Goal: Task Accomplishment & Management: Manage account settings

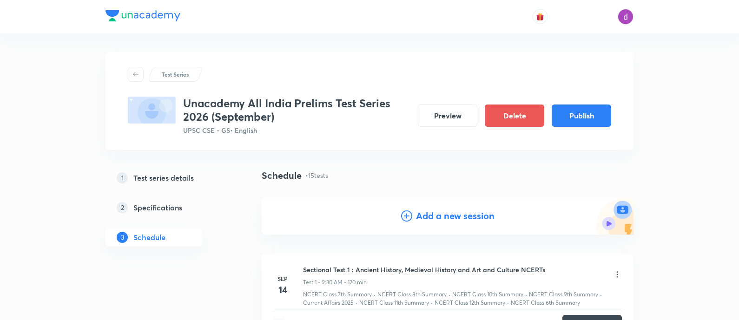
click at [422, 212] on h4 "Add a new session" at bounding box center [455, 216] width 79 height 14
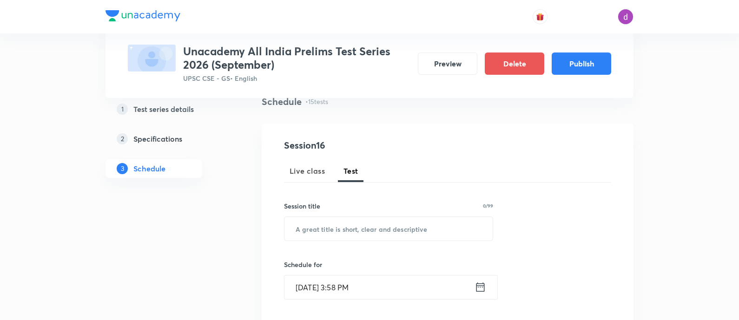
scroll to position [74, 0]
click at [402, 227] on input "text" at bounding box center [388, 229] width 208 height 24
paste input ""Indian Geography + Current Affairs""
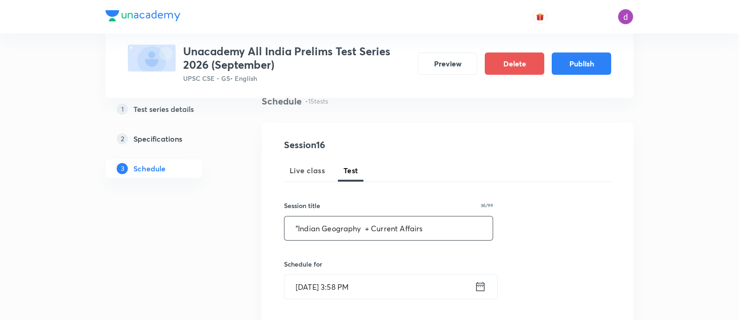
click at [297, 229] on input ""Indian Geography + Current Affairs" at bounding box center [388, 229] width 208 height 24
type input "Indian Geography + Current Affairs"
click at [409, 290] on input "Sep 3, 2025, 3:58 PM" at bounding box center [379, 287] width 190 height 24
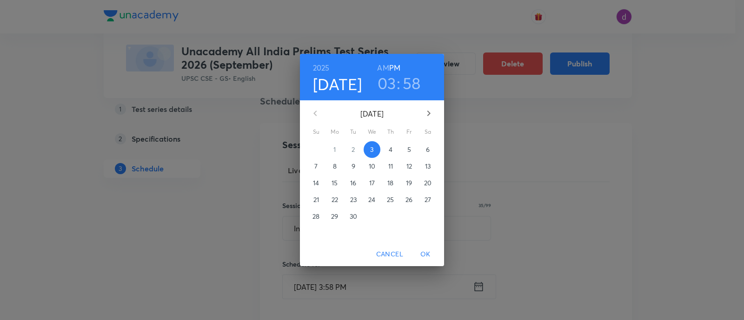
click at [429, 113] on icon "button" at bounding box center [428, 113] width 11 height 11
click at [313, 215] on p "28" at bounding box center [315, 216] width 7 height 9
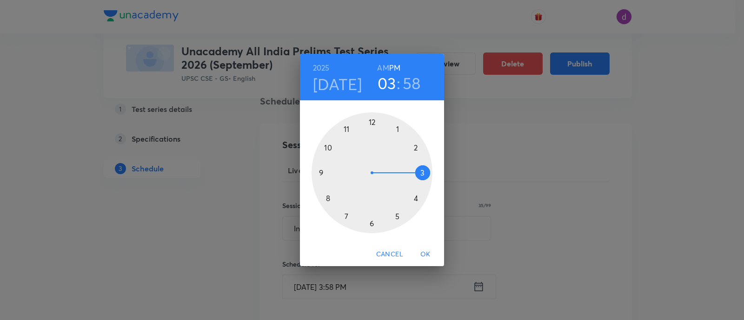
click at [384, 64] on h6 "AM" at bounding box center [383, 67] width 12 height 13
click at [322, 173] on div at bounding box center [371, 172] width 121 height 121
click at [370, 223] on div at bounding box center [371, 172] width 121 height 121
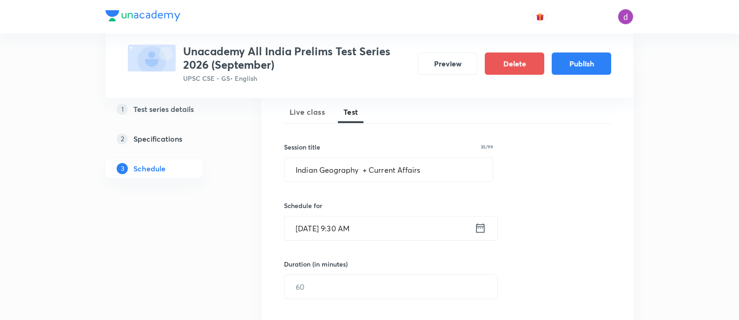
scroll to position [133, 0]
click at [340, 283] on input "text" at bounding box center [390, 287] width 213 height 24
type input "120"
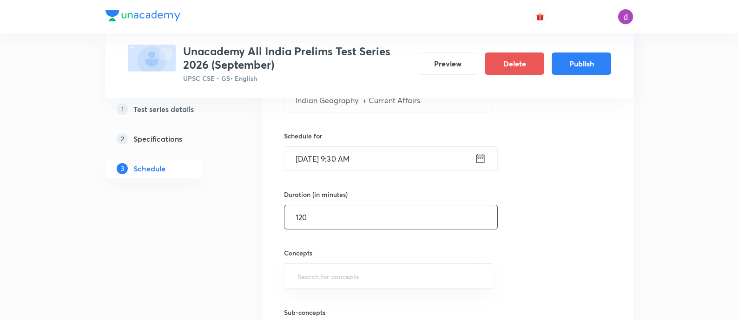
scroll to position [205, 0]
click at [340, 275] on input "text" at bounding box center [389, 273] width 186 height 17
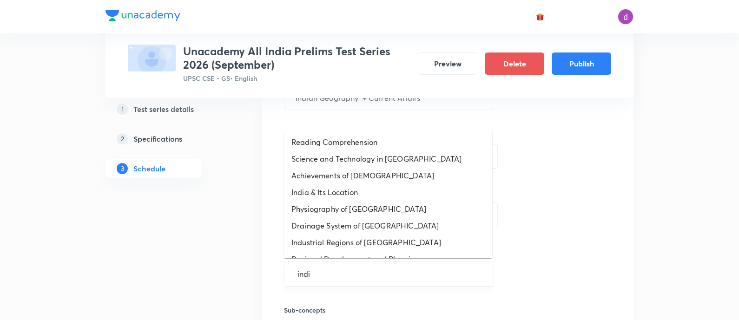
type input "india"
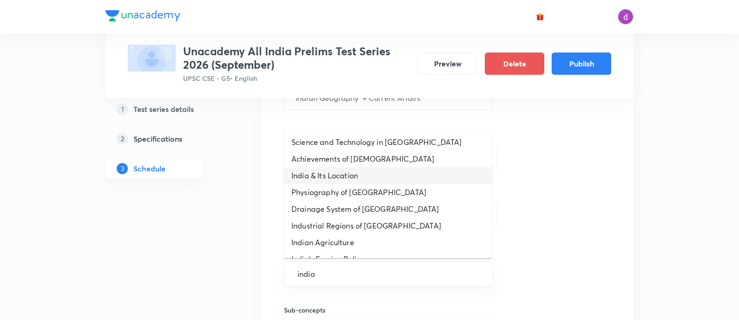
click at [334, 174] on li "India & Its Location" at bounding box center [388, 175] width 208 height 17
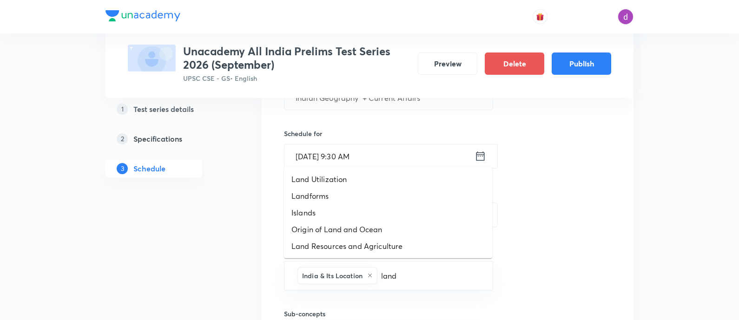
type input "land"
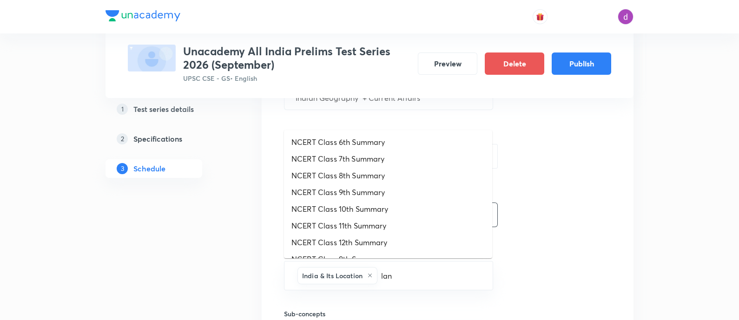
type input "land"
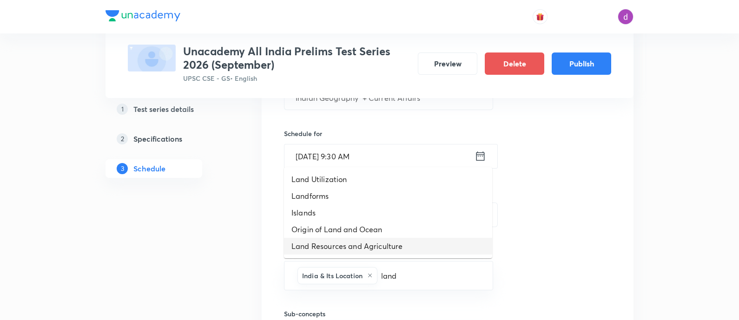
click at [423, 244] on li "Land Resources and Agriculture" at bounding box center [388, 246] width 208 height 17
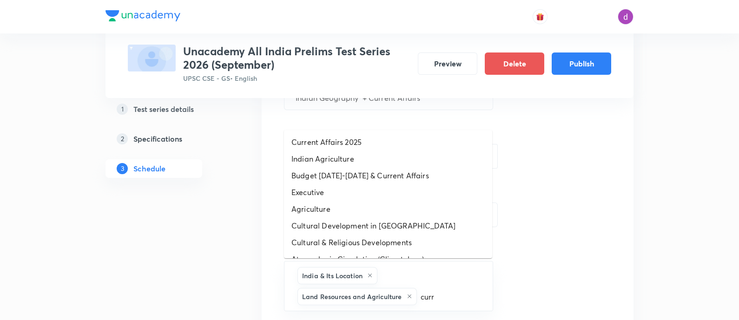
type input "curre"
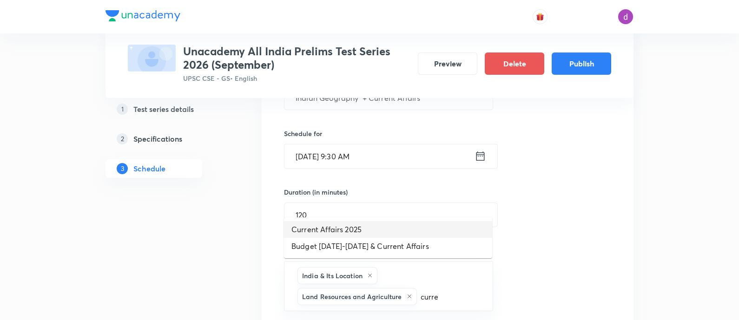
click at [352, 225] on li "Current Affairs 2025" at bounding box center [388, 229] width 208 height 17
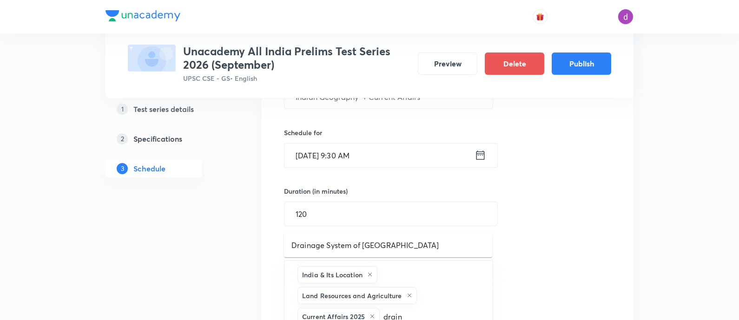
type input "draina"
click at [400, 256] on ul "Drainage System of India" at bounding box center [388, 245] width 208 height 24
click at [400, 251] on li "Drainage System of India" at bounding box center [388, 245] width 208 height 17
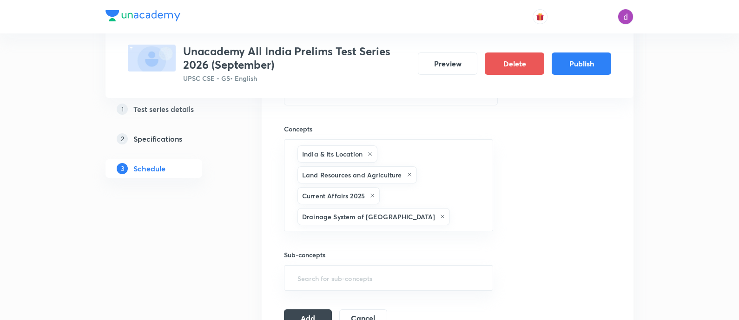
scroll to position [327, 0]
click at [310, 311] on button "Add" at bounding box center [308, 317] width 48 height 19
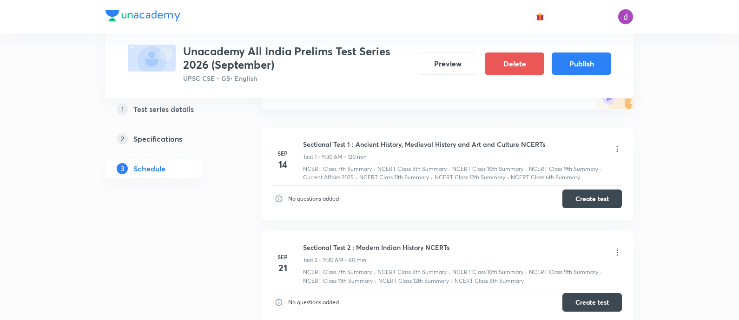
scroll to position [0, 0]
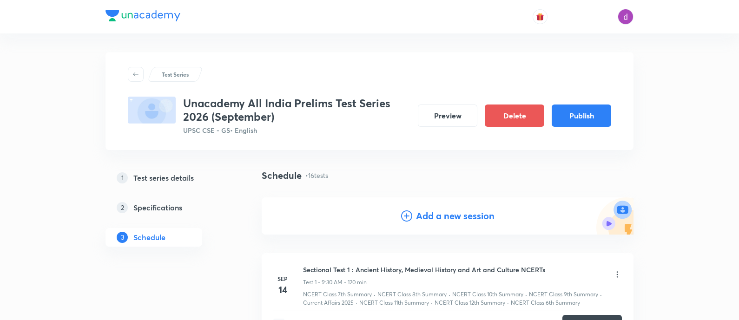
click at [424, 218] on h4 "Add a new session" at bounding box center [455, 216] width 79 height 14
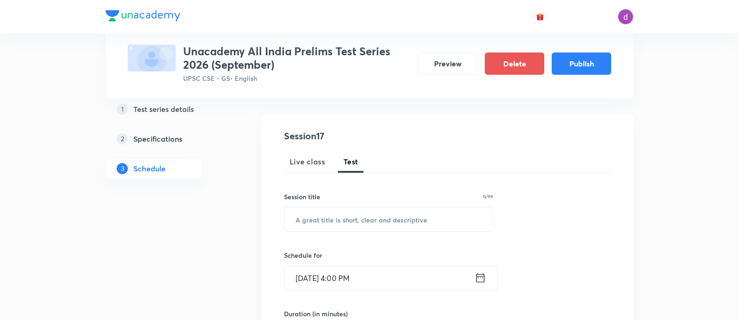
scroll to position [85, 0]
click at [411, 218] on input "text" at bounding box center [388, 218] width 208 height 24
paste input ""Environment & Ecology + Current Affairs ""
click at [298, 219] on input ""Environment & Ecology + Current Affairs" at bounding box center [388, 218] width 208 height 24
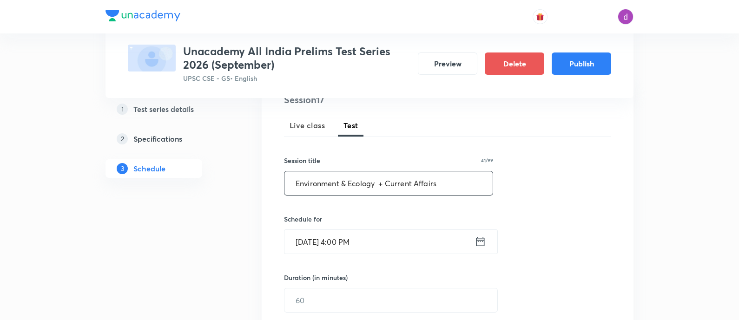
type input "Environment & Ecology + Current Affairs"
click at [446, 243] on input "Sep 3, 2025, 4:00 PM" at bounding box center [379, 242] width 190 height 24
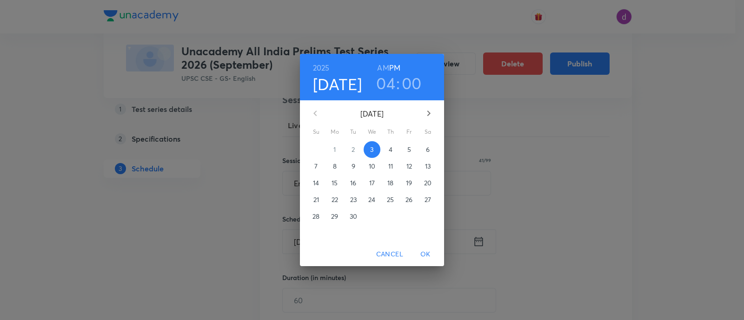
click at [429, 111] on icon "button" at bounding box center [428, 113] width 11 height 11
click at [311, 181] on span "11" at bounding box center [316, 182] width 17 height 9
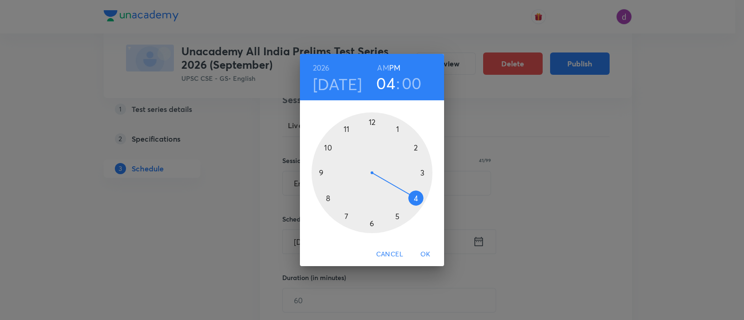
click at [380, 67] on h6 "AM" at bounding box center [383, 67] width 12 height 13
click at [319, 172] on div at bounding box center [371, 172] width 121 height 121
click at [372, 222] on div at bounding box center [371, 172] width 121 height 121
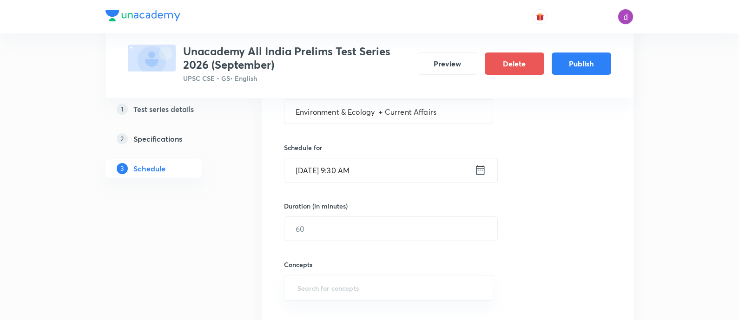
scroll to position [191, 0]
click at [370, 227] on input "text" at bounding box center [390, 229] width 213 height 24
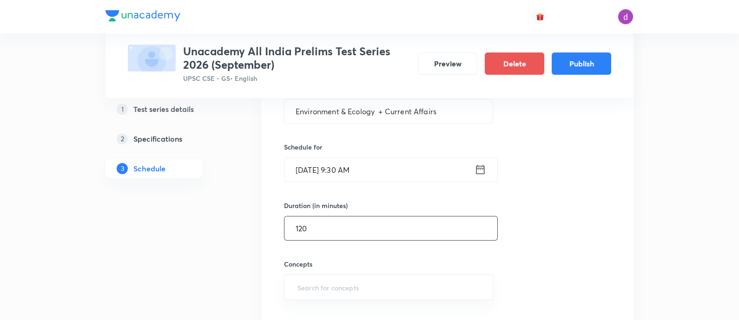
type input "120"
click at [366, 292] on input "text" at bounding box center [389, 287] width 186 height 17
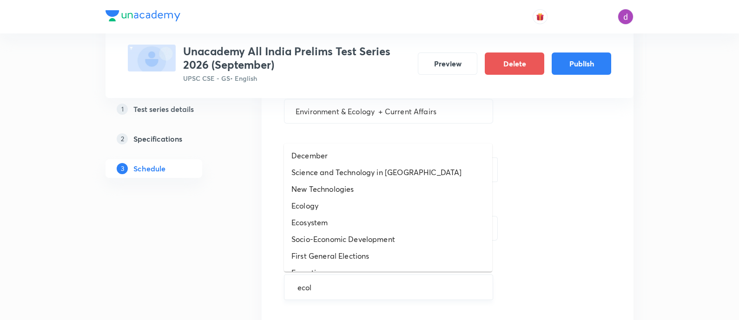
type input "ecolo"
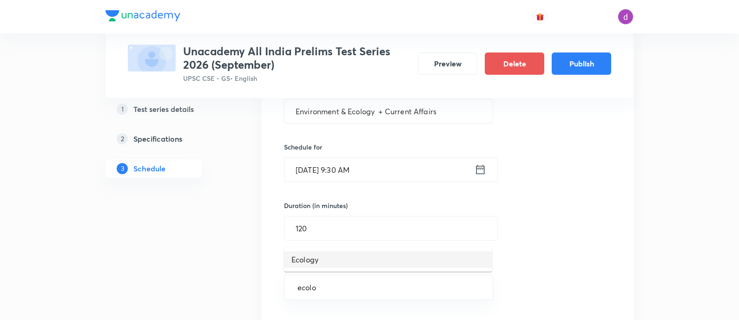
click at [327, 261] on li "Ecology" at bounding box center [388, 259] width 208 height 17
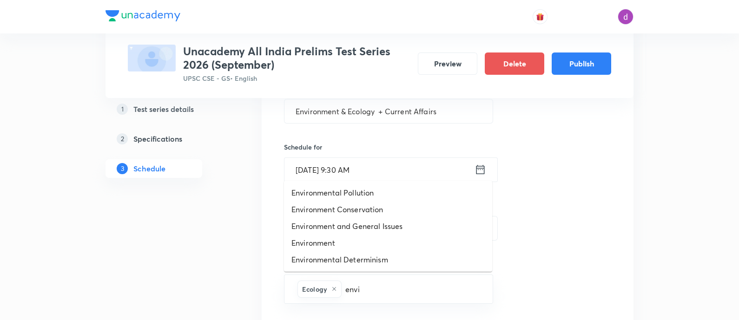
type input "envir"
click at [325, 243] on li "Environment" at bounding box center [388, 243] width 208 height 17
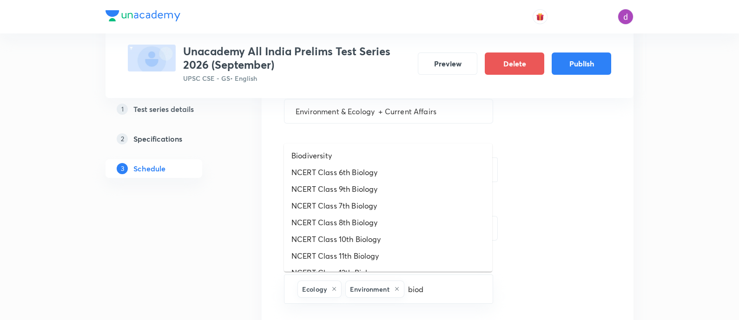
type input "biodi"
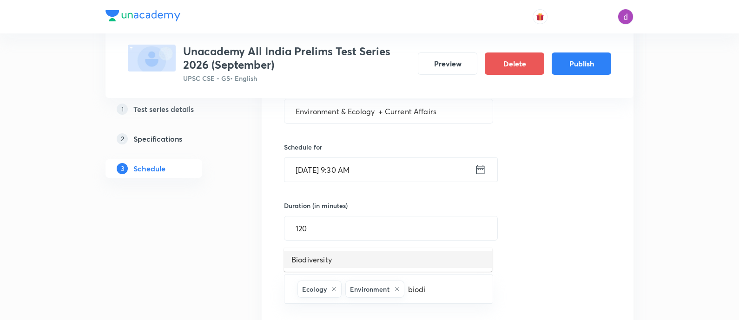
click at [314, 256] on li "Biodiversity" at bounding box center [388, 259] width 208 height 17
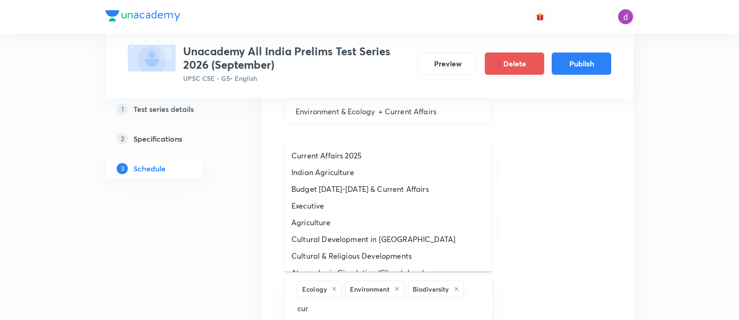
type input "curr"
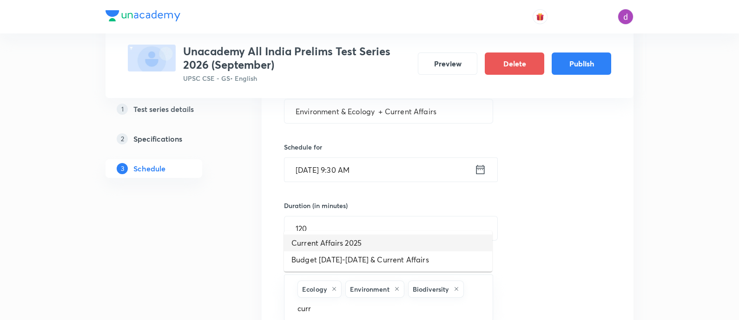
click at [307, 245] on li "Current Affairs 2025" at bounding box center [388, 243] width 208 height 17
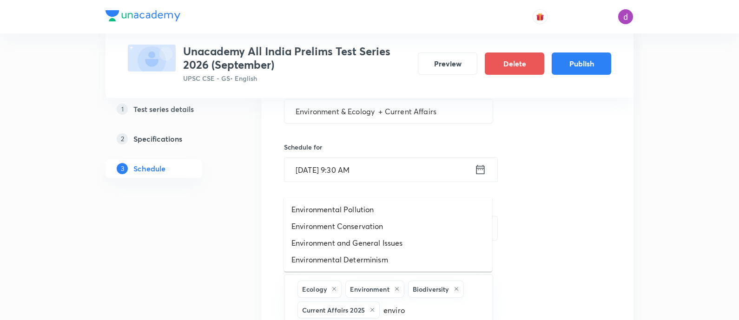
type input "environ"
click at [346, 226] on li "Environment Conservation" at bounding box center [388, 226] width 208 height 17
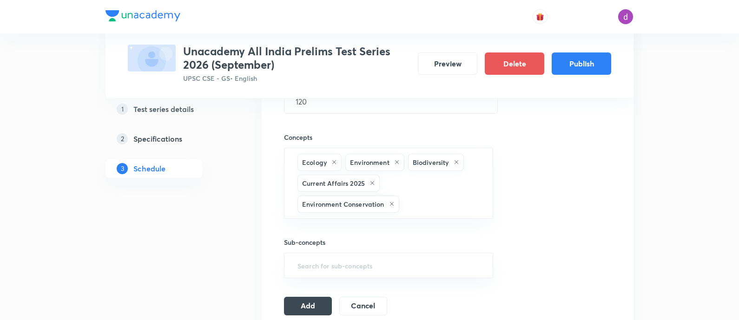
scroll to position [319, 0]
click at [310, 303] on button "Add" at bounding box center [308, 304] width 48 height 19
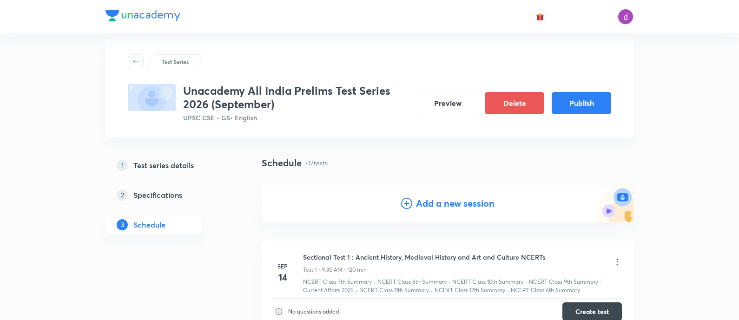
scroll to position [0, 0]
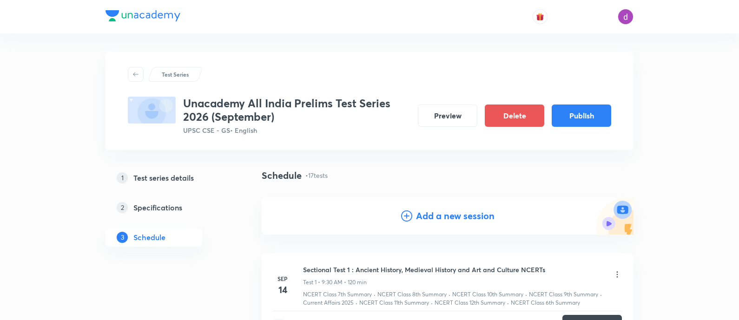
click at [467, 219] on h4 "Add a new session" at bounding box center [455, 216] width 79 height 14
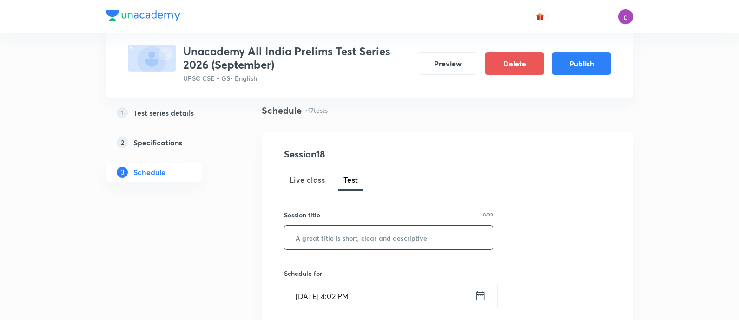
scroll to position [66, 0]
click at [414, 245] on input "text" at bounding box center [388, 237] width 208 height 24
paste input ""Environment & Ecology + Current Affairs""
click at [300, 237] on input ""Environment & Ecology + Current Affairs" at bounding box center [388, 237] width 208 height 24
type input "Environment & Ecology + Current Affairs"
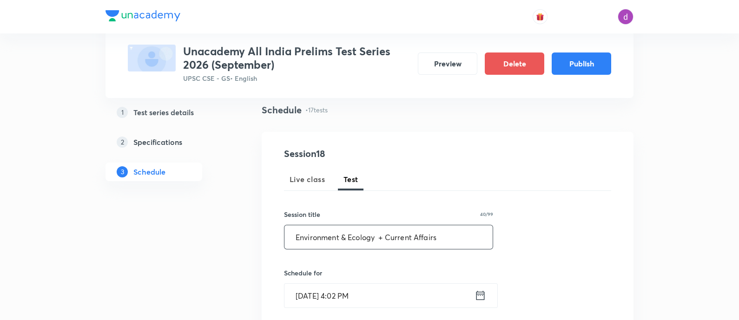
click at [382, 298] on input "Sep 3, 2025, 4:02 PM" at bounding box center [379, 296] width 190 height 24
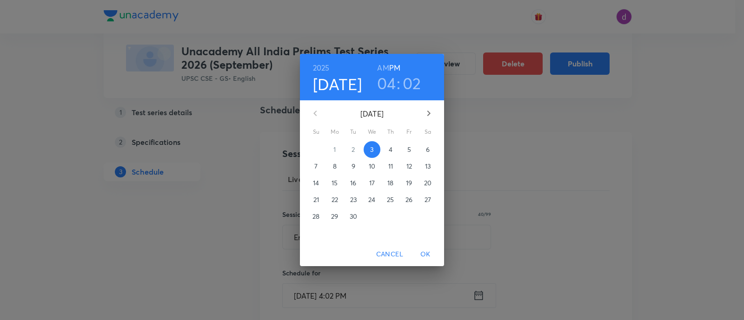
click at [431, 109] on icon "button" at bounding box center [428, 113] width 11 height 11
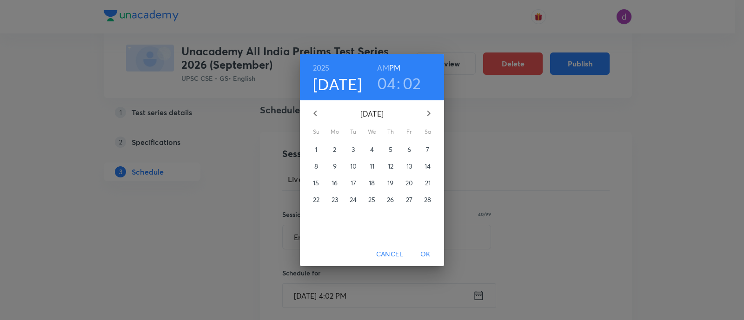
click at [316, 108] on icon "button" at bounding box center [315, 113] width 11 height 11
click at [316, 198] on p "18" at bounding box center [316, 199] width 6 height 9
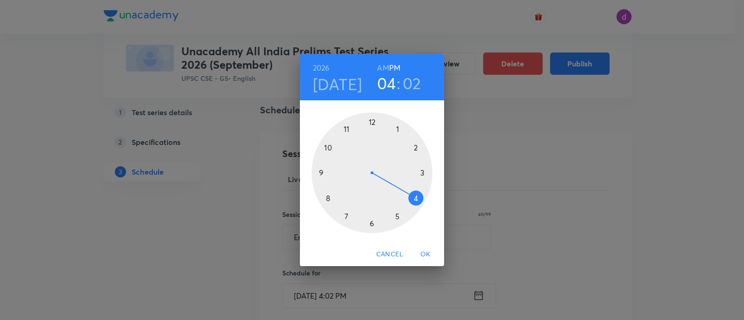
click at [386, 65] on h6 "AM" at bounding box center [383, 67] width 12 height 13
click at [320, 172] on div at bounding box center [371, 172] width 121 height 121
click at [371, 222] on div at bounding box center [371, 172] width 121 height 121
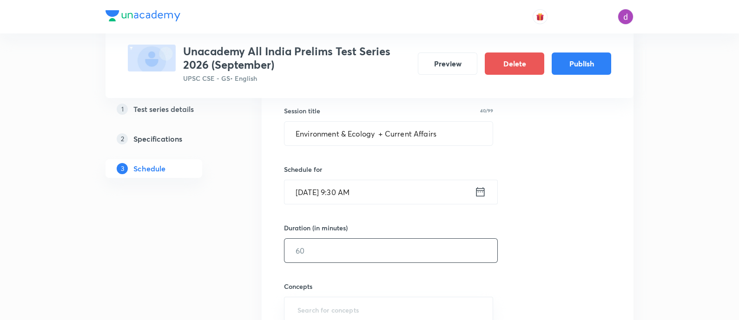
scroll to position [172, 0]
click at [356, 251] on input "text" at bounding box center [390, 249] width 213 height 24
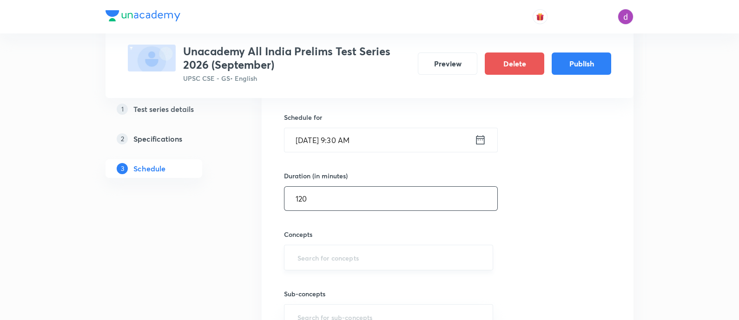
type input "120"
click at [355, 254] on input "text" at bounding box center [389, 257] width 186 height 17
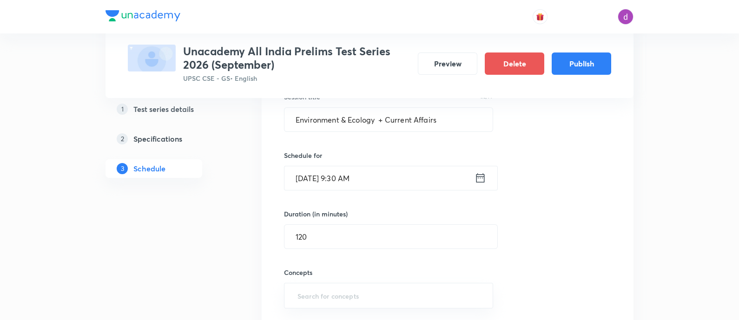
scroll to position [183, 0]
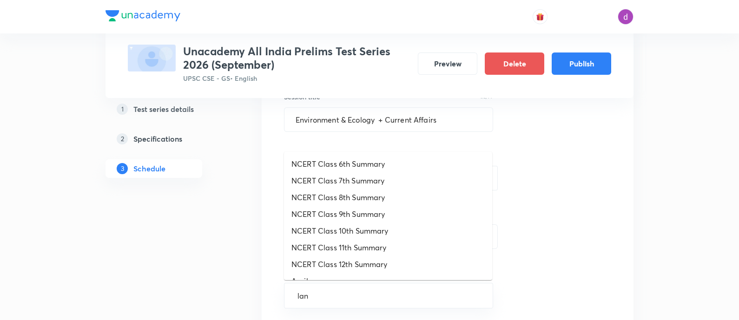
type input "land"
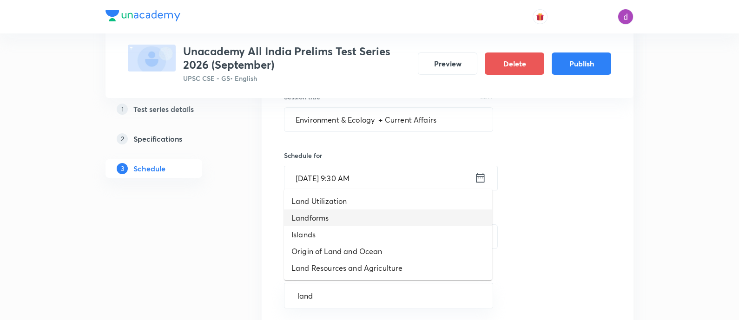
click at [313, 219] on li "Landforms" at bounding box center [388, 218] width 208 height 17
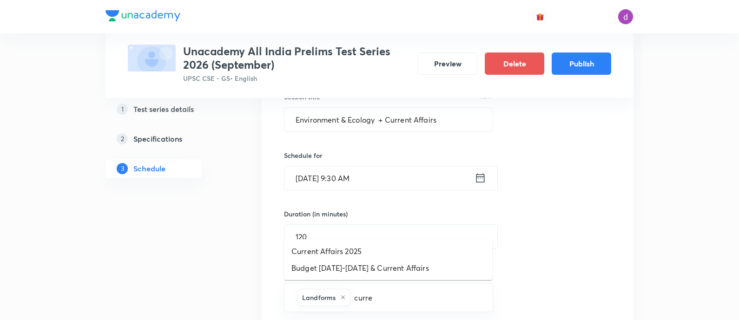
type input "curren"
click at [334, 248] on li "Current Affairs 2025" at bounding box center [388, 251] width 208 height 17
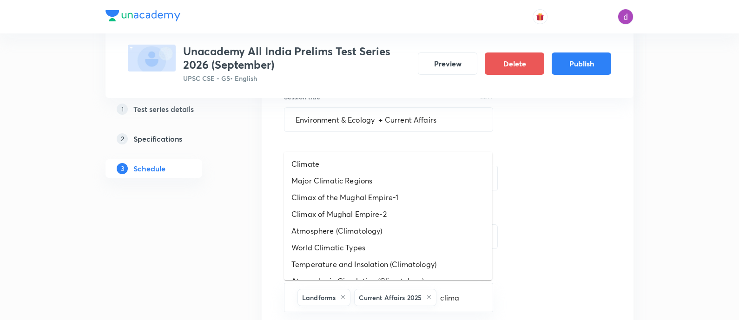
type input "climat"
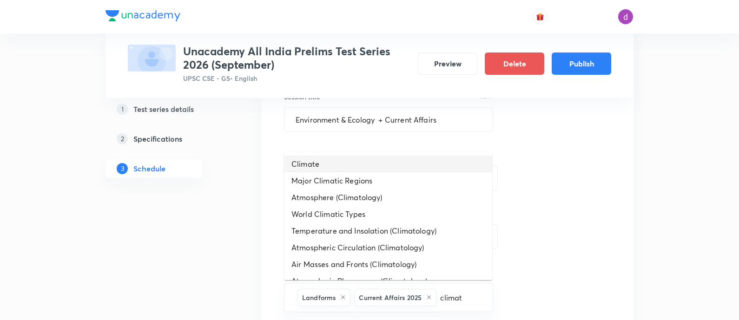
click at [315, 170] on li "Climate" at bounding box center [388, 164] width 208 height 17
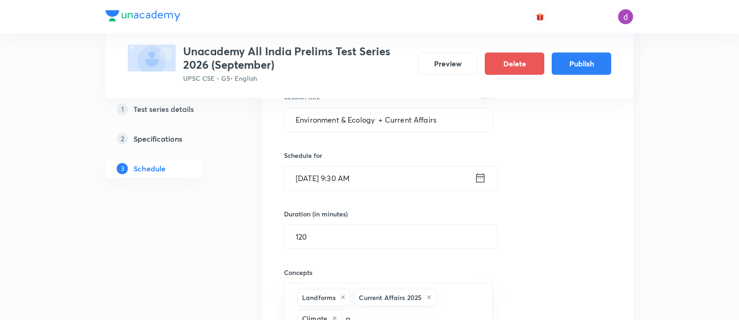
scroll to position [185, 0]
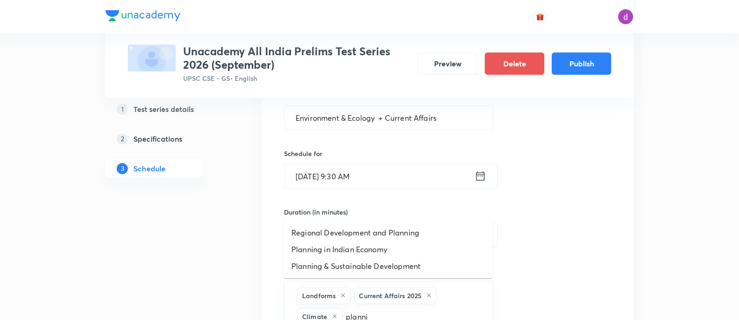
type input "plannin"
click at [327, 271] on li "Planning & Sustainable Development" at bounding box center [388, 266] width 208 height 17
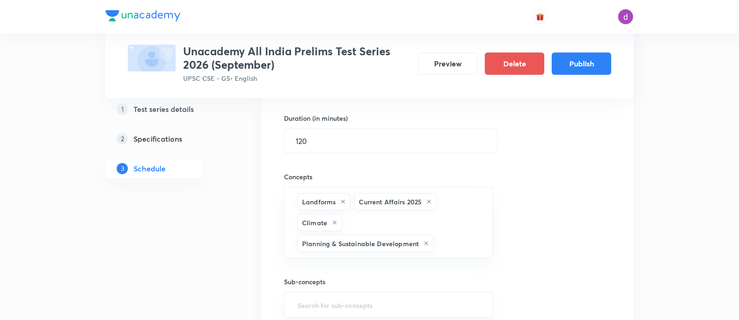
scroll to position [279, 0]
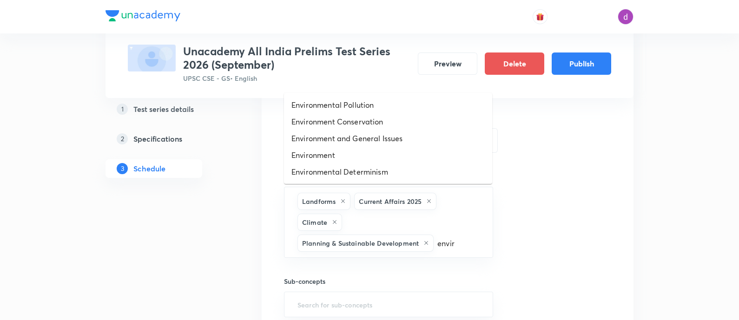
type input "enviro"
click at [365, 102] on li "Environmental Pollution" at bounding box center [388, 105] width 208 height 17
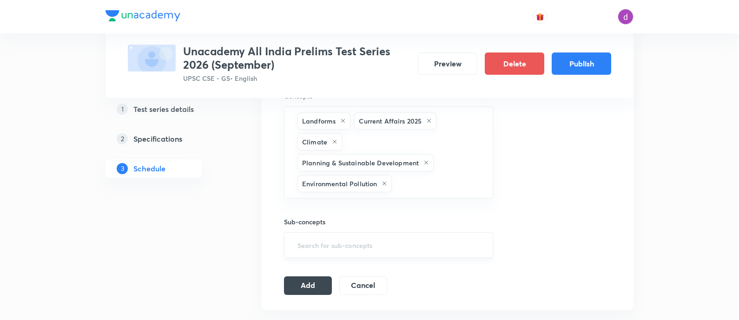
scroll to position [362, 0]
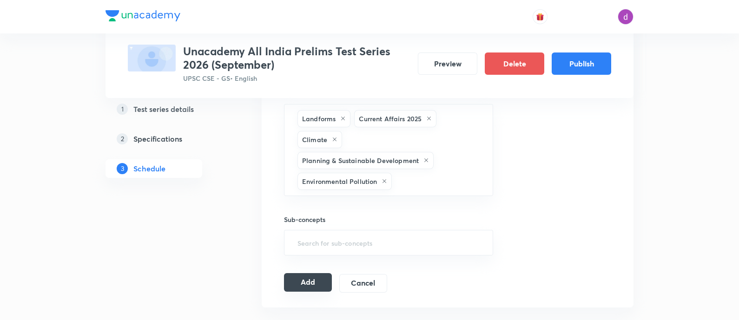
click at [308, 280] on button "Add" at bounding box center [308, 282] width 48 height 19
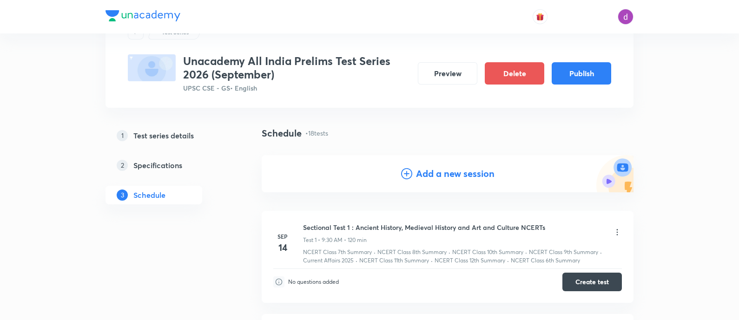
scroll to position [0, 0]
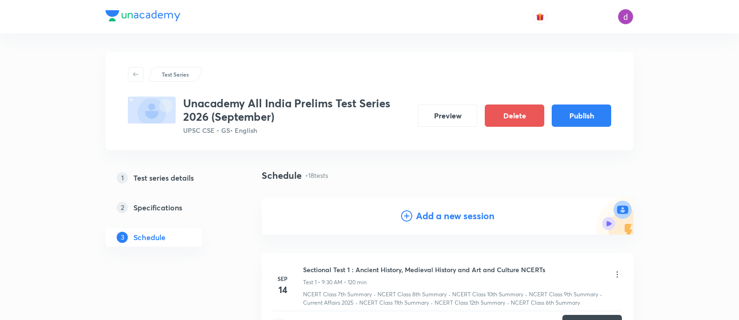
click at [428, 217] on h4 "Add a new session" at bounding box center [455, 216] width 79 height 14
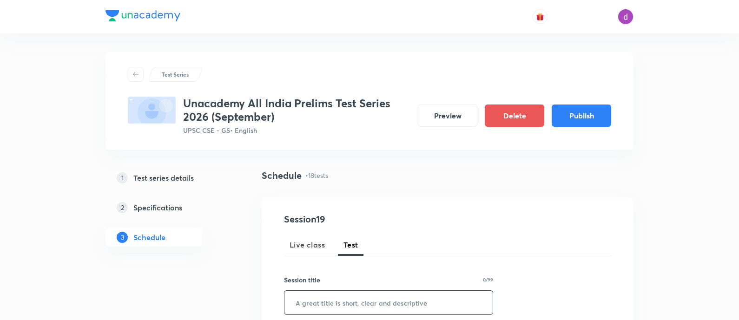
click at [361, 303] on input "text" at bounding box center [388, 303] width 208 height 24
paste input ""Indian Economy + Current Affairs ""
click at [300, 305] on input ""Indian Economy + Current Affairs" at bounding box center [388, 303] width 208 height 24
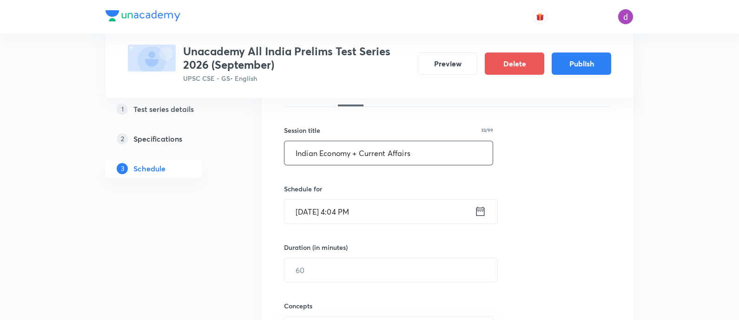
scroll to position [165, 0]
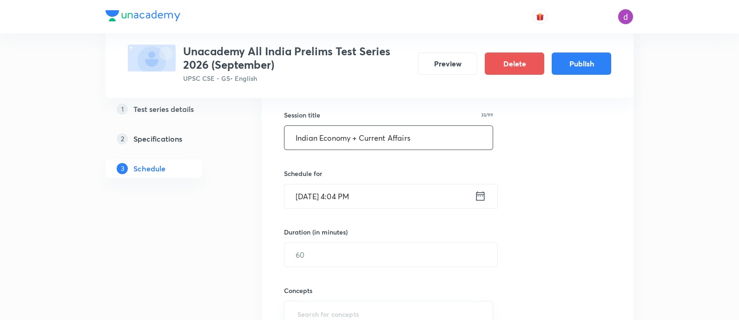
type input "Indian Economy + Current Affairs"
click at [444, 195] on input "Sep 3, 2025, 4:04 PM" at bounding box center [379, 197] width 190 height 24
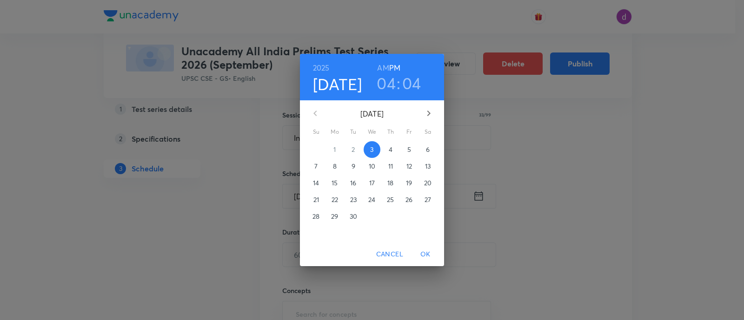
click at [423, 112] on icon "button" at bounding box center [428, 113] width 11 height 11
click at [317, 219] on p "25" at bounding box center [315, 216] width 7 height 9
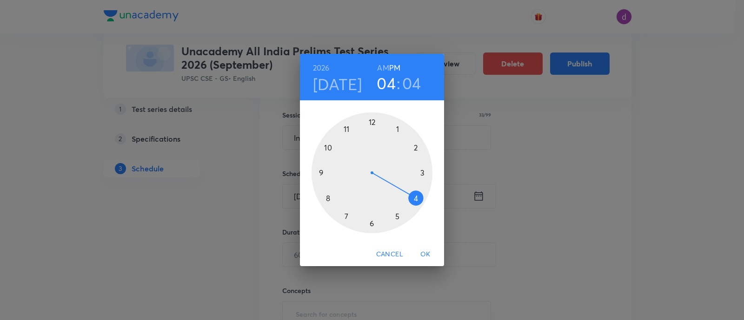
click at [380, 72] on h6 "AM" at bounding box center [383, 67] width 12 height 13
click at [321, 172] on div at bounding box center [371, 172] width 121 height 121
click at [371, 223] on div at bounding box center [371, 172] width 121 height 121
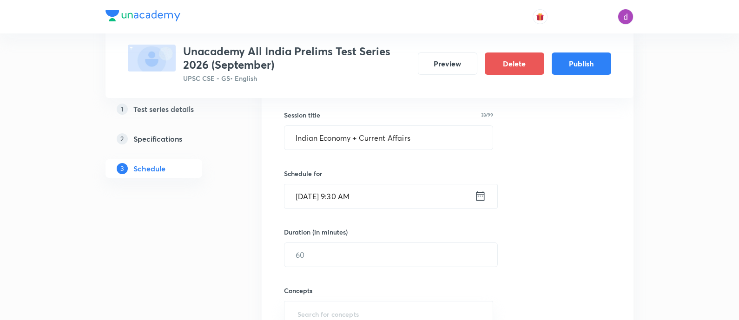
scroll to position [187, 0]
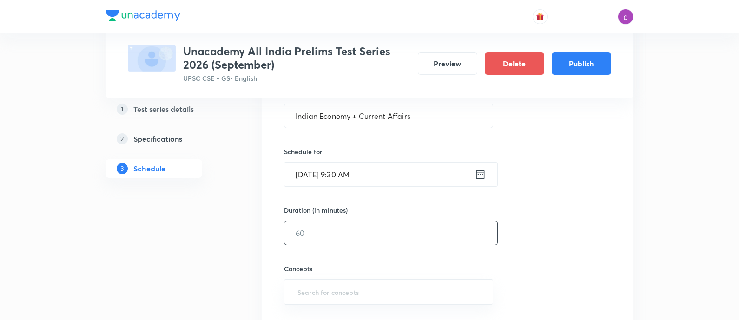
click at [368, 227] on input "text" at bounding box center [390, 233] width 213 height 24
type input "120"
click at [316, 281] on div "​" at bounding box center [388, 292] width 209 height 26
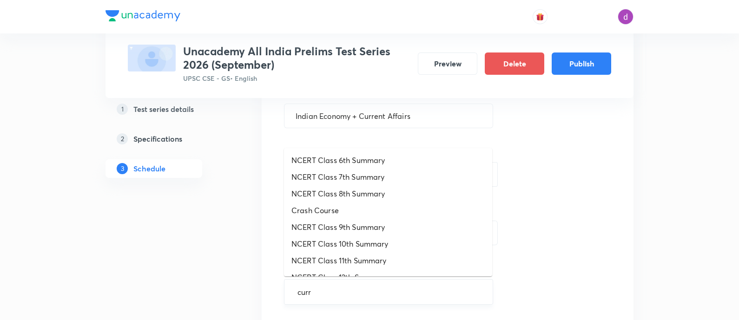
type input "curre"
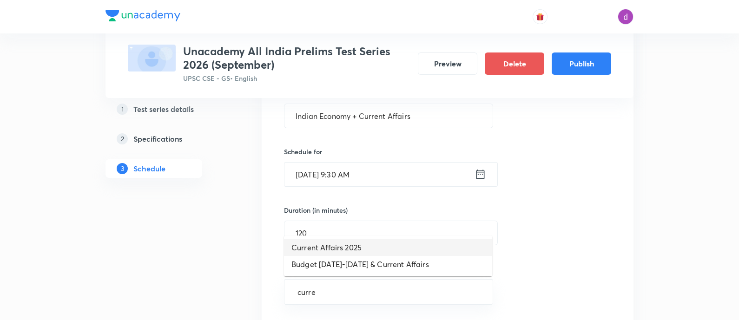
click at [330, 254] on li "Current Affairs 2025" at bounding box center [388, 247] width 208 height 17
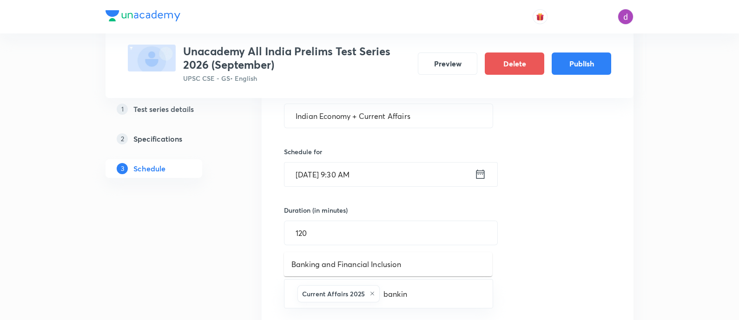
type input "banking"
click at [358, 271] on li "Banking and Financial Inclusion" at bounding box center [388, 264] width 208 height 17
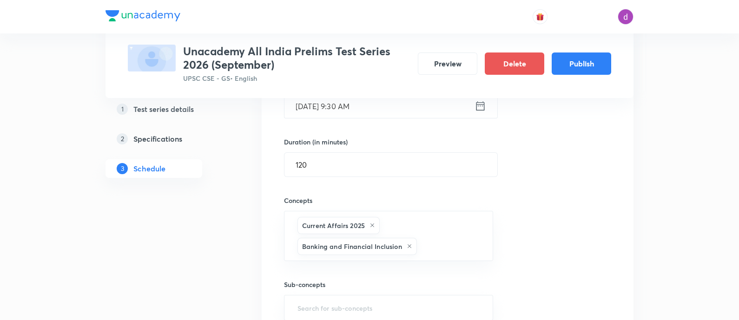
scroll to position [256, 0]
type input "money"
click at [391, 278] on li "Money Market" at bounding box center [388, 272] width 208 height 17
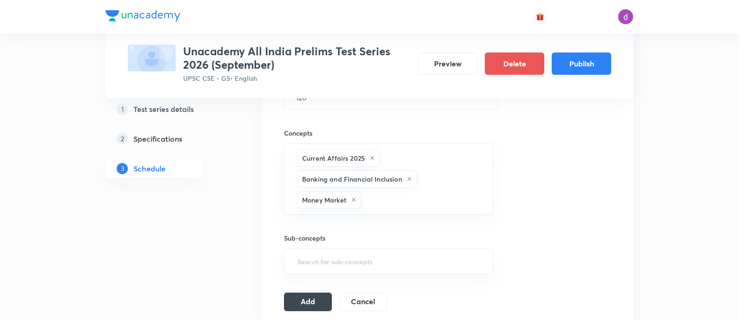
scroll to position [334, 0]
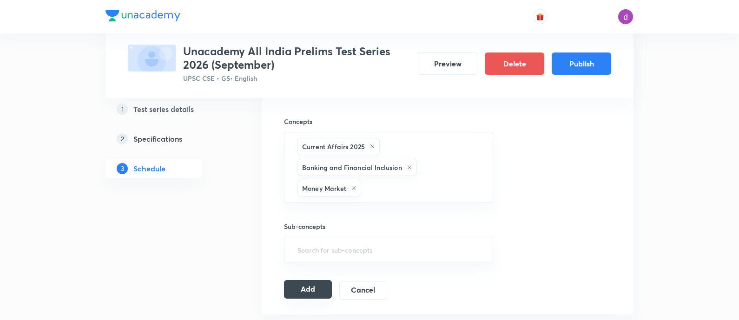
click at [295, 289] on button "Add" at bounding box center [308, 289] width 48 height 19
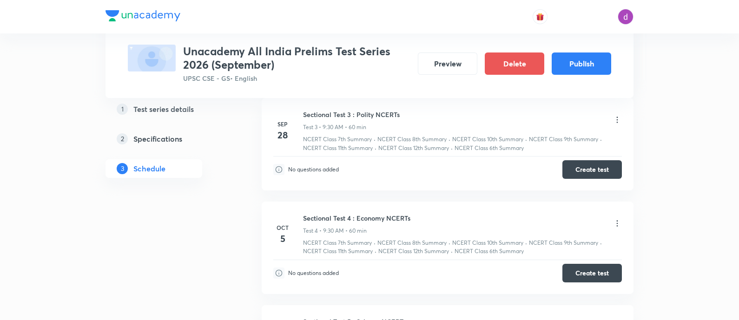
scroll to position [0, 0]
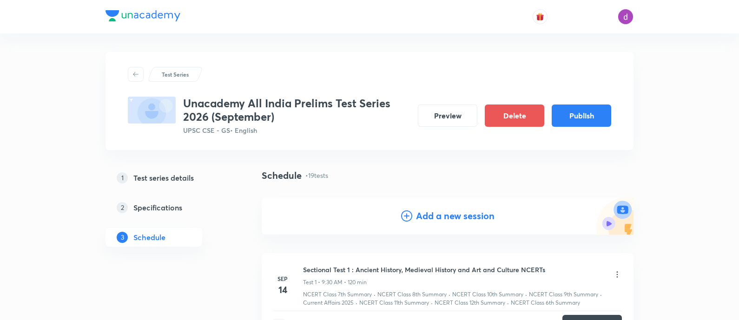
click at [430, 216] on h4 "Add a new session" at bounding box center [455, 216] width 79 height 14
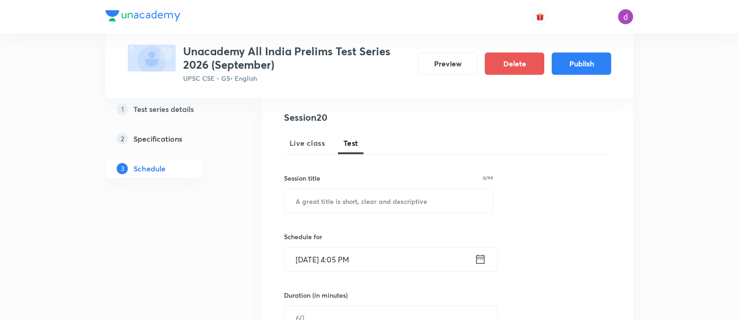
scroll to position [132, 0]
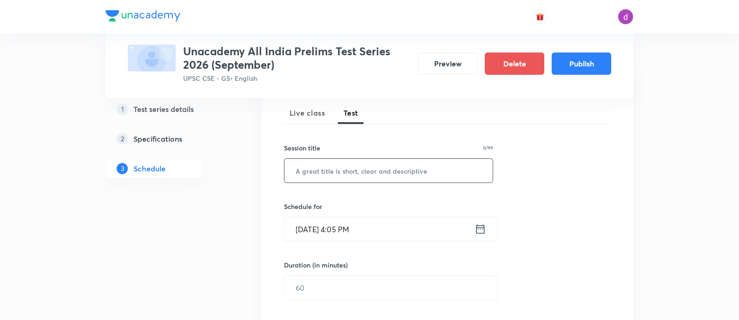
click at [388, 172] on input "text" at bounding box center [388, 171] width 208 height 24
paste input ""Indian Economy + Current Affairs""
click at [297, 168] on input ""Indian Economy + Current Affairs" at bounding box center [388, 171] width 208 height 24
type input "Indian Economy + Current Affairs"
click at [405, 231] on input "Sep 3, 2025, 4:05 PM" at bounding box center [379, 230] width 190 height 24
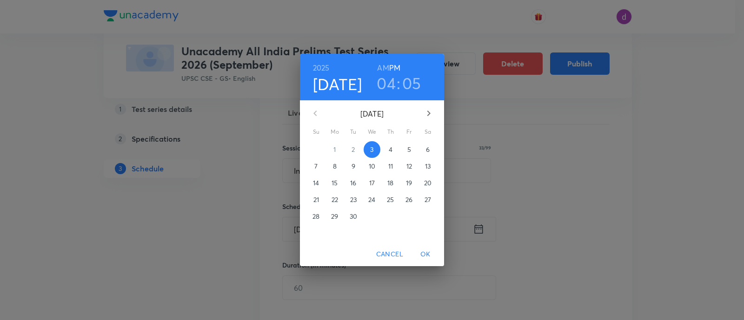
click at [432, 117] on icon "button" at bounding box center [428, 113] width 11 height 11
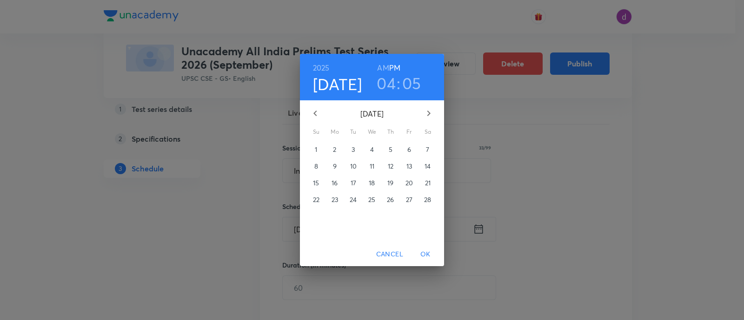
click at [317, 168] on p "8" at bounding box center [316, 166] width 4 height 9
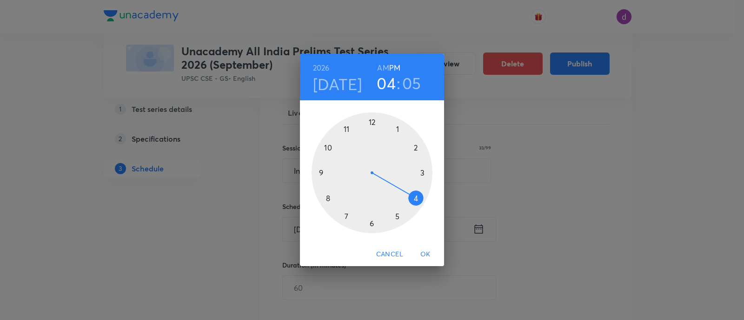
click at [383, 70] on h6 "AM" at bounding box center [383, 67] width 12 height 13
click at [321, 175] on div at bounding box center [371, 172] width 121 height 121
click at [372, 224] on div at bounding box center [371, 172] width 121 height 121
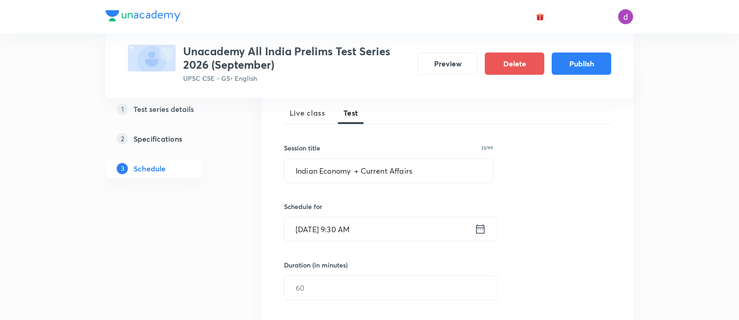
click at [329, 297] on input "text" at bounding box center [390, 288] width 213 height 24
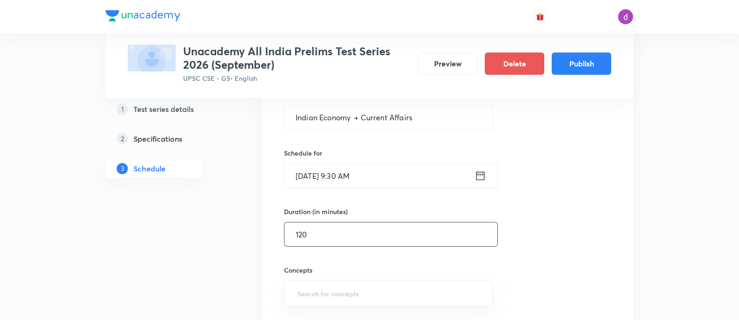
scroll to position [188, 0]
type input "120"
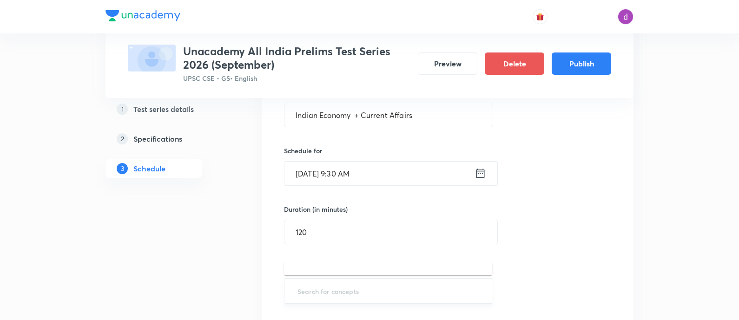
click at [307, 293] on input "text" at bounding box center [389, 291] width 186 height 17
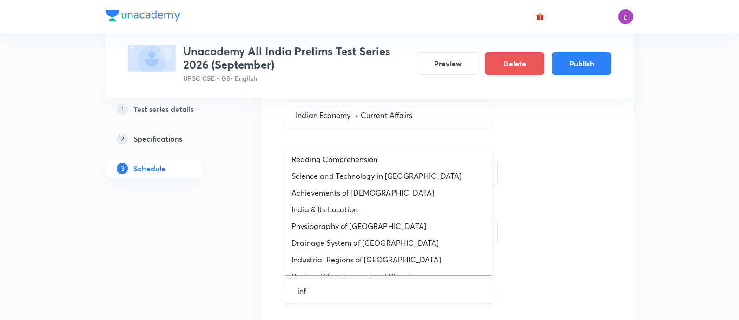
type input "infl"
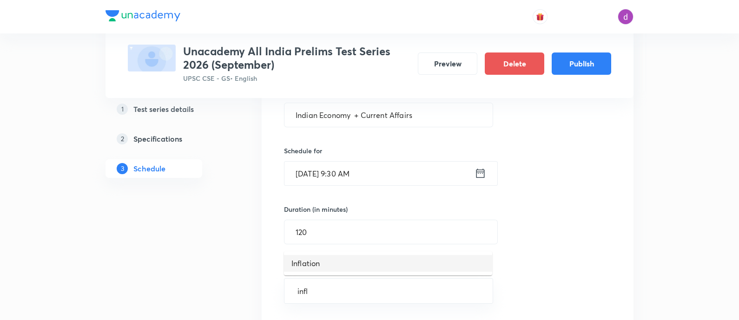
click at [307, 267] on li "Inflation" at bounding box center [388, 263] width 208 height 17
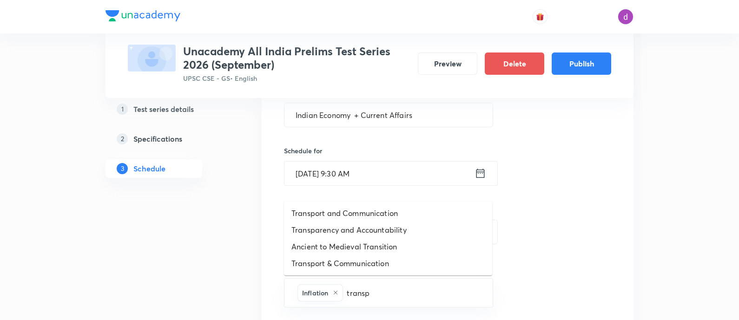
type input "transpo"
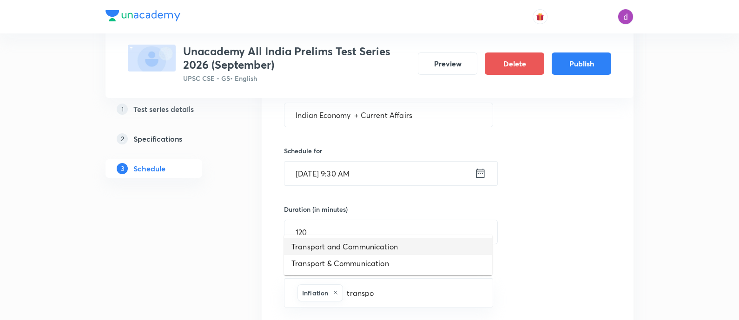
click at [362, 243] on li "Transport and Communication" at bounding box center [388, 246] width 208 height 17
type input "curren"
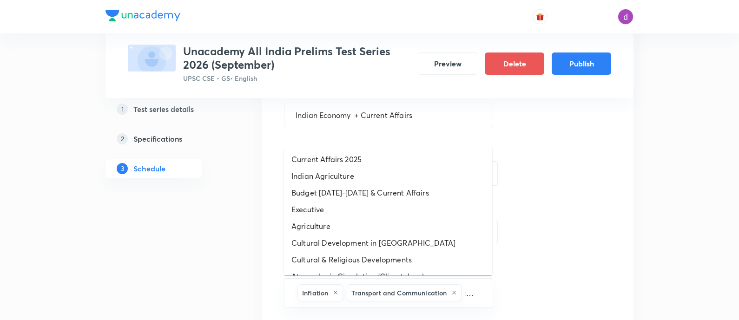
scroll to position [0, 7]
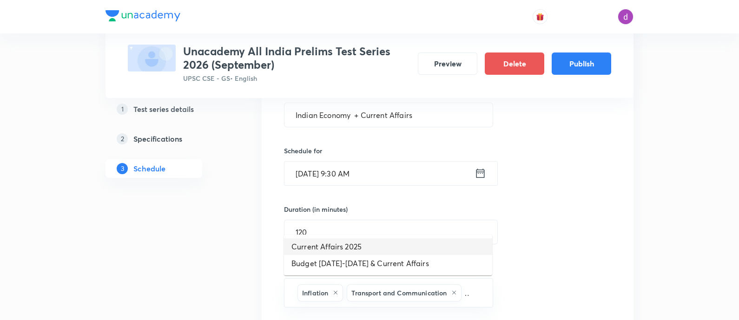
click at [360, 246] on li "Current Affairs 2025" at bounding box center [388, 246] width 208 height 17
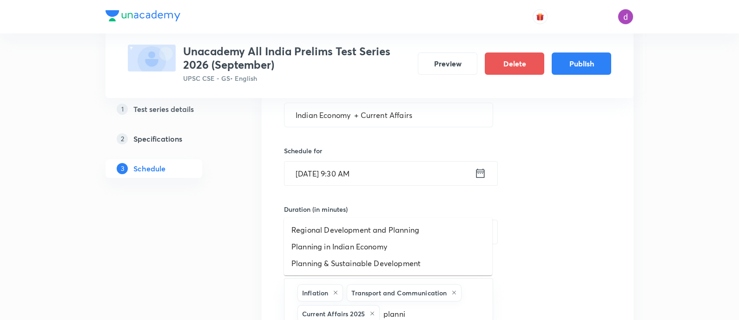
type input "plannin"
click at [409, 259] on li "Planning & Sustainable Development" at bounding box center [388, 263] width 208 height 17
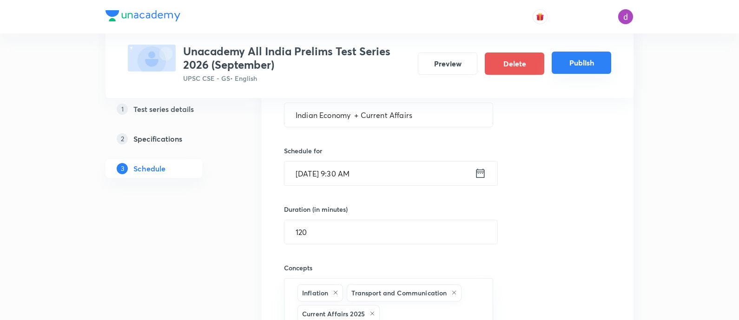
scroll to position [206, 0]
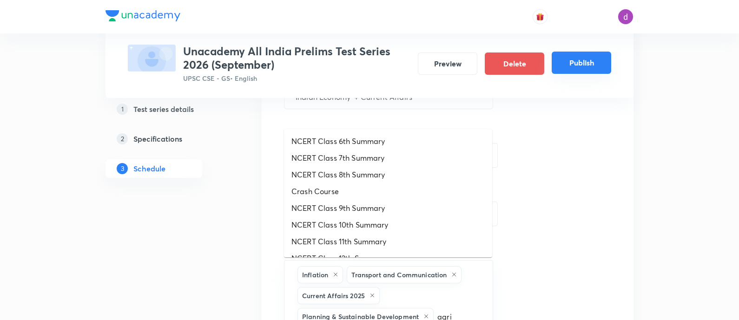
type input "agric"
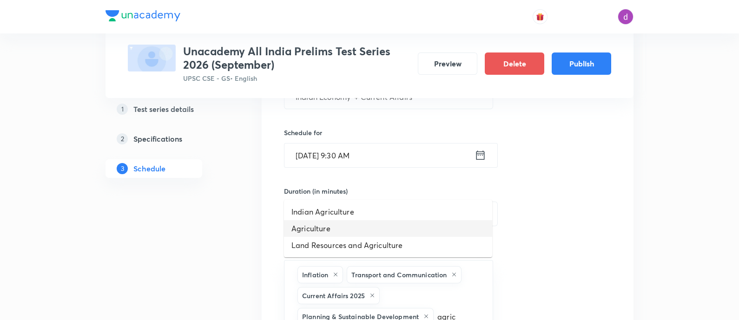
click at [327, 229] on li "Agriculture" at bounding box center [388, 228] width 208 height 17
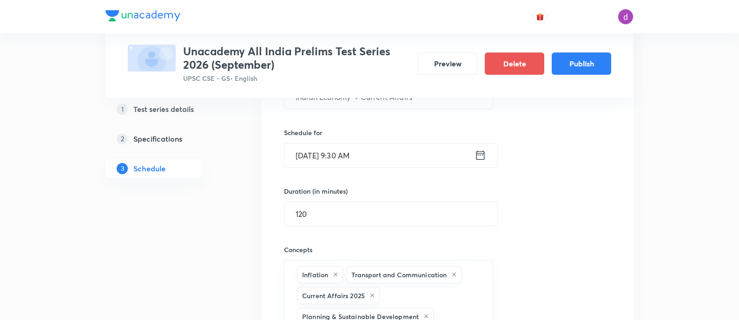
scroll to position [331, 0]
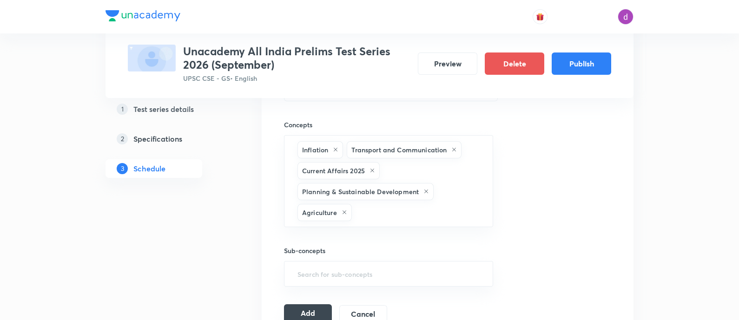
click at [301, 307] on button "Add" at bounding box center [308, 313] width 48 height 19
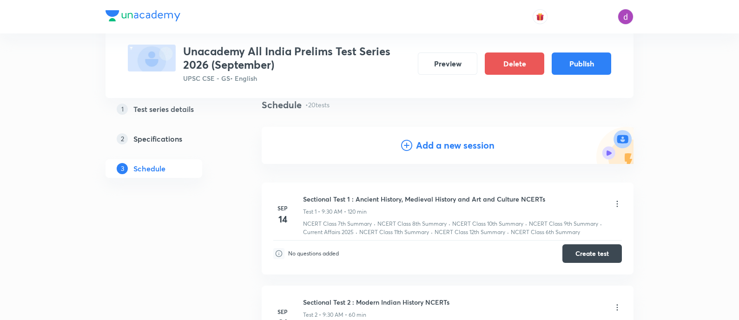
scroll to position [0, 0]
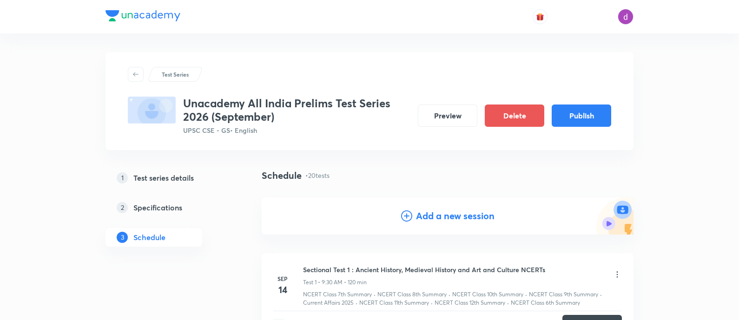
click at [466, 215] on h4 "Add a new session" at bounding box center [455, 216] width 79 height 14
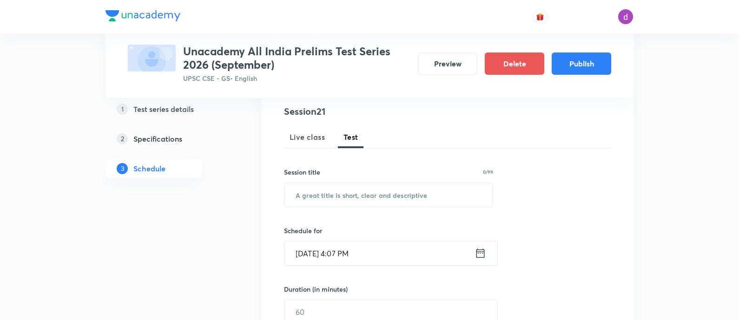
scroll to position [114, 0]
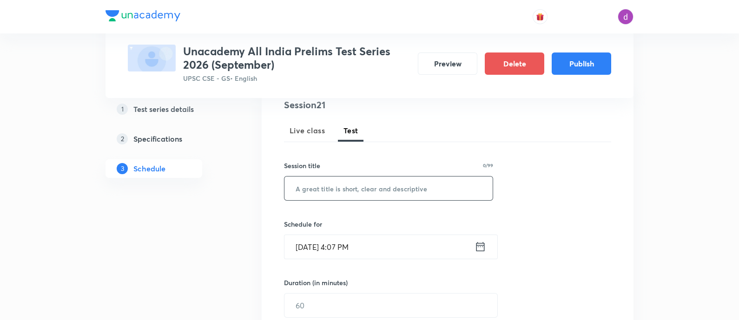
click at [402, 185] on input "text" at bounding box center [388, 189] width 208 height 24
paste input ""S&T + Current Affairs""
click at [300, 188] on input ""S&T + Current Affairs" at bounding box center [388, 189] width 208 height 24
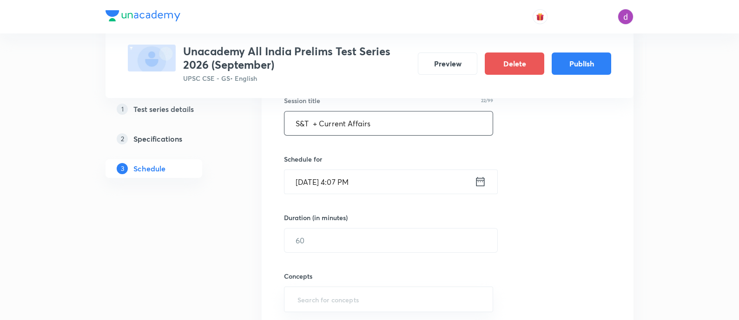
scroll to position [181, 0]
type input "S&T + Current Affairs"
click at [395, 183] on input "Sep 3, 2025, 4:07 PM" at bounding box center [379, 181] width 190 height 24
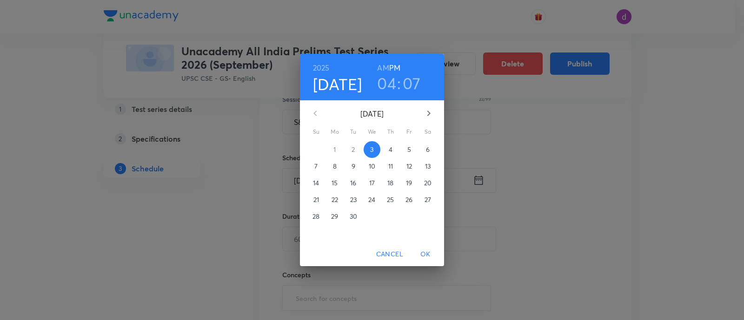
click at [428, 111] on icon "button" at bounding box center [428, 114] width 3 height 6
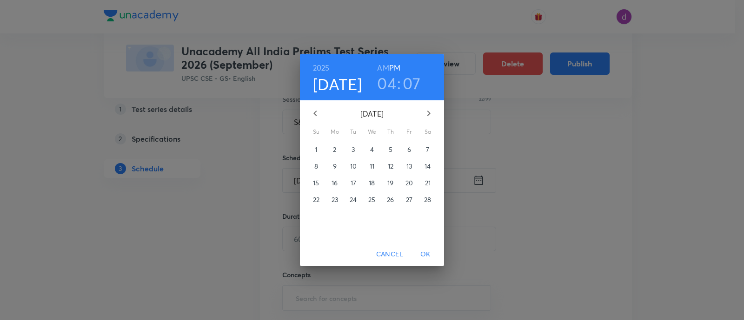
click at [318, 180] on p "15" at bounding box center [316, 182] width 6 height 9
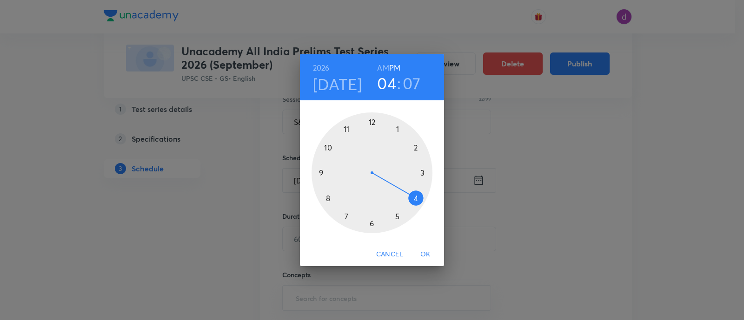
click at [383, 66] on h6 "AM" at bounding box center [383, 67] width 12 height 13
click at [321, 172] on div at bounding box center [371, 172] width 121 height 121
click at [371, 220] on div at bounding box center [371, 172] width 121 height 121
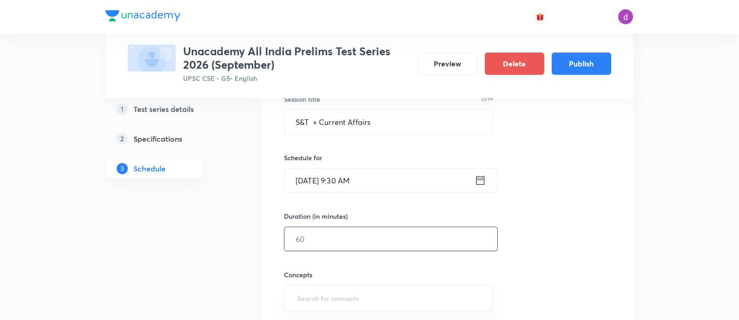
click at [363, 233] on input "text" at bounding box center [390, 239] width 213 height 24
type input "120"
click at [327, 298] on input "text" at bounding box center [389, 298] width 186 height 17
type input "curre"
click at [379, 250] on li "Current Affairs 2025" at bounding box center [388, 253] width 208 height 17
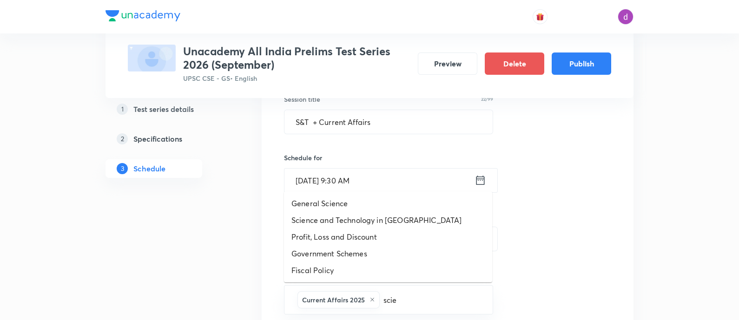
type input "scien"
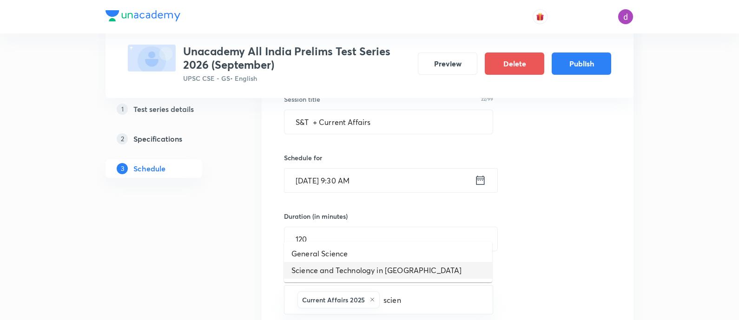
click at [419, 270] on li "Science and Technology in India" at bounding box center [388, 270] width 208 height 17
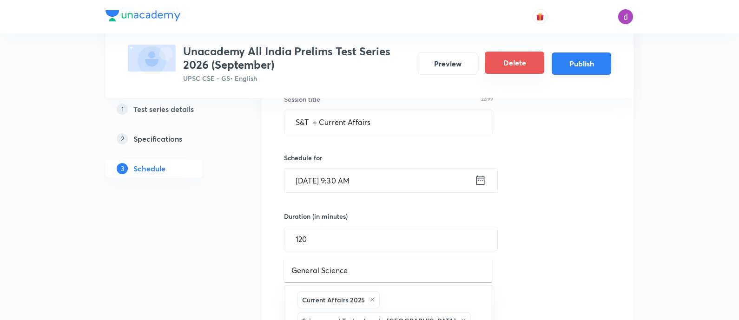
scroll to position [185, 0]
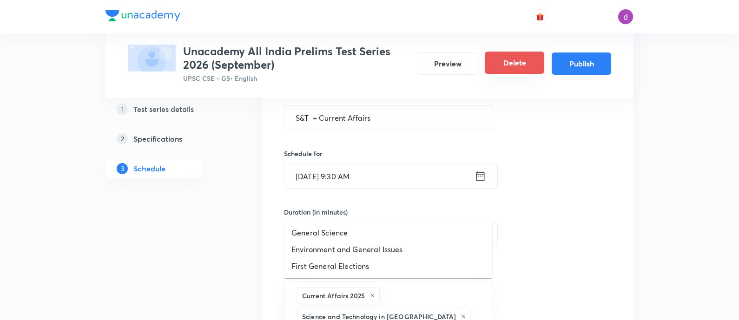
type input "genera"
click at [330, 234] on li "General Science" at bounding box center [388, 232] width 208 height 17
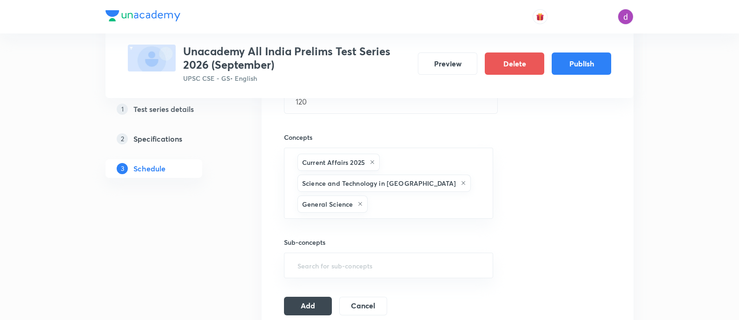
scroll to position [318, 0]
drag, startPoint x: 317, startPoint y: 304, endPoint x: 297, endPoint y: 303, distance: 20.0
click at [297, 303] on button "Add" at bounding box center [308, 305] width 48 height 19
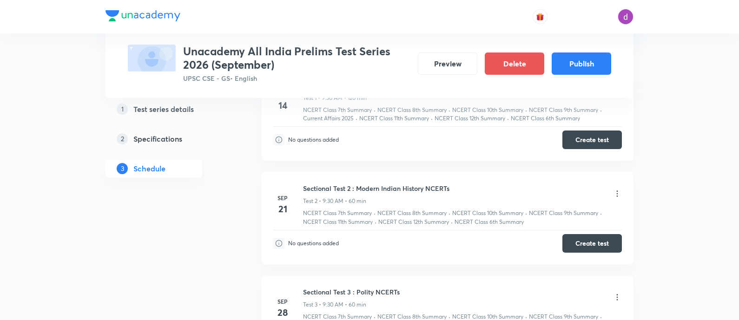
scroll to position [0, 0]
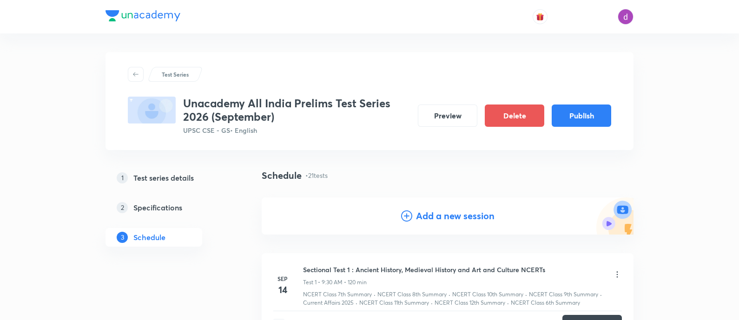
click at [417, 219] on h4 "Add a new session" at bounding box center [455, 216] width 79 height 14
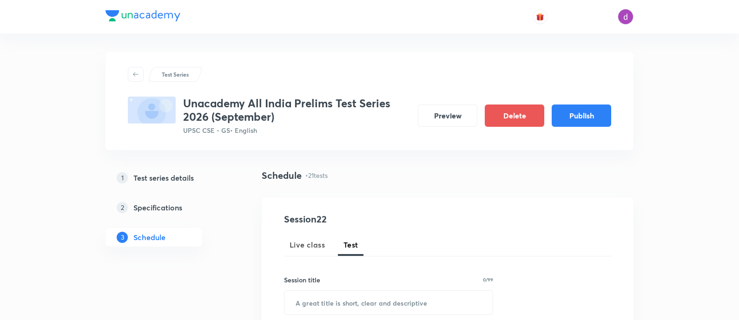
scroll to position [35, 0]
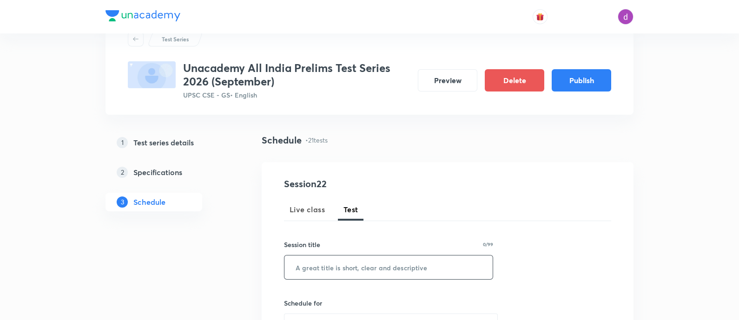
click at [363, 271] on input "text" at bounding box center [388, 268] width 208 height 24
paste input "CSAT 1"
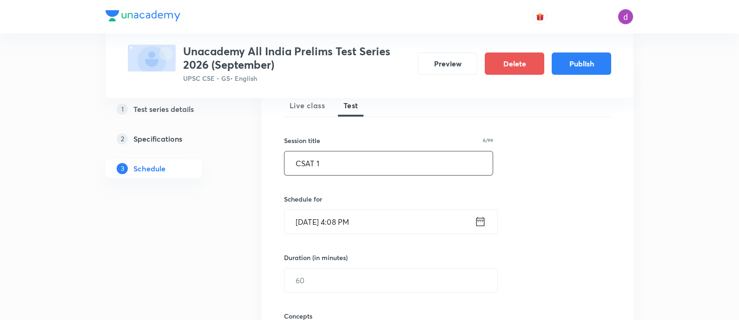
scroll to position [140, 0]
type input "CSAT 1"
click at [437, 219] on input "Sep 3, 2025, 4:08 PM" at bounding box center [379, 222] width 190 height 24
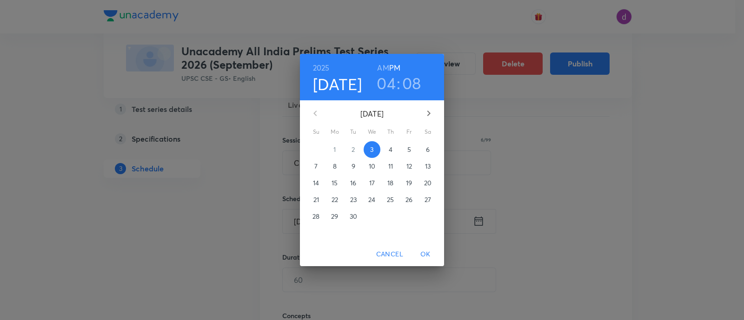
click at [426, 113] on icon "button" at bounding box center [428, 113] width 11 height 11
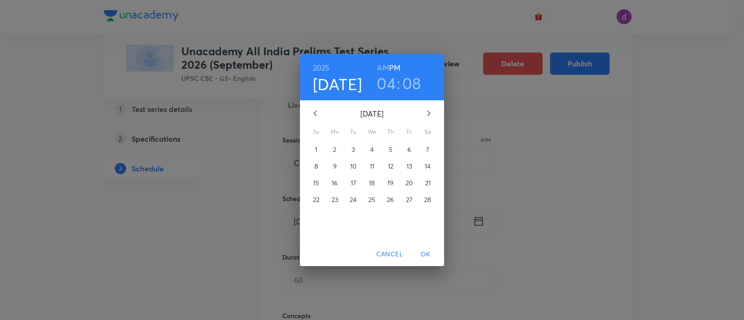
click at [319, 196] on span "22" at bounding box center [316, 199] width 17 height 9
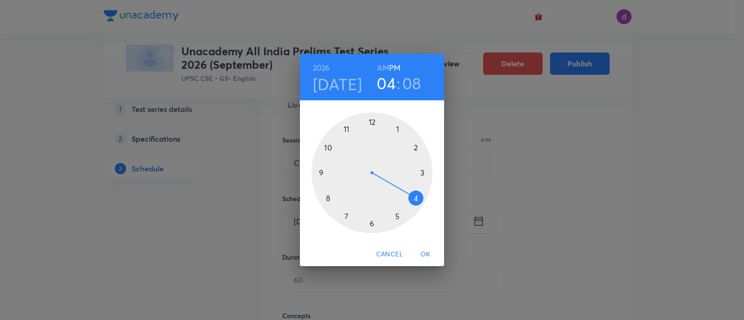
click at [384, 66] on h6 "AM" at bounding box center [383, 67] width 12 height 13
click at [320, 173] on div at bounding box center [371, 172] width 121 height 121
click at [372, 227] on div at bounding box center [371, 172] width 121 height 121
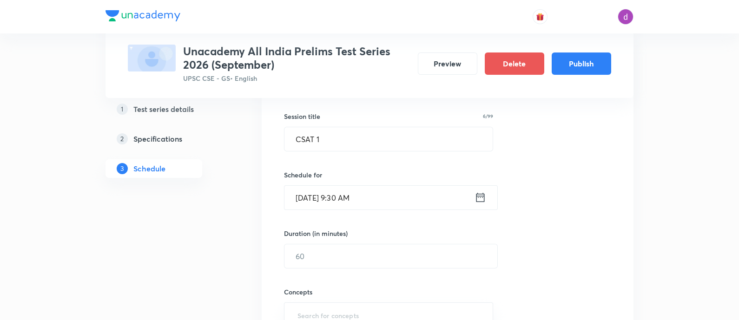
scroll to position [168, 0]
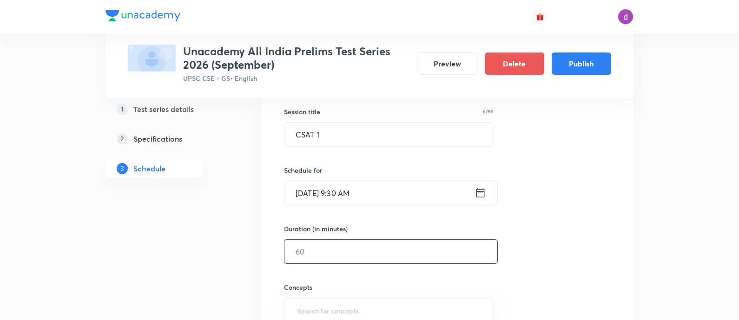
click at [356, 256] on input "text" at bounding box center [390, 252] width 213 height 24
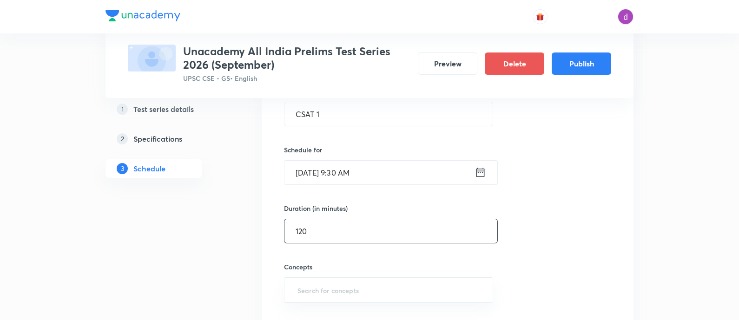
scroll to position [189, 0]
type input "120"
click at [354, 281] on input "text" at bounding box center [389, 289] width 186 height 17
type input "numb"
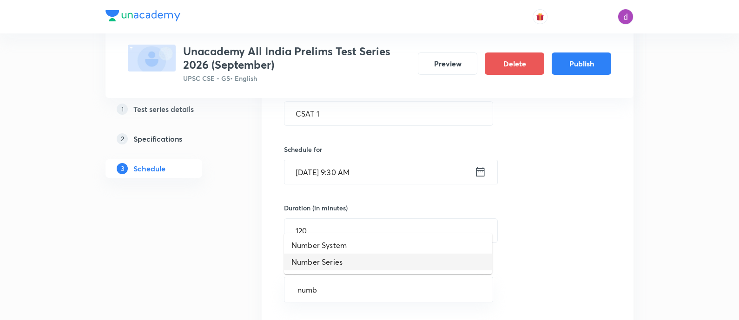
click at [358, 262] on li "Number Series" at bounding box center [388, 262] width 208 height 17
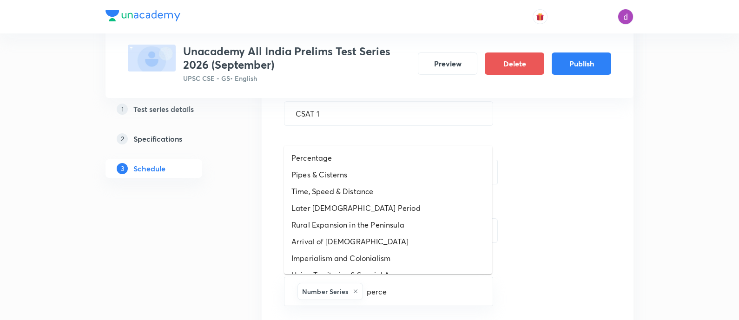
type input "percen"
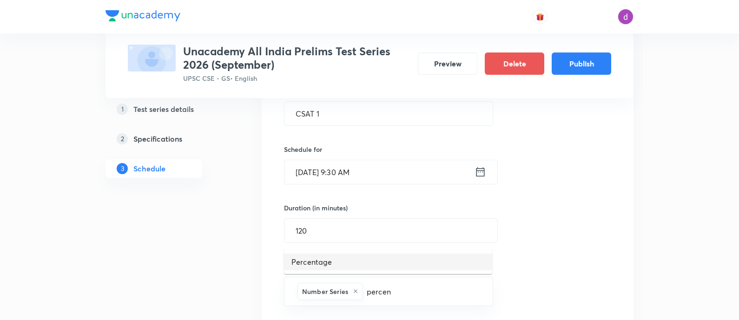
click at [325, 264] on li "Percentage" at bounding box center [388, 262] width 208 height 17
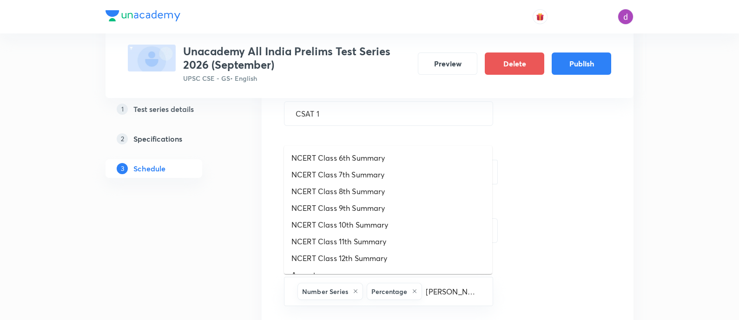
type input "time"
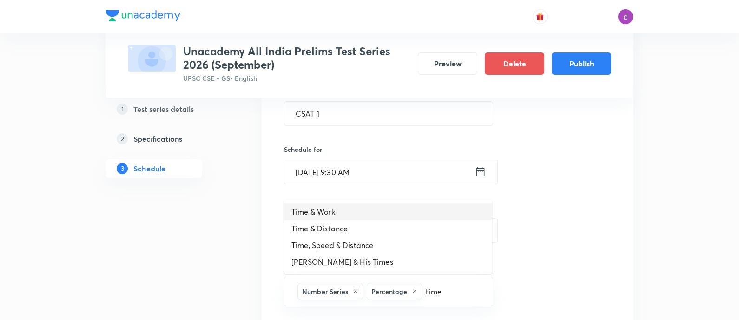
click at [370, 208] on li "Time & Work" at bounding box center [388, 212] width 208 height 17
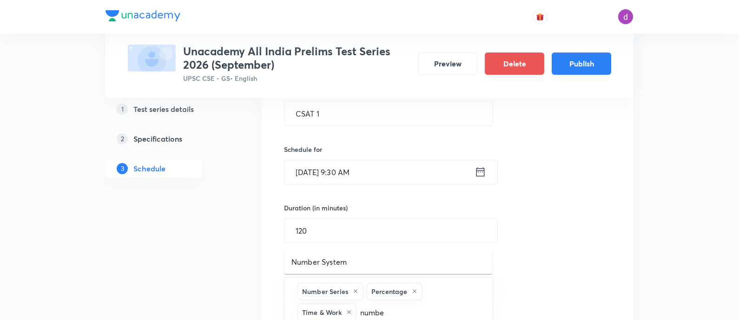
type input "number"
click at [360, 268] on li "Number System" at bounding box center [388, 262] width 208 height 17
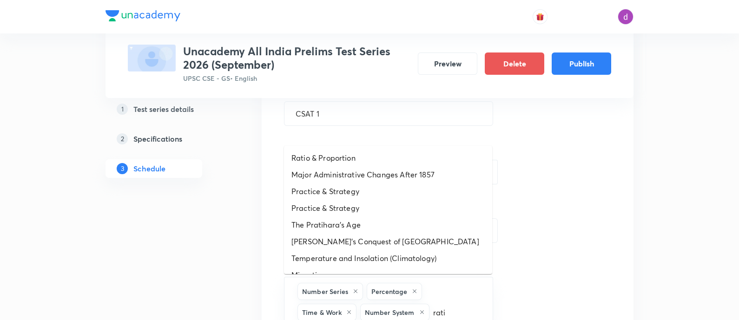
type input "ratio"
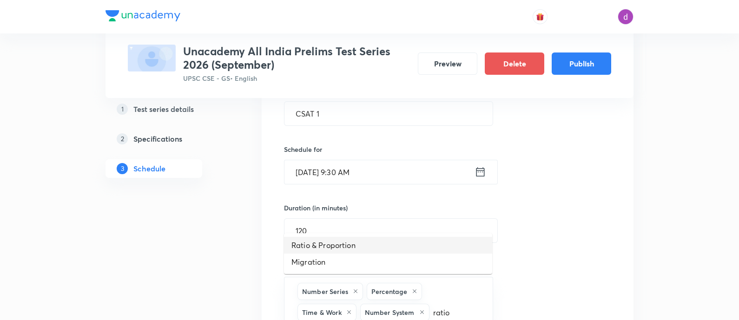
click at [348, 245] on li "Ratio & Proportion" at bounding box center [388, 245] width 208 height 17
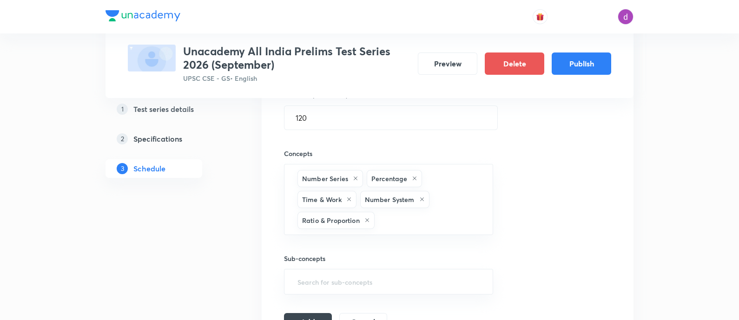
scroll to position [303, 0]
click at [305, 317] on button "Add" at bounding box center [308, 321] width 48 height 19
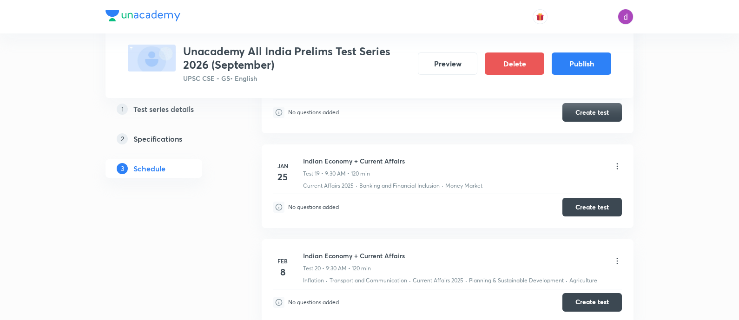
scroll to position [2171, 0]
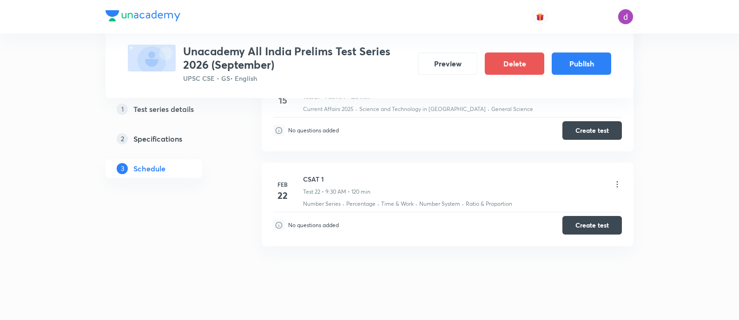
click at [619, 180] on icon at bounding box center [617, 184] width 9 height 9
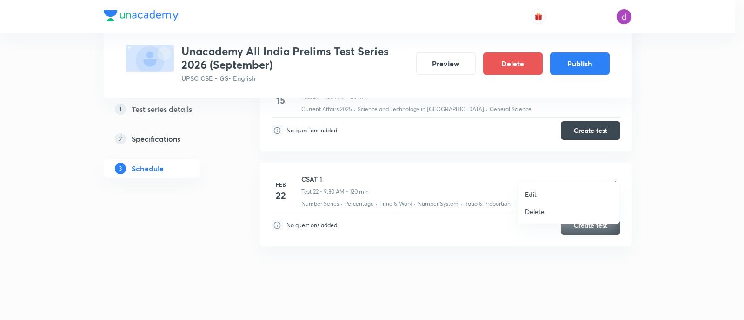
click at [532, 191] on p "Edit" at bounding box center [531, 195] width 12 height 10
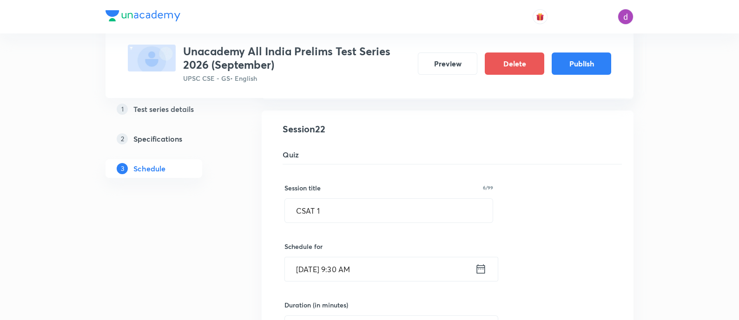
click at [390, 259] on input "Feb 22, 2026, 9:30 AM" at bounding box center [380, 269] width 190 height 24
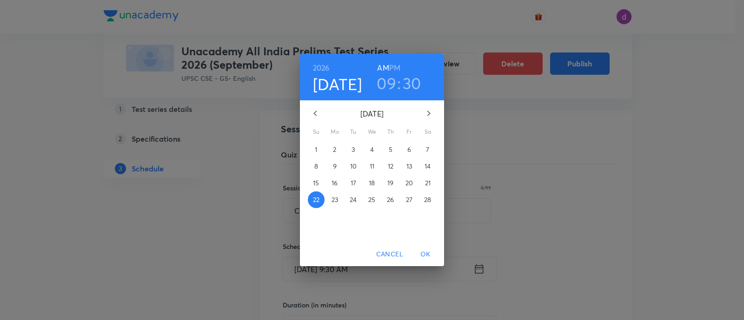
click at [393, 87] on h3 "09" at bounding box center [386, 83] width 20 height 20
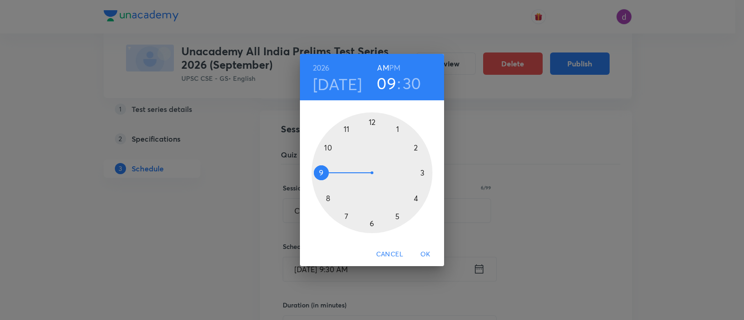
click at [416, 147] on div at bounding box center [371, 172] width 121 height 121
click at [391, 67] on h6 "PM" at bounding box center [394, 67] width 11 height 13
click at [424, 252] on span "OK" at bounding box center [425, 255] width 22 height 12
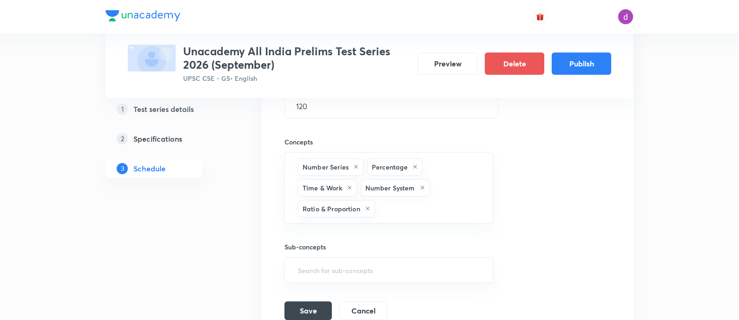
scroll to position [2397, 0]
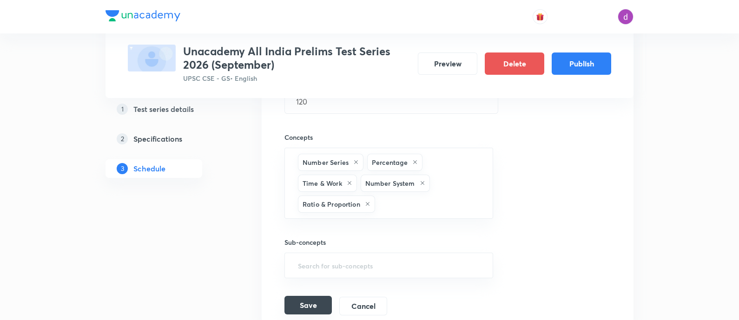
click at [304, 296] on button "Save" at bounding box center [307, 305] width 47 height 19
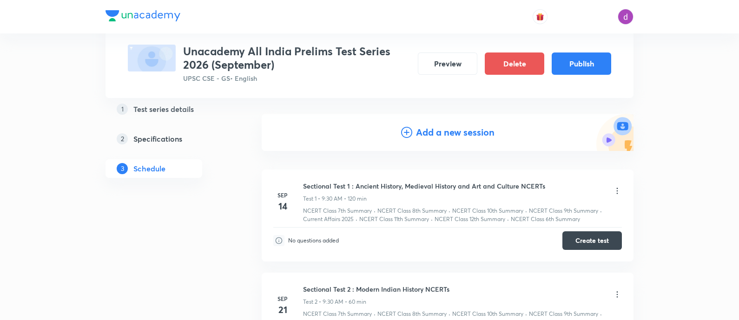
scroll to position [0, 0]
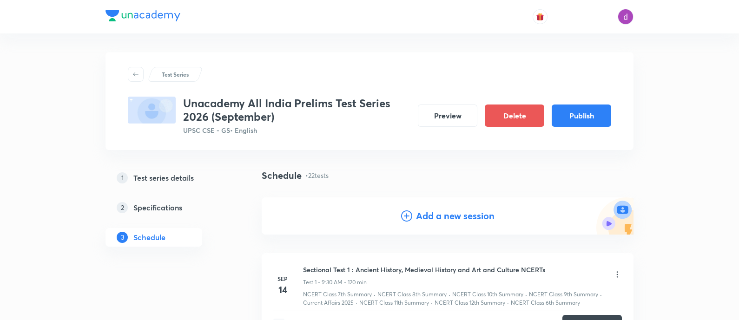
click at [457, 217] on h4 "Add a new session" at bounding box center [455, 216] width 79 height 14
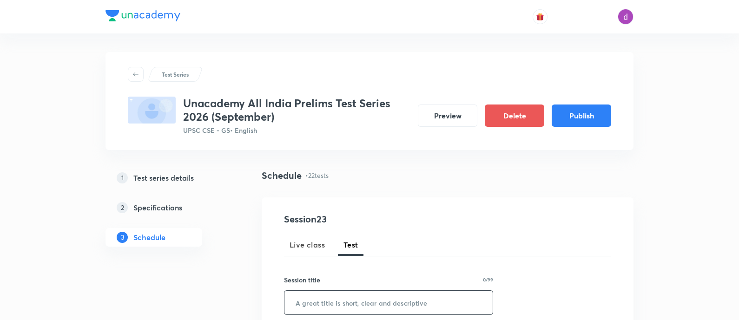
click at [363, 304] on input "text" at bounding box center [388, 303] width 208 height 24
paste input "CSAT 2"
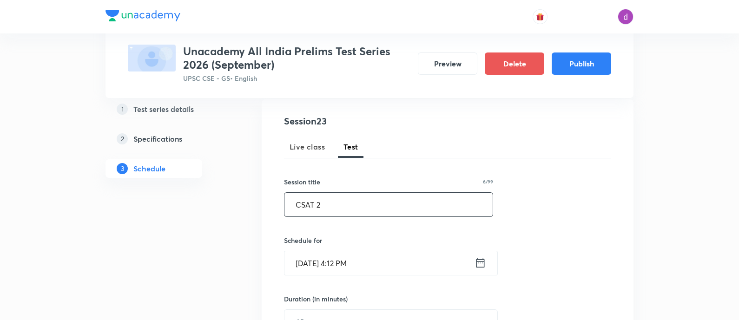
scroll to position [99, 0]
type input "CSAT 2"
click at [430, 259] on input "Sep 3, 2025, 4:12 PM" at bounding box center [379, 263] width 190 height 24
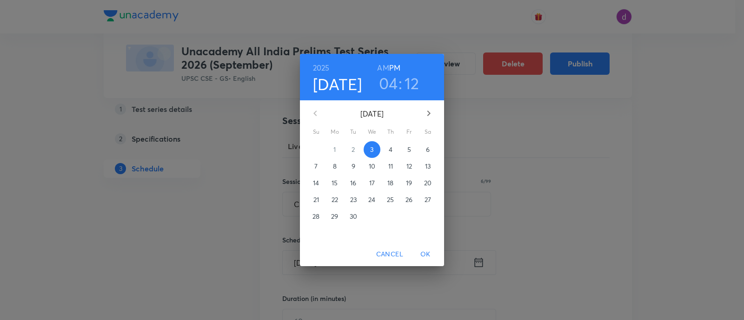
click at [427, 113] on icon "button" at bounding box center [428, 113] width 11 height 11
click at [426, 113] on icon "button" at bounding box center [428, 113] width 11 height 11
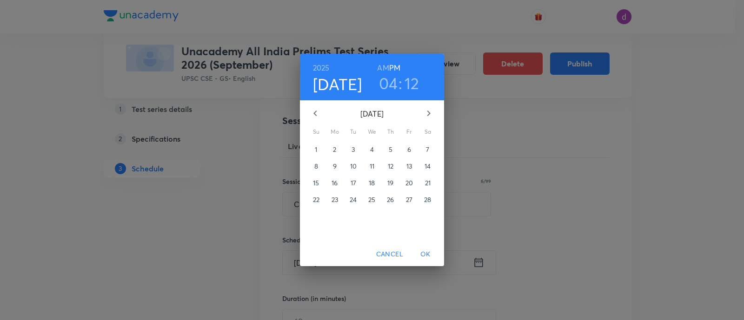
click at [435, 110] on button "button" at bounding box center [428, 113] width 22 height 22
click at [314, 147] on span "1" at bounding box center [316, 149] width 17 height 9
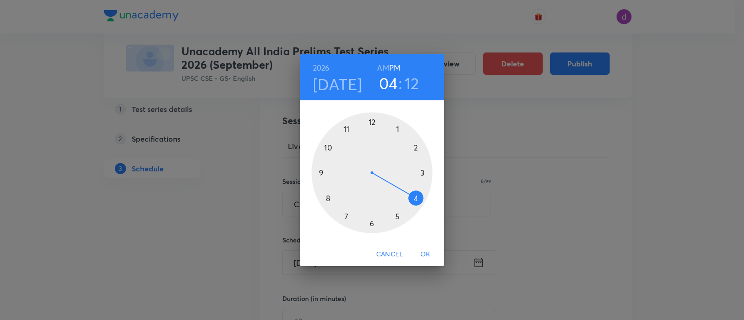
click at [415, 147] on div at bounding box center [371, 172] width 121 height 121
click at [372, 224] on div at bounding box center [371, 172] width 121 height 121
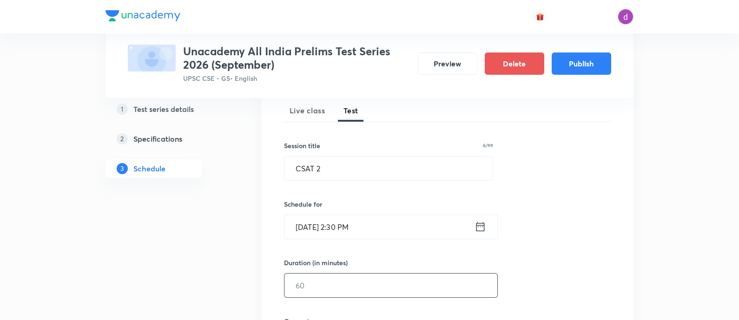
scroll to position [135, 0]
click at [326, 290] on input "text" at bounding box center [390, 285] width 213 height 24
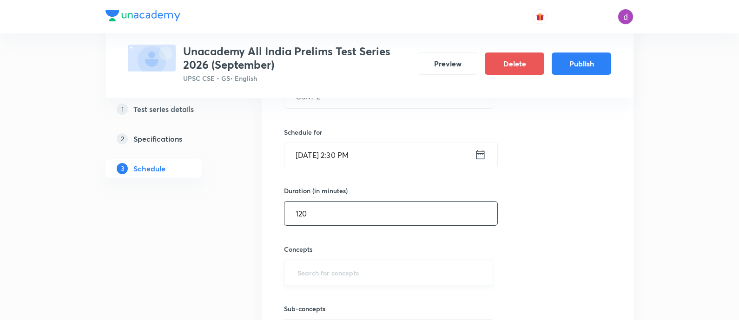
type input "120"
click at [324, 274] on input "text" at bounding box center [389, 272] width 186 height 17
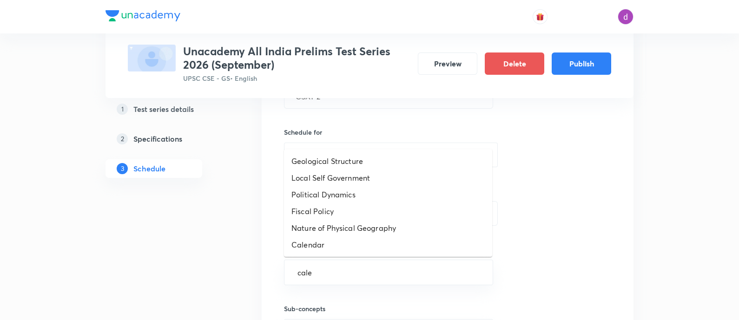
type input "calen"
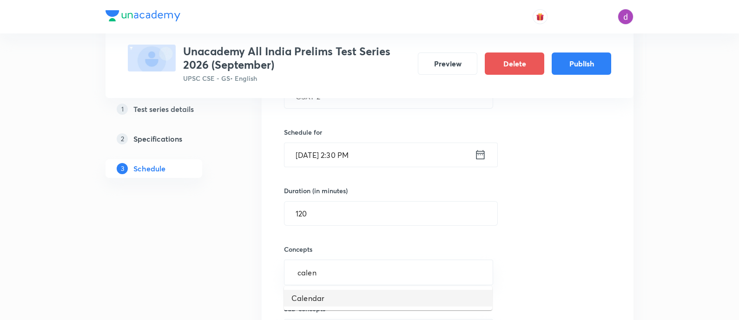
click at [321, 298] on li "Calendar" at bounding box center [388, 298] width 208 height 17
type input "data"
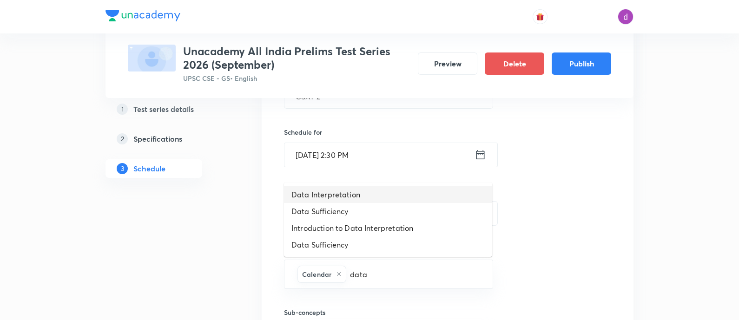
click at [354, 198] on li "Data Interpretation" at bounding box center [388, 194] width 208 height 17
type input "cloc"
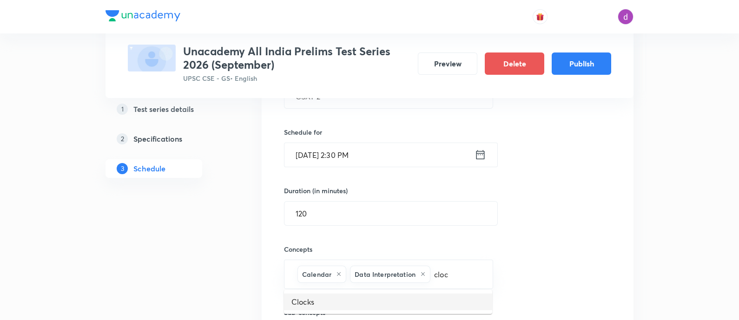
click at [313, 302] on li "Clocks" at bounding box center [388, 302] width 208 height 17
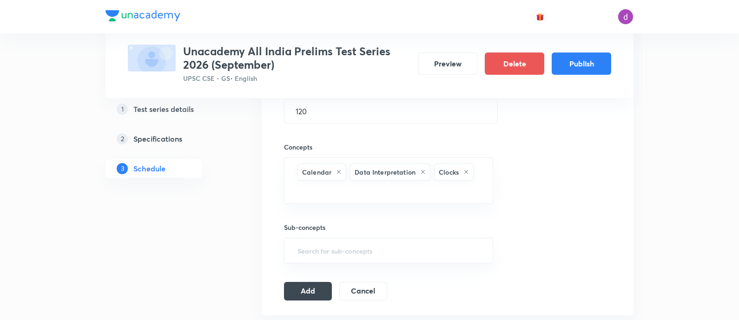
scroll to position [310, 0]
click at [310, 287] on button "Add" at bounding box center [308, 289] width 48 height 19
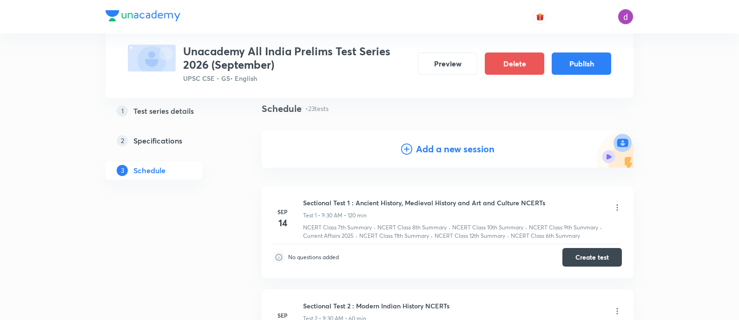
scroll to position [0, 0]
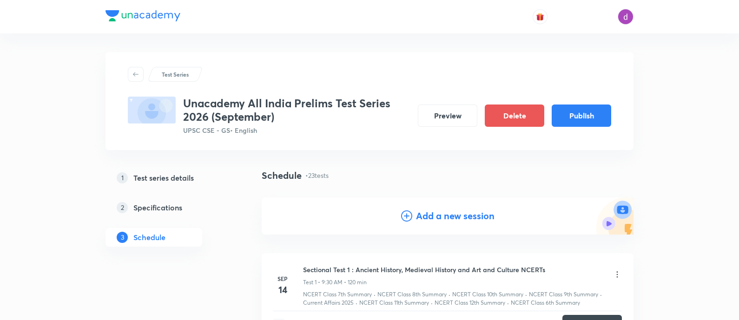
click at [424, 210] on h4 "Add a new session" at bounding box center [455, 216] width 79 height 14
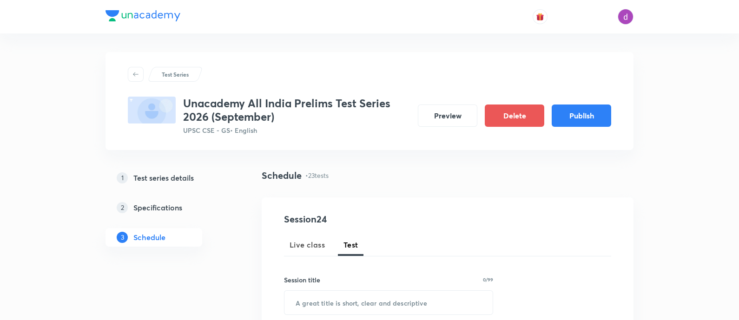
scroll to position [52, 0]
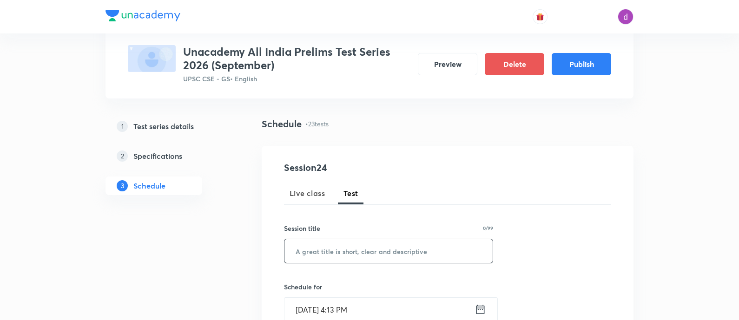
click at [349, 251] on input "text" at bounding box center [388, 251] width 208 height 24
paste input ""Indian Polity and IR + Current Affairs""
click at [300, 251] on input ""Indian Polity and IR + Current Affairs"" at bounding box center [388, 251] width 208 height 24
click at [446, 254] on input "Indian Polity and IR + Current Affairs"" at bounding box center [388, 251] width 208 height 24
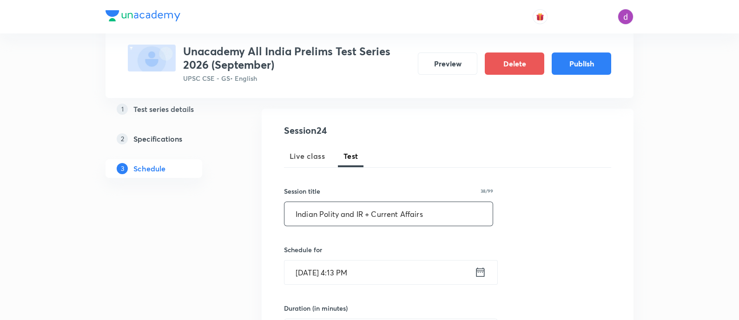
type input "Indian Polity and IR + Current Affairs"
click at [348, 272] on input "Sep 3, 2025, 4:13 PM" at bounding box center [379, 273] width 190 height 24
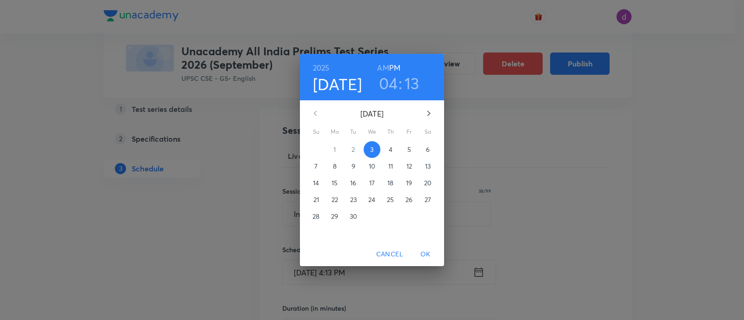
click at [428, 110] on icon "button" at bounding box center [428, 113] width 11 height 11
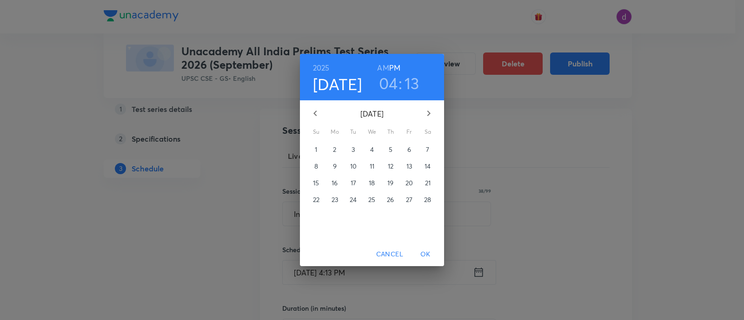
click at [428, 110] on icon "button" at bounding box center [428, 113] width 11 height 11
click at [311, 117] on icon "button" at bounding box center [315, 113] width 11 height 11
click at [316, 170] on p "8" at bounding box center [316, 166] width 4 height 9
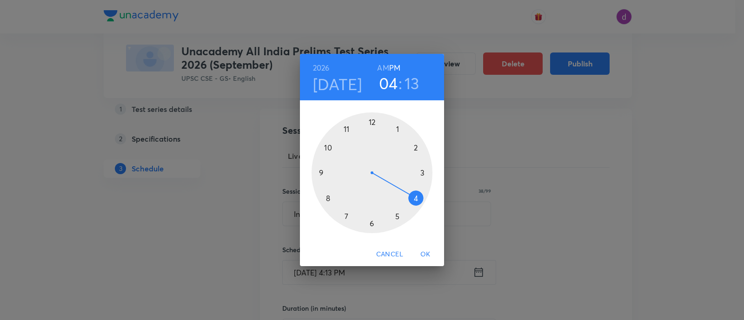
click at [385, 66] on h6 "AM" at bounding box center [383, 67] width 12 height 13
click at [323, 171] on div at bounding box center [371, 172] width 121 height 121
click at [372, 223] on div at bounding box center [371, 172] width 121 height 121
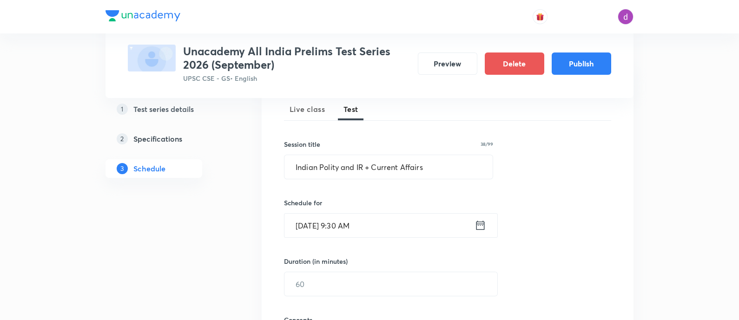
scroll to position [137, 0]
click at [339, 276] on input "text" at bounding box center [390, 283] width 213 height 24
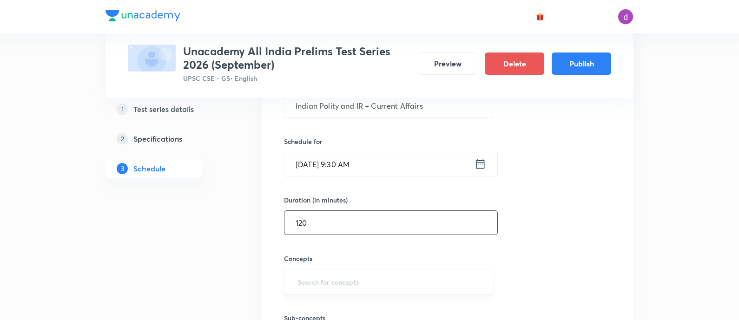
type input "120"
click at [321, 283] on input "text" at bounding box center [389, 281] width 186 height 17
type input "mcq"
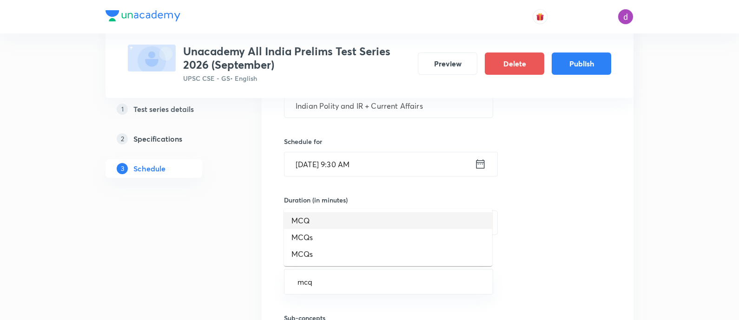
click at [351, 214] on li "MCQ" at bounding box center [388, 220] width 208 height 17
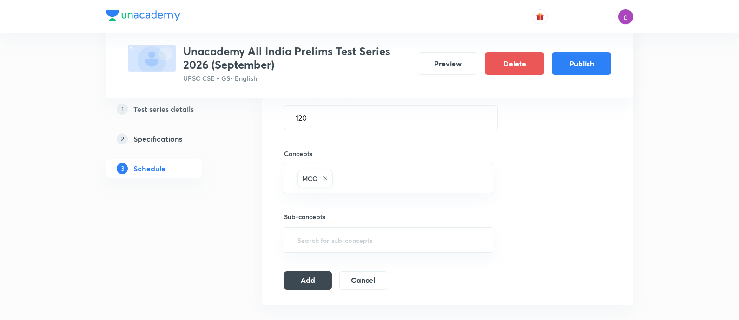
scroll to position [303, 0]
click at [309, 273] on button "Add" at bounding box center [308, 279] width 48 height 19
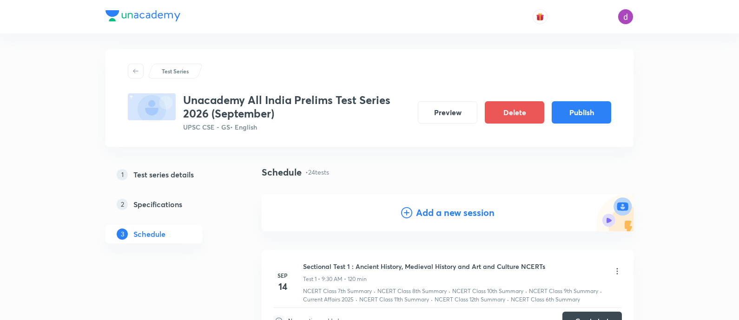
scroll to position [0, 0]
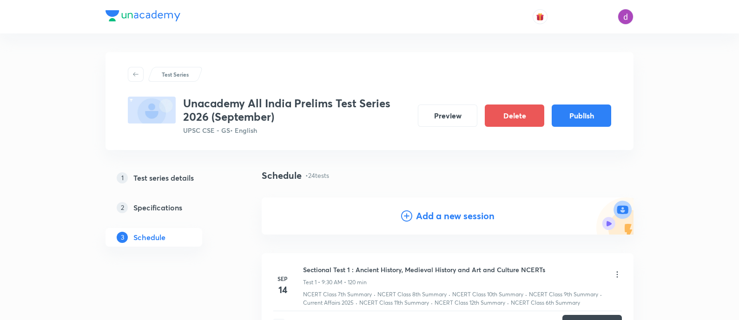
click at [434, 221] on h4 "Add a new session" at bounding box center [455, 216] width 79 height 14
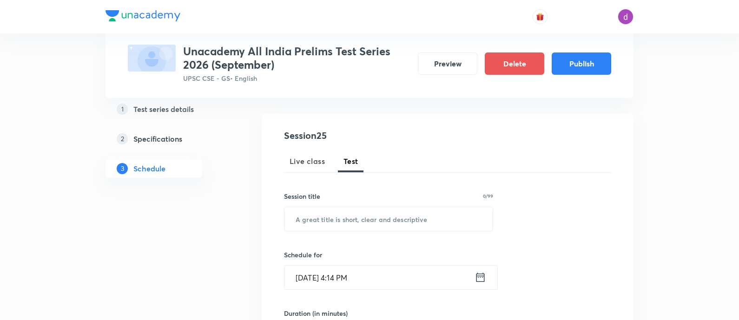
scroll to position [86, 0]
click at [391, 221] on input "text" at bounding box center [388, 217] width 208 height 24
paste input ""Ancient, Medieval History, Modern History and Art & Culture + Current Affairs""
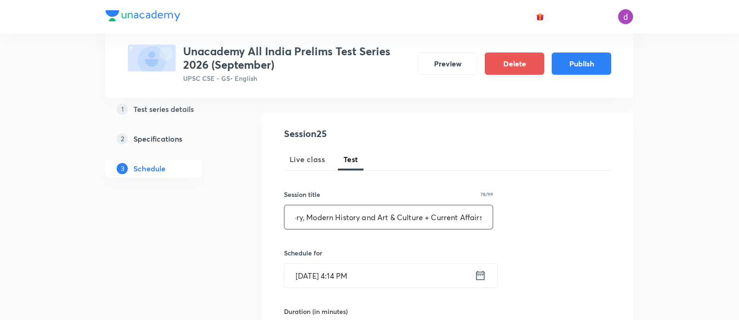
scroll to position [0, 0]
click at [298, 219] on input ""Ancient, Medieval History, Modern History and Art & Culture + Current Affairs" at bounding box center [388, 217] width 208 height 24
type input "Ancient, Medieval History, Modern History and Art & Culture + Current Affairs"
click at [345, 283] on input "Sep 3, 2025, 4:14 PM" at bounding box center [379, 276] width 190 height 24
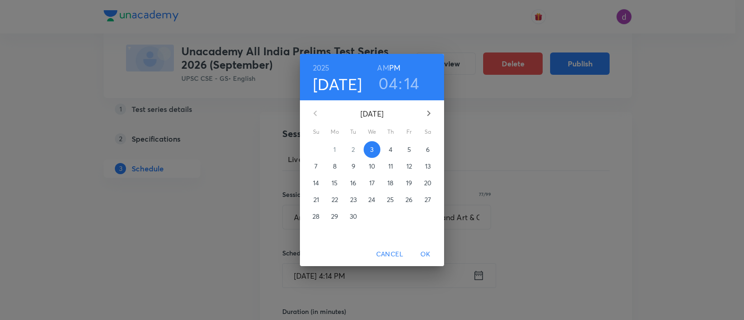
click at [430, 109] on icon "button" at bounding box center [428, 113] width 11 height 11
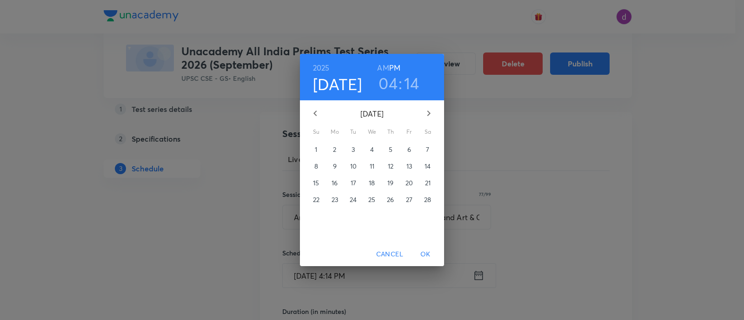
click at [430, 109] on icon "button" at bounding box center [428, 113] width 11 height 11
click at [317, 182] on p "15" at bounding box center [316, 182] width 6 height 9
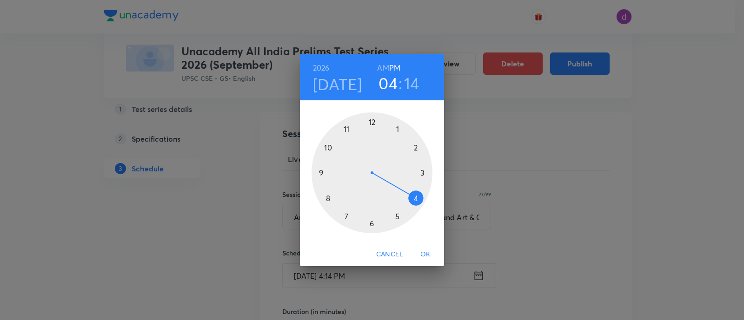
click at [384, 64] on h6 "AM" at bounding box center [383, 67] width 12 height 13
click at [318, 174] on div at bounding box center [371, 172] width 121 height 121
click at [371, 222] on div at bounding box center [371, 172] width 121 height 121
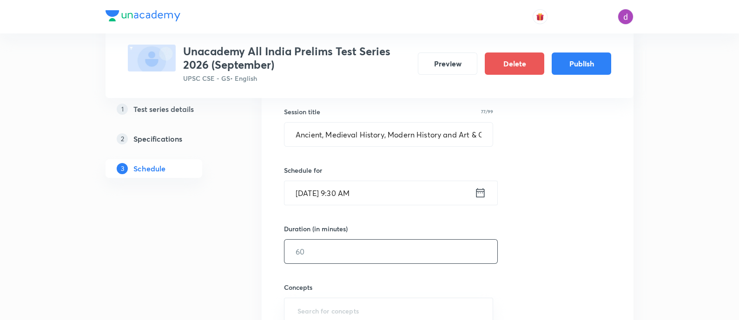
scroll to position [170, 0]
click at [353, 247] on input "text" at bounding box center [390, 250] width 213 height 24
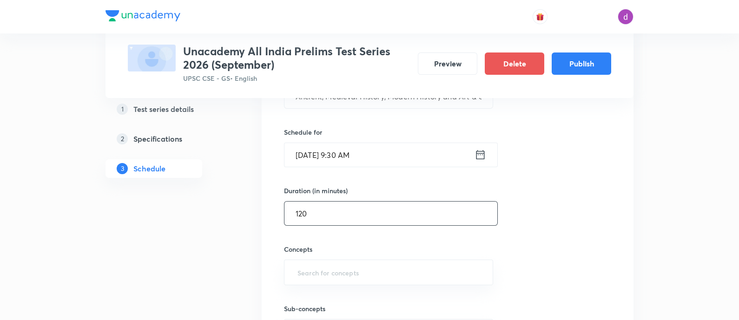
scroll to position [206, 0]
type input "120"
click at [348, 266] on input "text" at bounding box center [389, 272] width 186 height 17
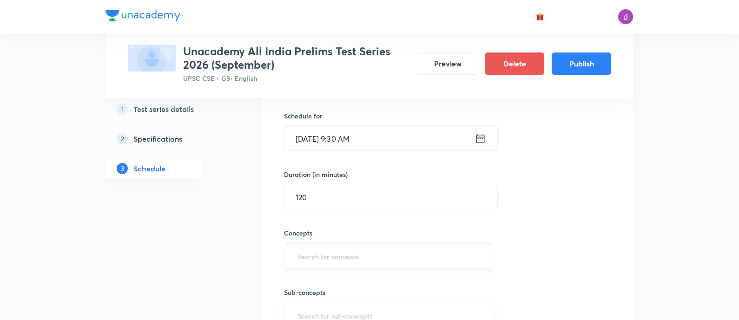
scroll to position [225, 0]
type input "mc"
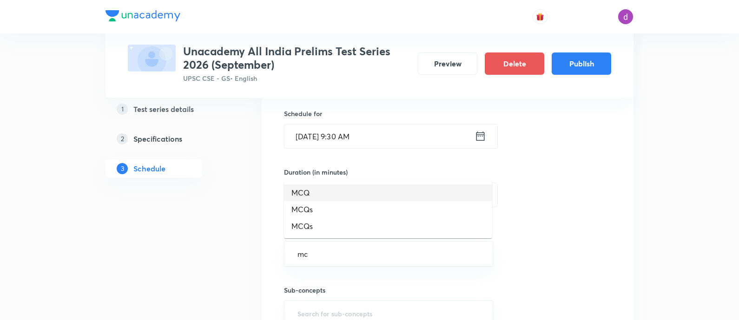
click at [307, 190] on li "MCQ" at bounding box center [388, 193] width 208 height 17
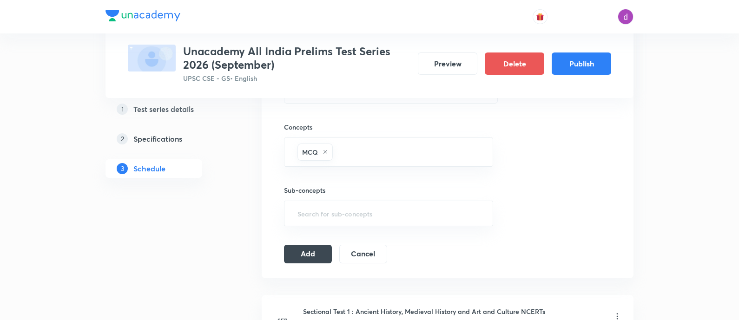
scroll to position [367, 0]
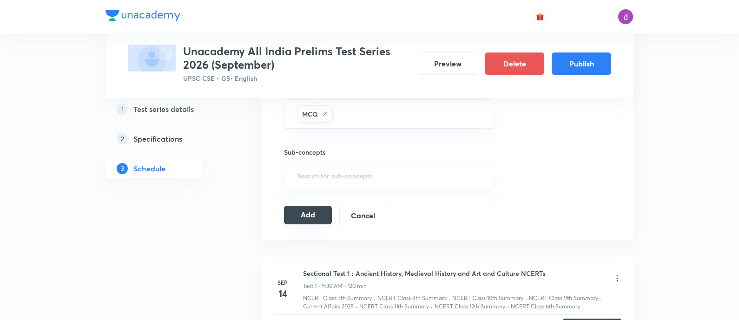
click at [306, 209] on button "Add" at bounding box center [308, 215] width 48 height 19
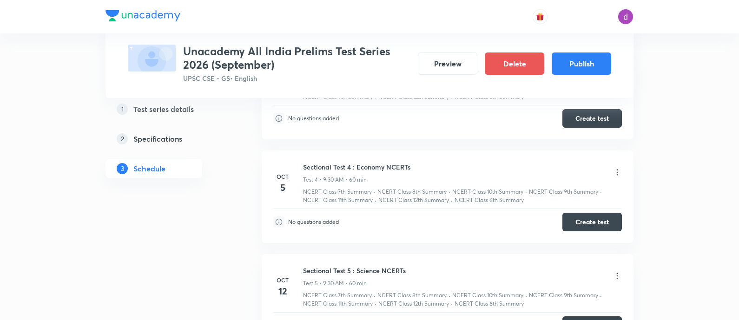
scroll to position [0, 0]
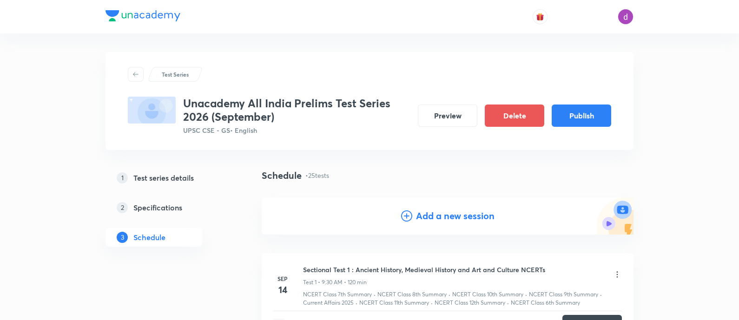
click at [431, 215] on h4 "Add a new session" at bounding box center [455, 216] width 79 height 14
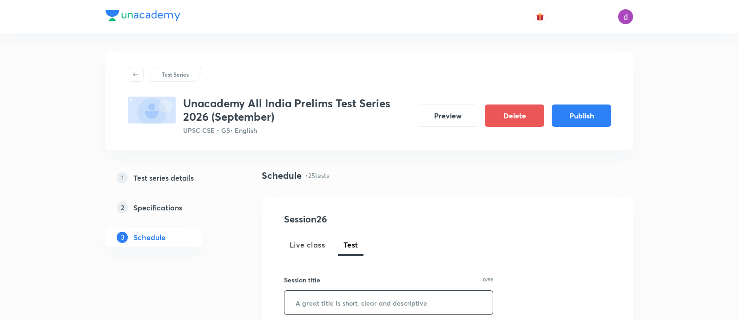
click at [374, 303] on input "text" at bounding box center [388, 303] width 208 height 24
paste input ""Economy and S&T + Current Affairs""
click at [298, 301] on input ""Economy and S&T + Current Affairs" at bounding box center [388, 303] width 208 height 24
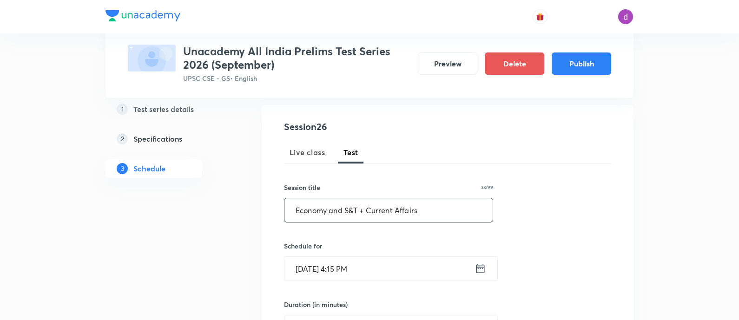
scroll to position [93, 0]
type input "Economy and S&T + Current Affairs"
click at [403, 268] on input "Sep 3, 2025, 4:15 PM" at bounding box center [379, 268] width 190 height 24
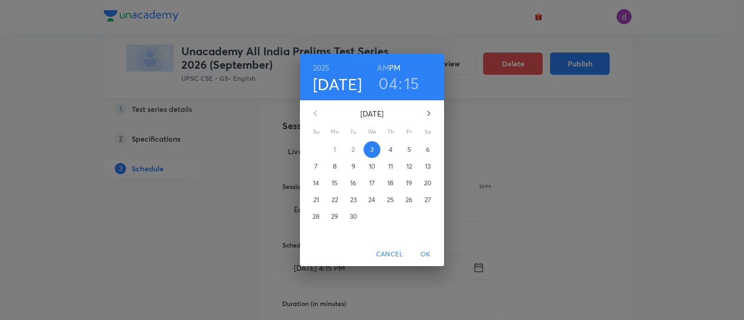
click at [428, 115] on icon "button" at bounding box center [428, 114] width 3 height 6
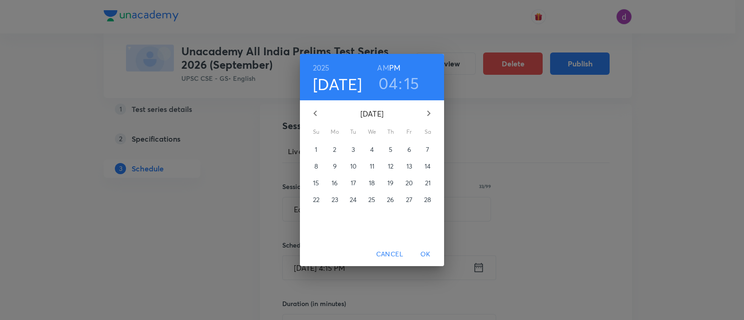
click at [428, 115] on icon "button" at bounding box center [428, 114] width 3 height 6
click at [315, 197] on p "22" at bounding box center [316, 199] width 7 height 9
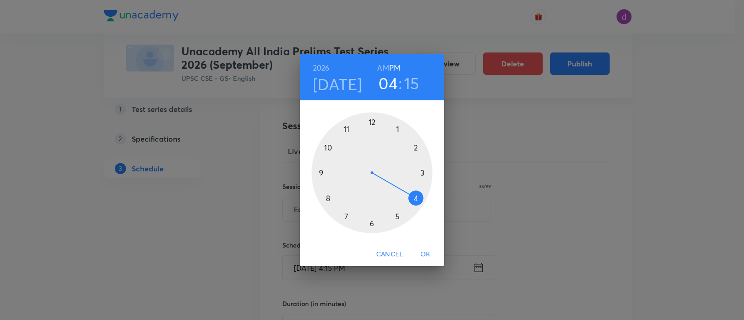
click at [382, 64] on h6 "AM" at bounding box center [383, 67] width 12 height 13
click at [316, 171] on div at bounding box center [371, 172] width 121 height 121
click at [372, 226] on div at bounding box center [371, 172] width 121 height 121
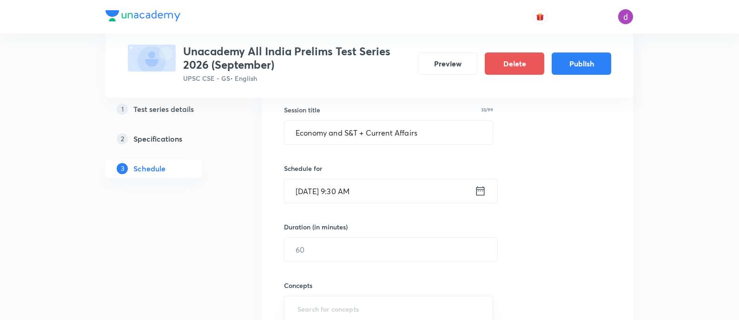
scroll to position [192, 0]
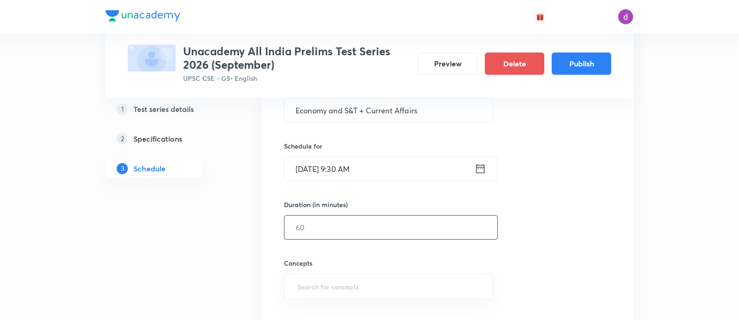
click at [350, 226] on input "text" at bounding box center [390, 228] width 213 height 24
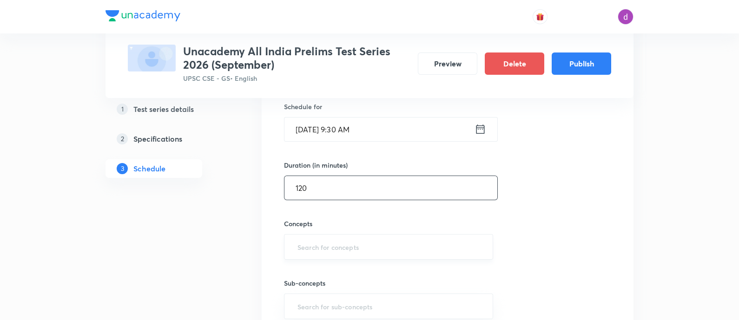
type input "120"
click at [350, 238] on input "text" at bounding box center [389, 246] width 186 height 17
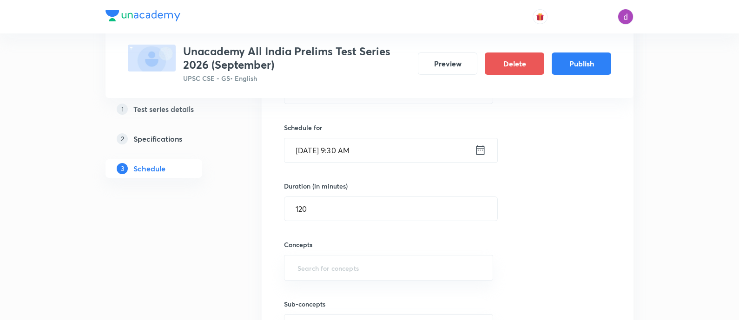
scroll to position [211, 0]
type input "mcq"
click at [328, 203] on li "MCQ" at bounding box center [388, 206] width 208 height 17
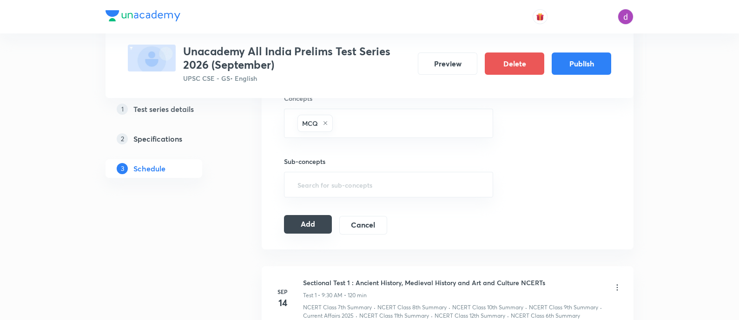
scroll to position [361, 0]
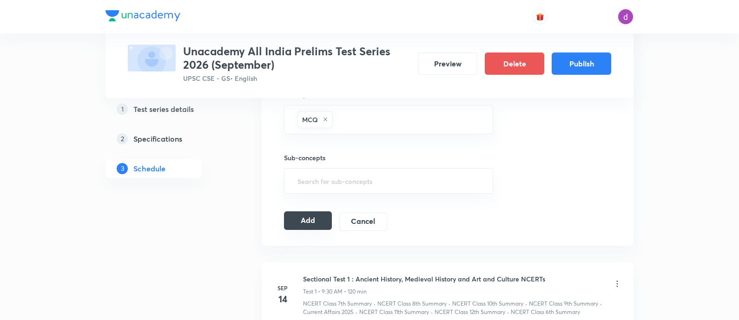
click at [314, 225] on button "Add" at bounding box center [308, 220] width 48 height 19
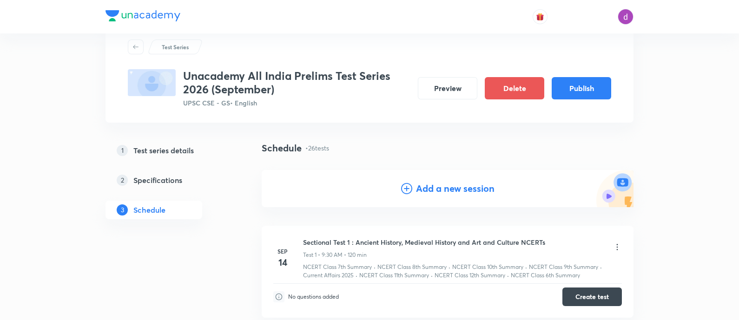
scroll to position [0, 0]
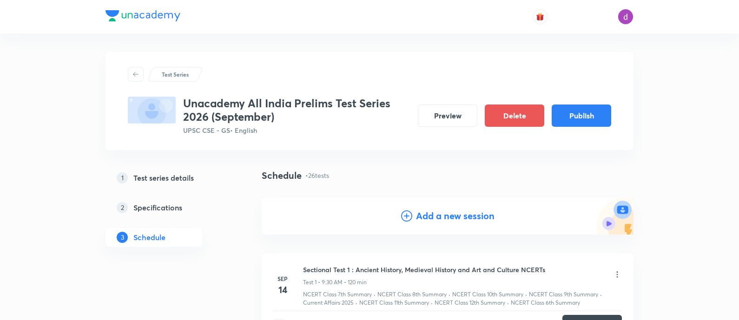
click at [435, 224] on div "Add a new session" at bounding box center [448, 216] width 372 height 37
click at [433, 214] on h4 "Add a new session" at bounding box center [455, 216] width 79 height 14
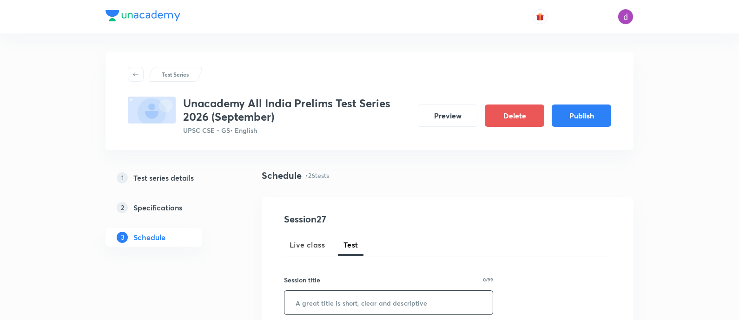
click at [372, 304] on input "text" at bounding box center [388, 303] width 208 height 24
paste input ""Geography and Environment + Current Affairs ""
click at [300, 304] on input ""Geography and Environment + Current Affairs" at bounding box center [388, 303] width 208 height 24
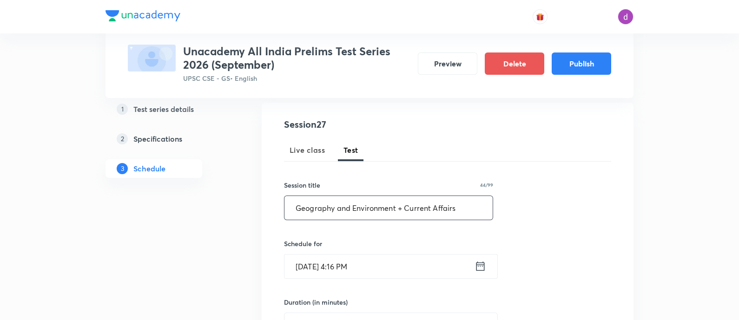
scroll to position [95, 0]
type input "Geography and Environment + Current Affairs"
click at [439, 270] on input "Sep 3, 2025, 4:16 PM" at bounding box center [379, 267] width 190 height 24
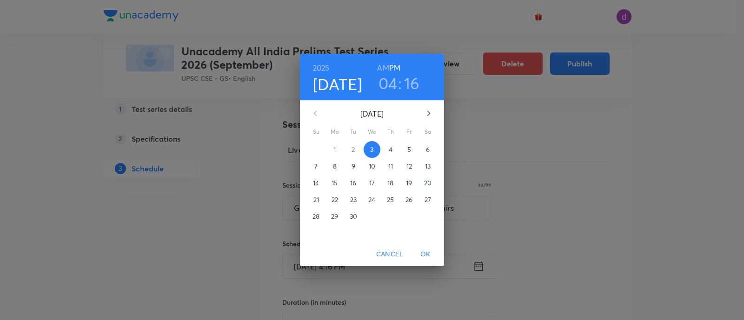
click at [427, 107] on button "button" at bounding box center [428, 113] width 22 height 22
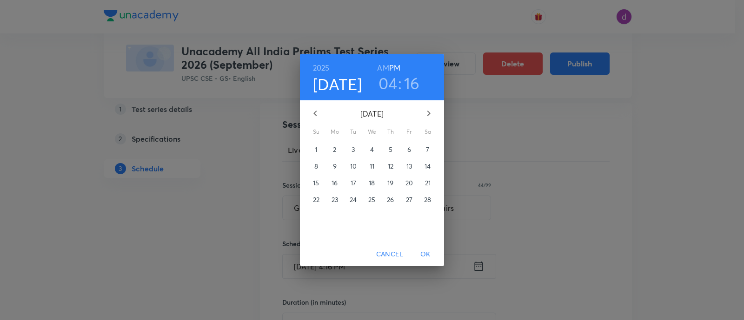
click at [427, 107] on button "button" at bounding box center [428, 113] width 22 height 22
click at [316, 218] on p "29" at bounding box center [315, 216] width 7 height 9
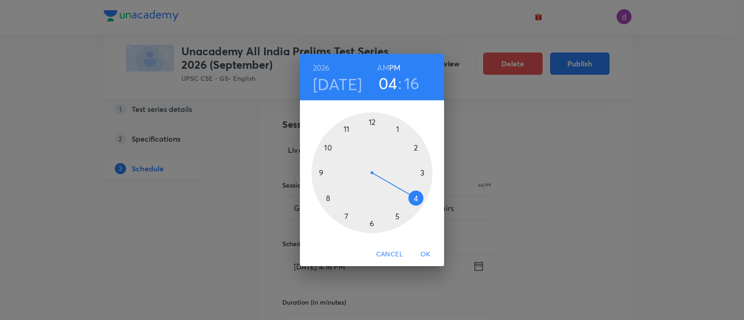
click at [383, 69] on h6 "AM" at bounding box center [383, 67] width 12 height 13
click at [321, 175] on div at bounding box center [371, 172] width 121 height 121
click at [370, 225] on div at bounding box center [371, 172] width 121 height 121
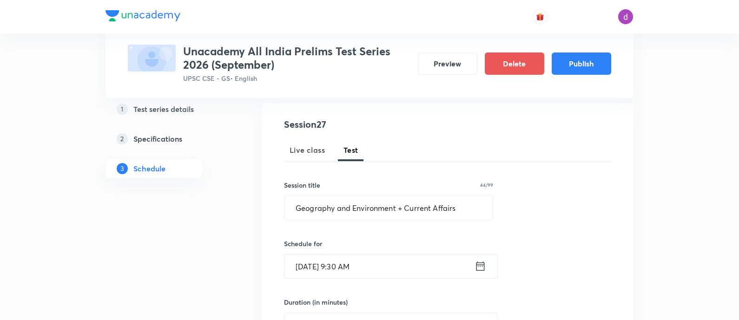
scroll to position [178, 0]
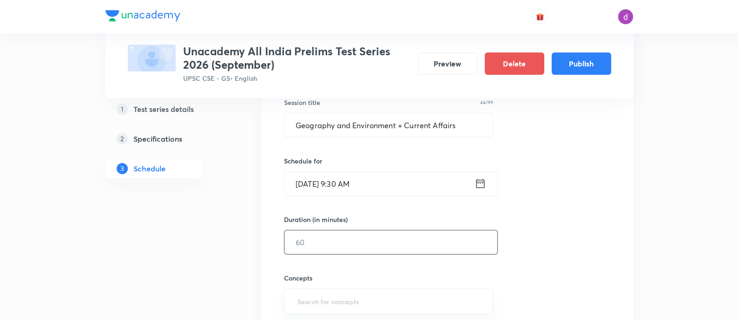
click at [351, 242] on input "text" at bounding box center [390, 243] width 213 height 24
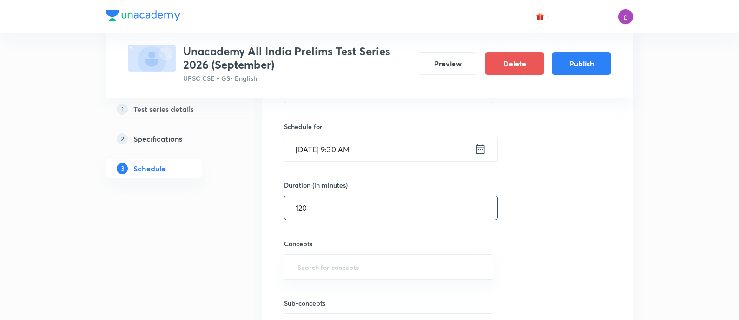
scroll to position [212, 0]
type input "120"
click at [343, 264] on input "text" at bounding box center [389, 266] width 186 height 17
type input "mcq"
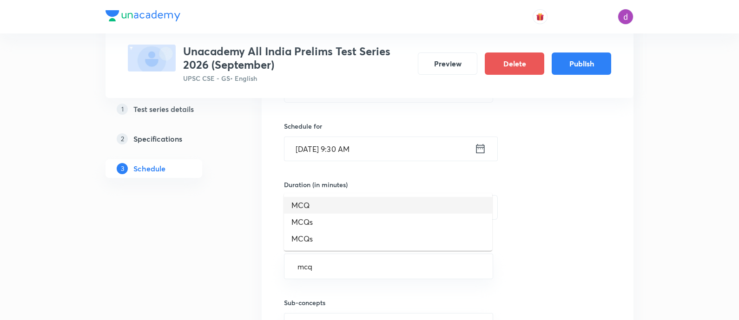
click at [340, 205] on li "MCQ" at bounding box center [388, 205] width 208 height 17
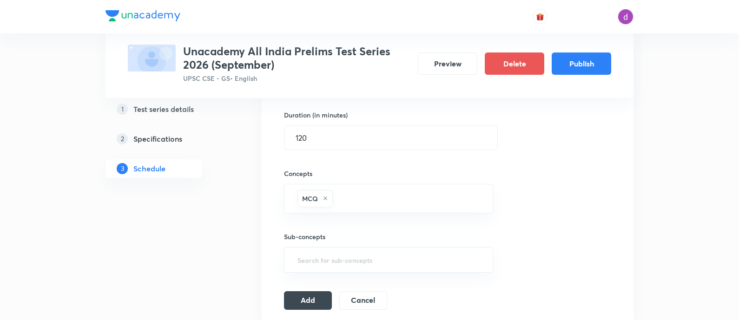
scroll to position [283, 0]
click at [304, 292] on button "Add" at bounding box center [308, 299] width 48 height 19
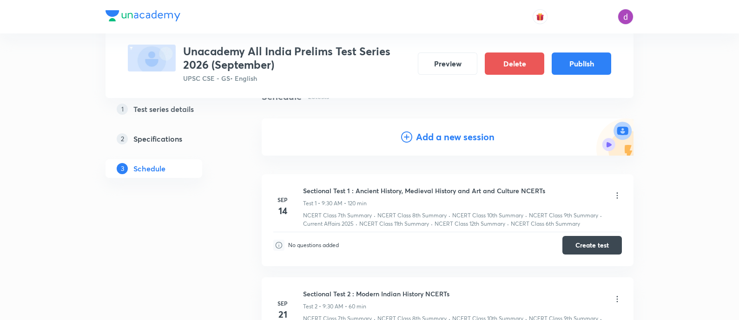
scroll to position [0, 0]
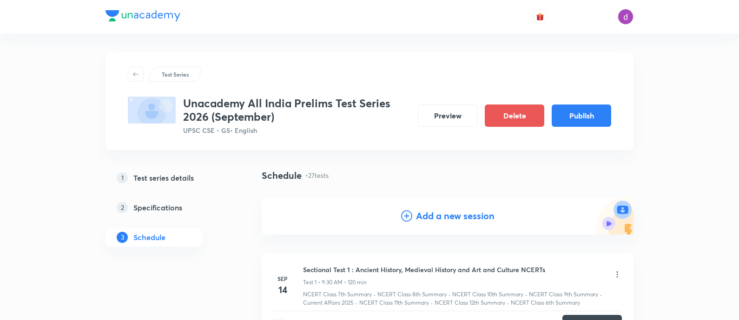
click at [429, 215] on h4 "Add a new session" at bounding box center [455, 216] width 79 height 14
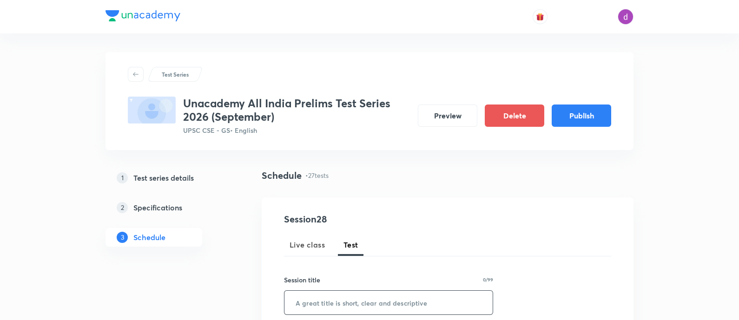
scroll to position [16, 0]
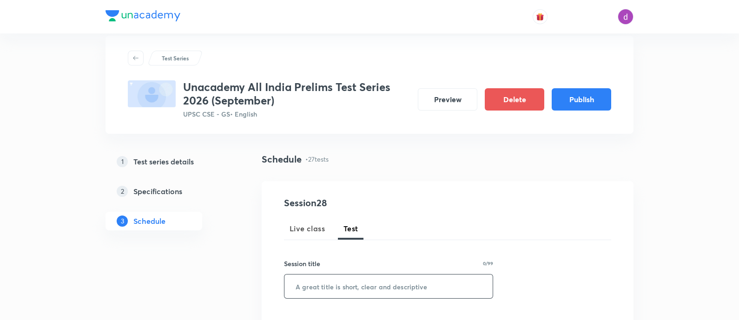
click at [375, 277] on input "text" at bounding box center [388, 287] width 208 height 24
paste input "CSAT 3"
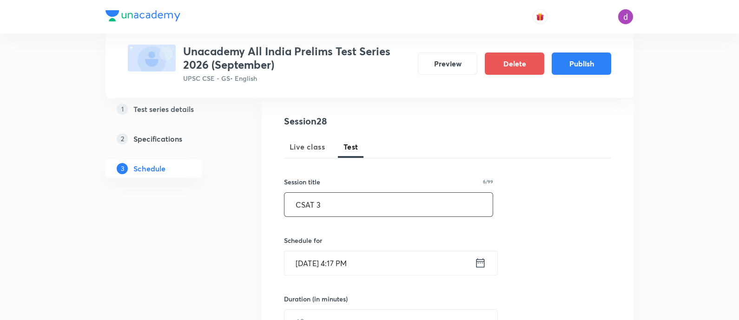
scroll to position [103, 0]
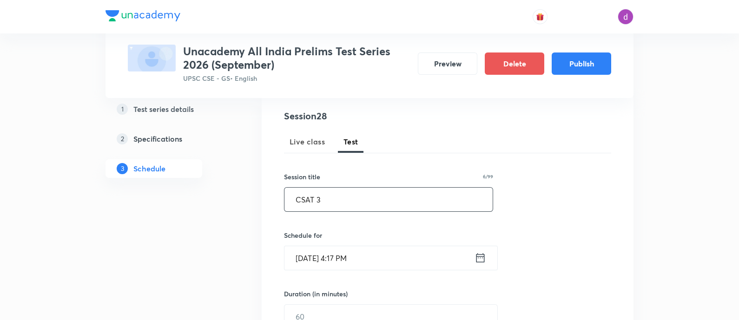
type input "CSAT 3"
click at [368, 262] on input "Sep 3, 2025, 4:17 PM" at bounding box center [379, 258] width 190 height 24
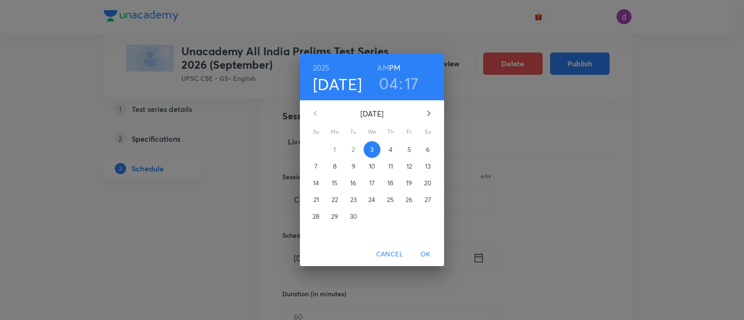
click at [428, 110] on icon "button" at bounding box center [428, 113] width 11 height 11
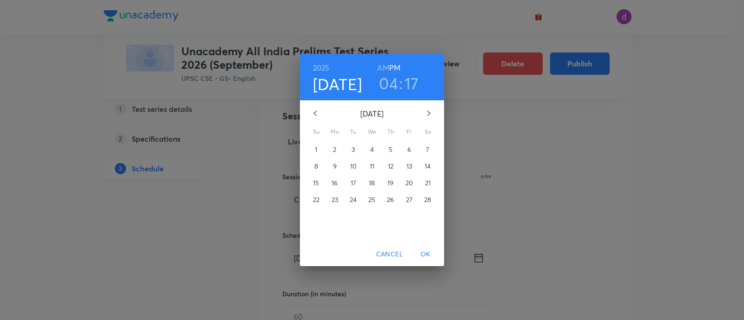
click at [428, 110] on icon "button" at bounding box center [428, 113] width 11 height 11
click at [314, 163] on p "5" at bounding box center [316, 166] width 4 height 9
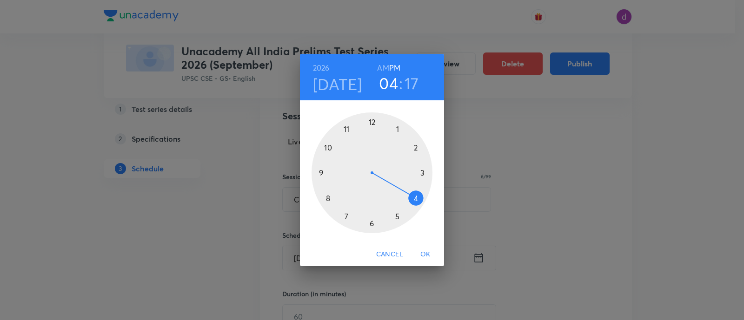
click at [382, 60] on div "2026 Apr 5 04 : 17 AM PM" at bounding box center [372, 77] width 144 height 46
click at [382, 66] on h6 "AM" at bounding box center [383, 67] width 12 height 13
click at [318, 169] on div at bounding box center [371, 172] width 121 height 121
click at [371, 223] on div at bounding box center [371, 172] width 121 height 121
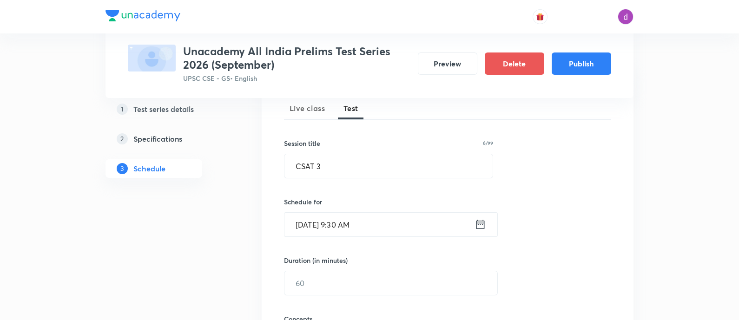
scroll to position [138, 0]
click at [320, 293] on div "​" at bounding box center [391, 282] width 214 height 25
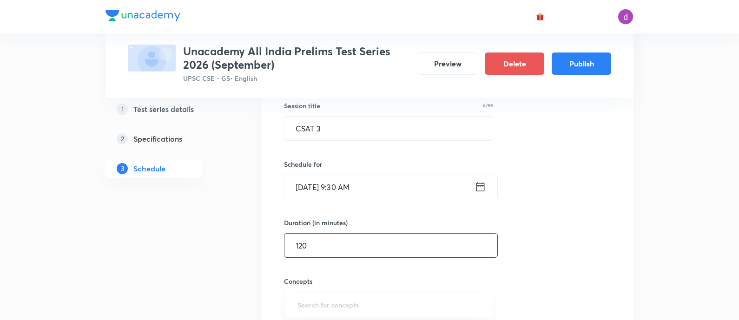
scroll to position [175, 0]
type input "120"
click at [318, 299] on input "text" at bounding box center [389, 304] width 186 height 17
type input "mc"
click at [309, 245] on li "MCQ" at bounding box center [388, 243] width 208 height 17
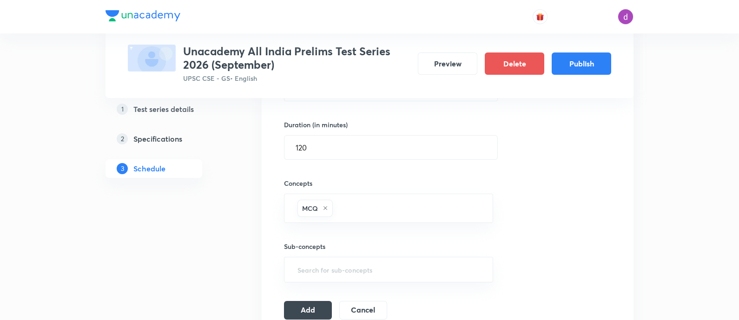
scroll to position [274, 0]
click at [300, 303] on button "Add" at bounding box center [308, 308] width 48 height 19
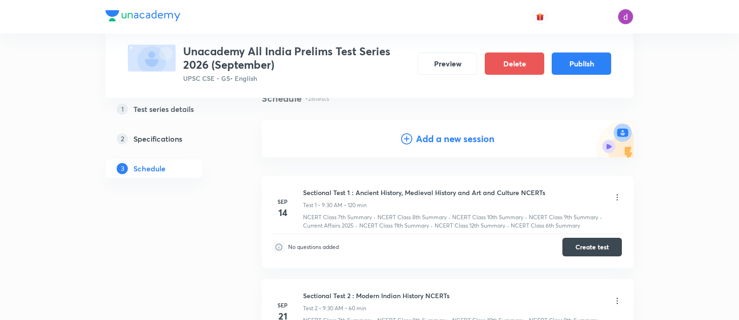
scroll to position [0, 0]
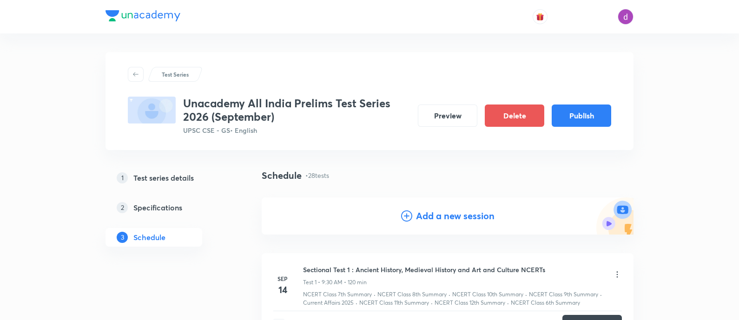
click at [423, 210] on h4 "Add a new session" at bounding box center [455, 216] width 79 height 14
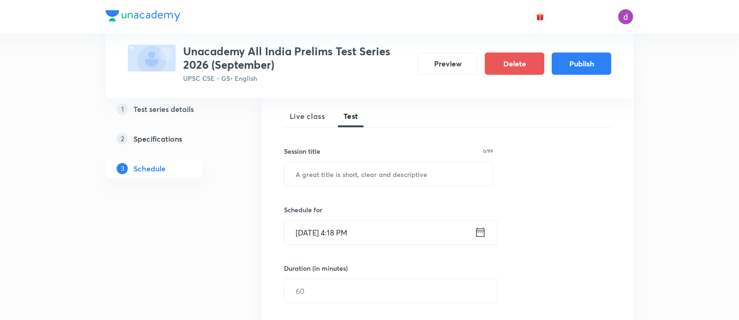
scroll to position [130, 0]
click at [365, 169] on input "text" at bounding box center [388, 173] width 208 height 24
paste input "Budget, ES"
type input "Budget, ES"
click at [412, 231] on input "Sep 3, 2025, 4:18 PM" at bounding box center [379, 232] width 190 height 24
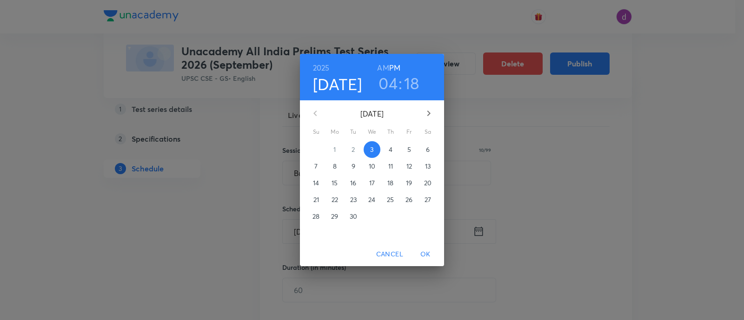
click at [424, 110] on icon "button" at bounding box center [428, 113] width 11 height 11
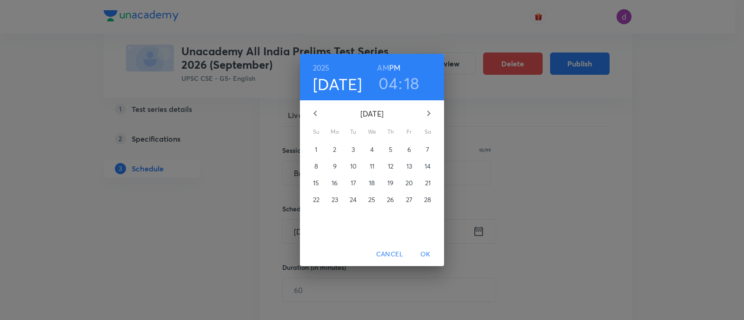
click at [424, 110] on icon "button" at bounding box center [428, 113] width 11 height 11
click at [312, 185] on span "12" at bounding box center [316, 182] width 17 height 9
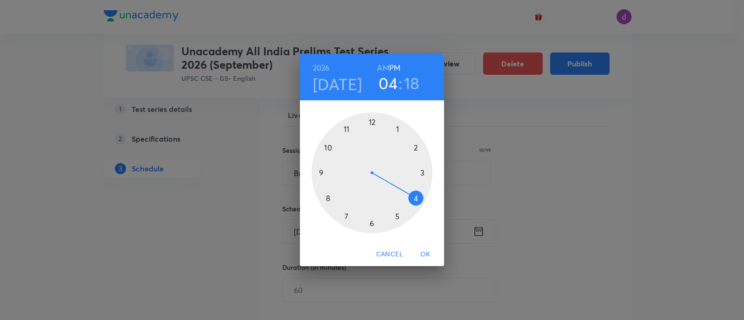
click at [384, 64] on h6 "AM" at bounding box center [383, 67] width 12 height 13
click at [321, 171] on div at bounding box center [371, 172] width 121 height 121
click at [372, 223] on div at bounding box center [371, 172] width 121 height 121
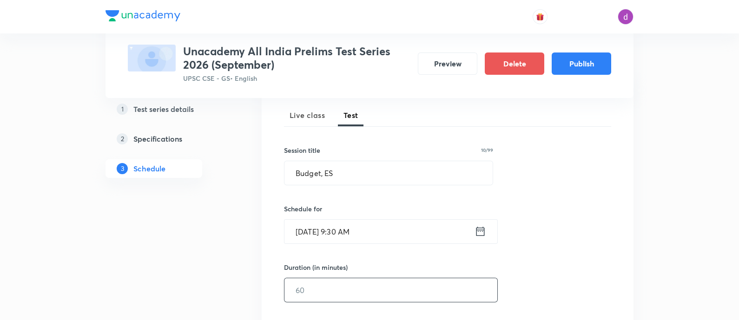
click at [328, 290] on input "text" at bounding box center [390, 290] width 213 height 24
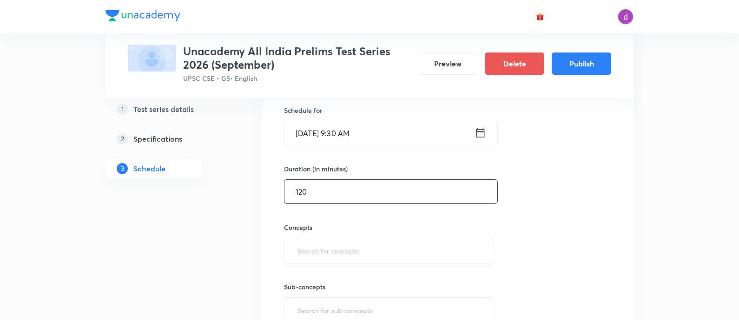
type input "120"
click at [328, 243] on input "text" at bounding box center [389, 250] width 186 height 17
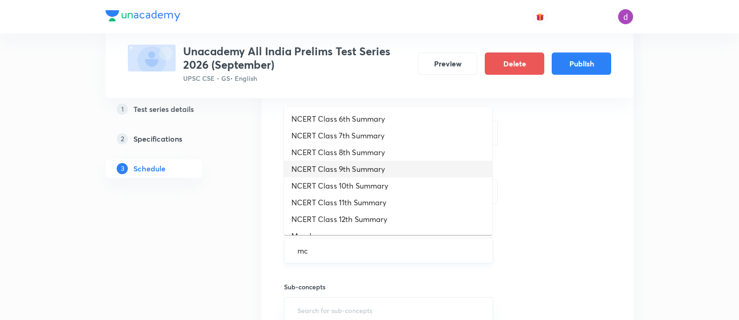
type input "mcq"
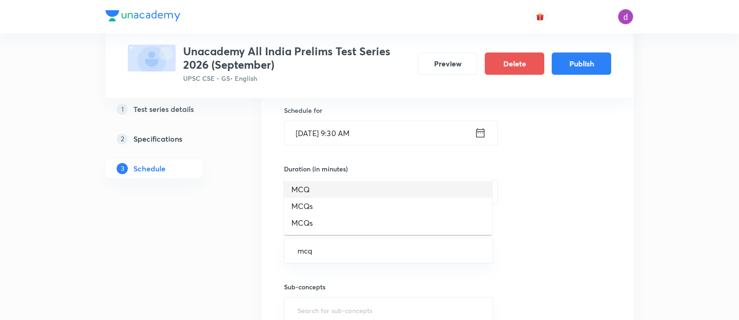
click at [337, 187] on li "MCQ" at bounding box center [388, 189] width 208 height 17
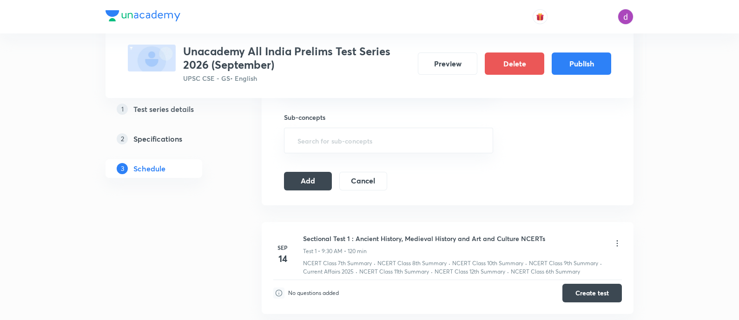
scroll to position [399, 0]
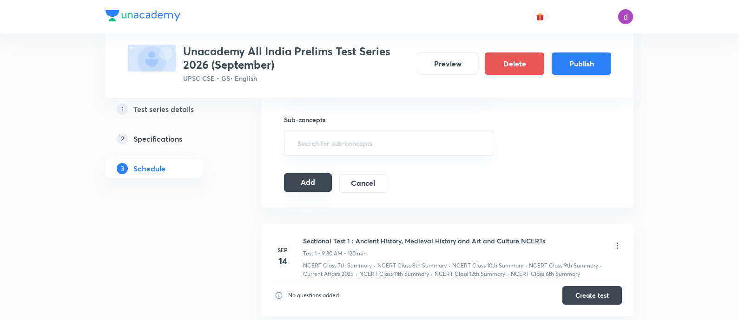
click at [323, 181] on button "Add" at bounding box center [308, 182] width 48 height 19
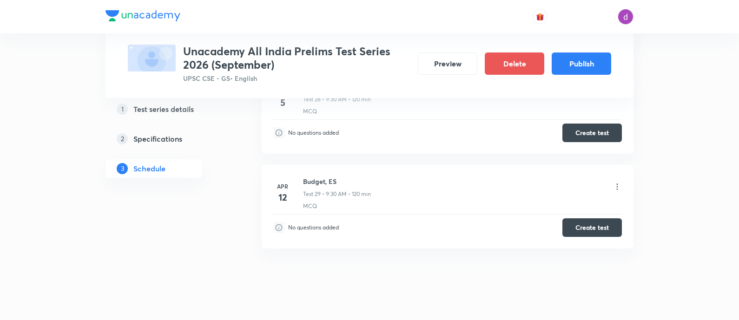
scroll to position [2738, 0]
click at [616, 182] on icon at bounding box center [617, 186] width 9 height 9
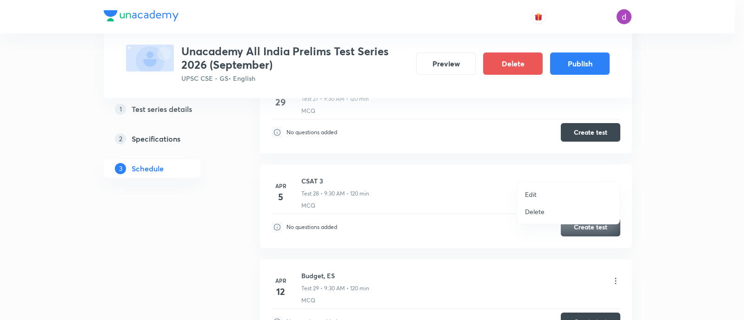
click at [532, 190] on p "Edit" at bounding box center [531, 195] width 12 height 10
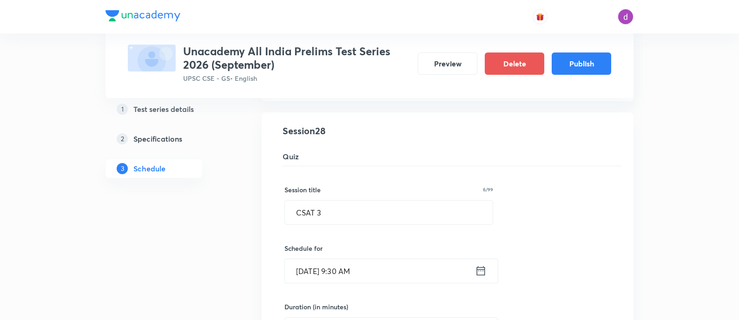
click at [376, 259] on input "Apr 5, 2026, 9:30 AM" at bounding box center [380, 271] width 190 height 24
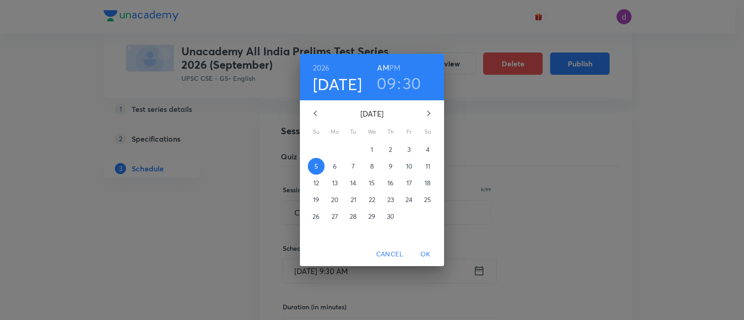
click at [397, 68] on h6 "PM" at bounding box center [394, 67] width 11 height 13
click at [386, 85] on h3 "09" at bounding box center [386, 83] width 20 height 20
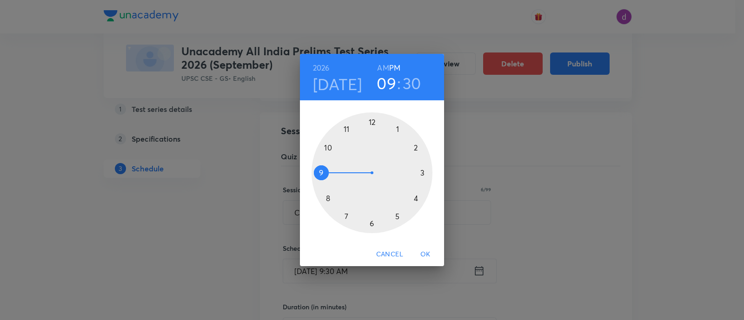
click at [416, 147] on div at bounding box center [371, 172] width 121 height 121
click at [423, 252] on span "OK" at bounding box center [425, 255] width 22 height 12
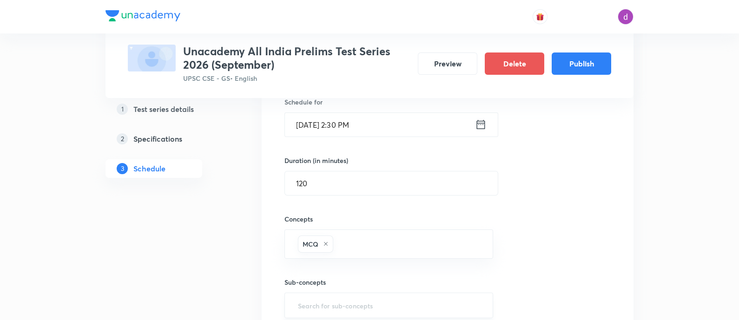
scroll to position [2928, 0]
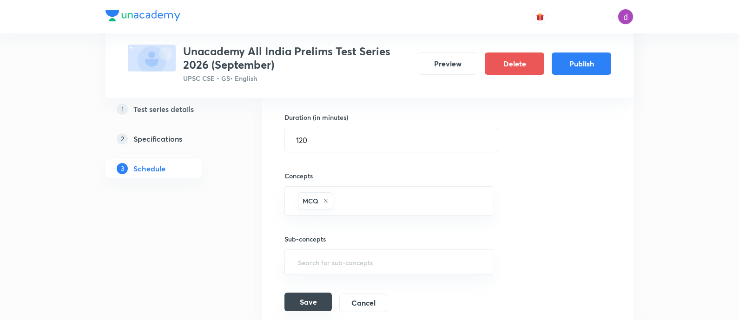
drag, startPoint x: 307, startPoint y: 291, endPoint x: 291, endPoint y: 288, distance: 15.6
click at [291, 293] on button "Save" at bounding box center [307, 302] width 47 height 19
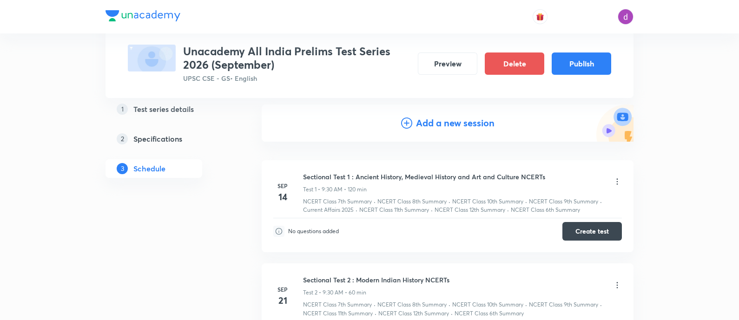
scroll to position [0, 0]
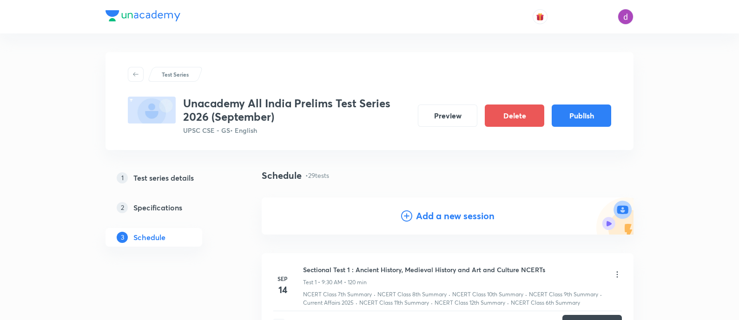
click at [435, 213] on h4 "Add a new session" at bounding box center [455, 216] width 79 height 14
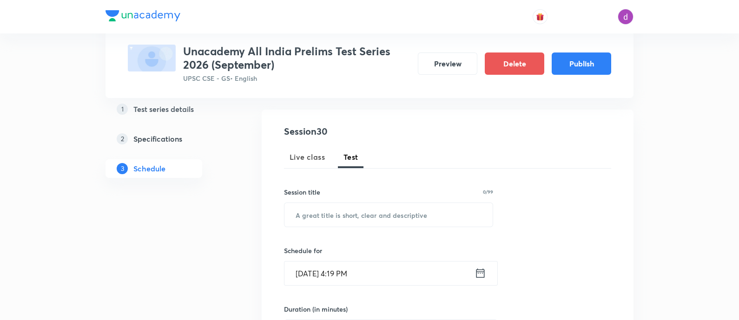
scroll to position [88, 0]
click at [406, 215] on input "text" at bounding box center [388, 215] width 208 height 24
paste input "IYB, Government Schemes"
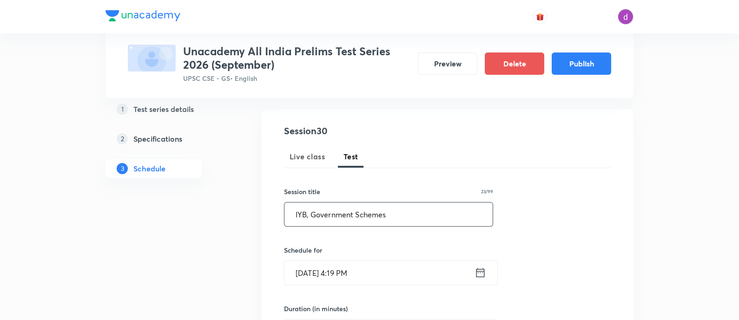
type input "IYB, Government Schemes"
click at [359, 279] on input "Sep 3, 2025, 4:19 PM" at bounding box center [379, 273] width 190 height 24
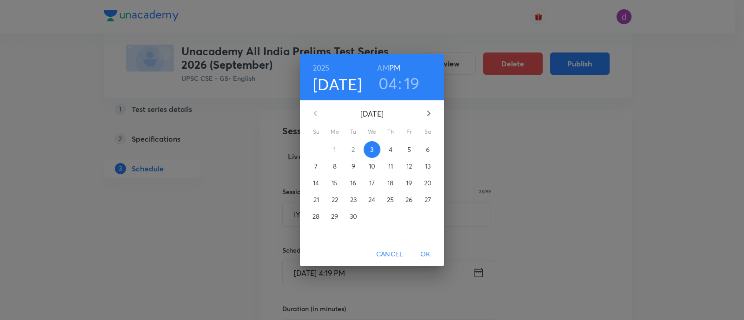
click at [424, 110] on icon "button" at bounding box center [428, 113] width 11 height 11
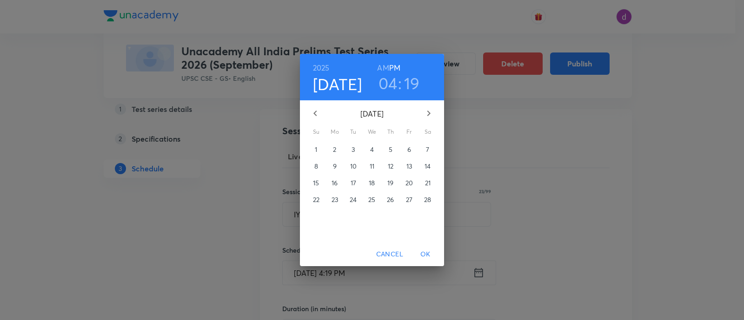
click at [424, 110] on icon "button" at bounding box center [428, 113] width 11 height 11
click at [319, 199] on p "19" at bounding box center [316, 199] width 6 height 9
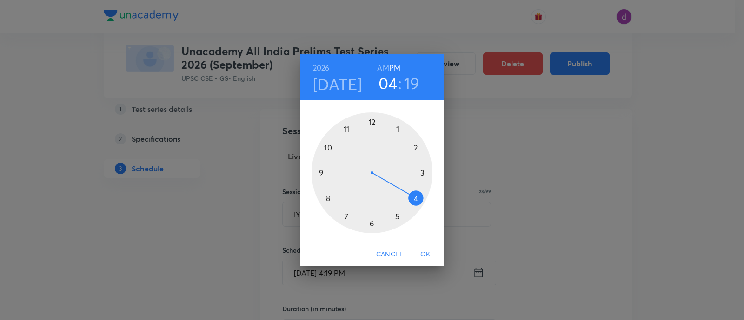
click at [379, 61] on h6 "AM" at bounding box center [383, 67] width 12 height 13
click at [319, 172] on div at bounding box center [371, 172] width 121 height 121
click at [369, 224] on div at bounding box center [371, 172] width 121 height 121
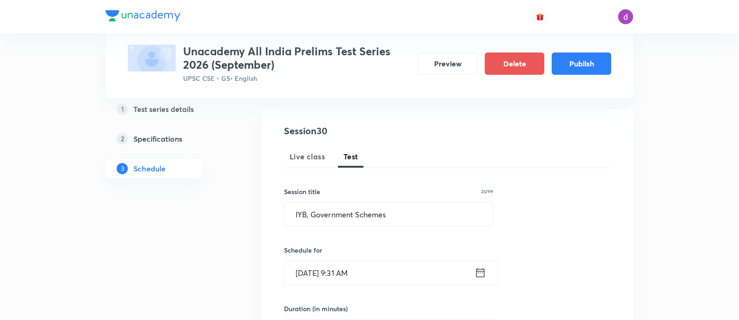
click at [370, 268] on input "Apr 19, 2026, 9:31 AM" at bounding box center [379, 273] width 190 height 24
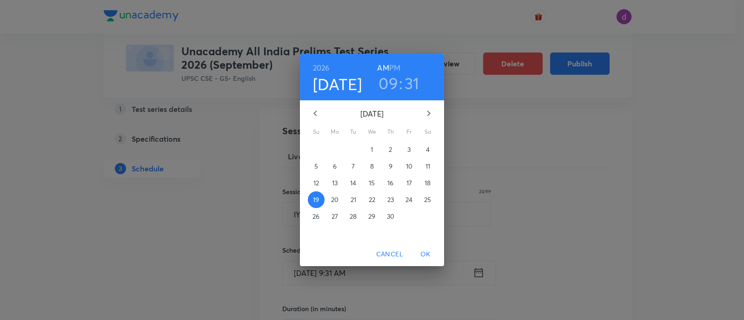
click at [411, 88] on h3 "31" at bounding box center [411, 83] width 15 height 20
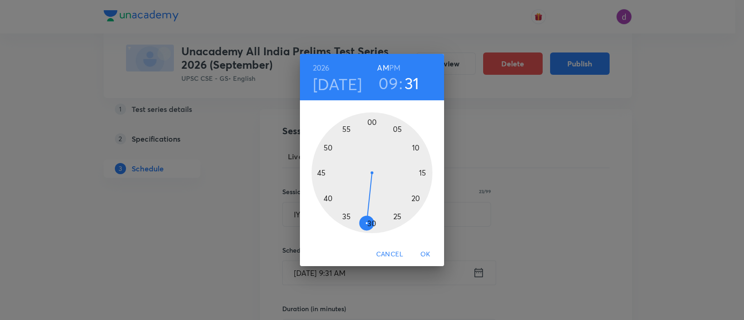
click at [372, 222] on div at bounding box center [371, 172] width 121 height 121
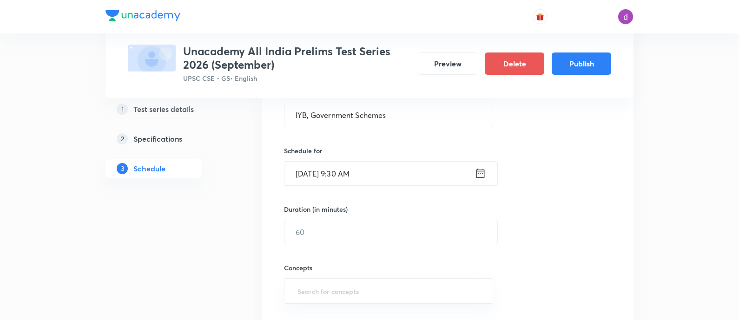
scroll to position [194, 0]
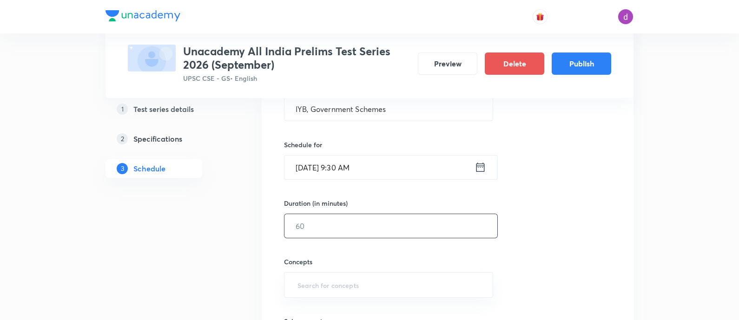
click at [367, 227] on input "text" at bounding box center [390, 226] width 213 height 24
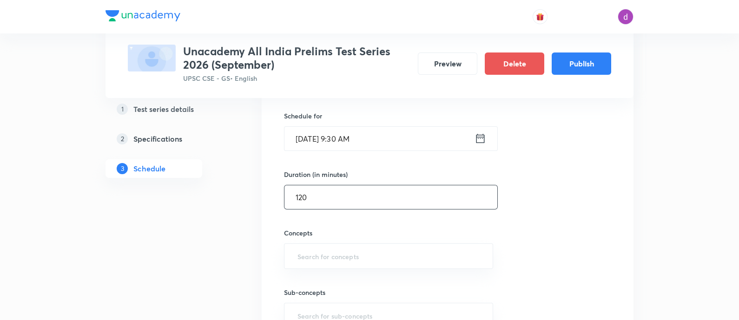
scroll to position [224, 0]
type input "120"
click at [360, 257] on input "text" at bounding box center [389, 254] width 186 height 17
type input "mcq"
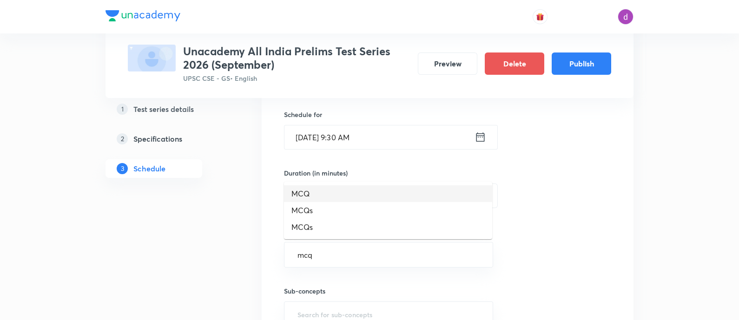
click at [344, 189] on li "MCQ" at bounding box center [388, 193] width 208 height 17
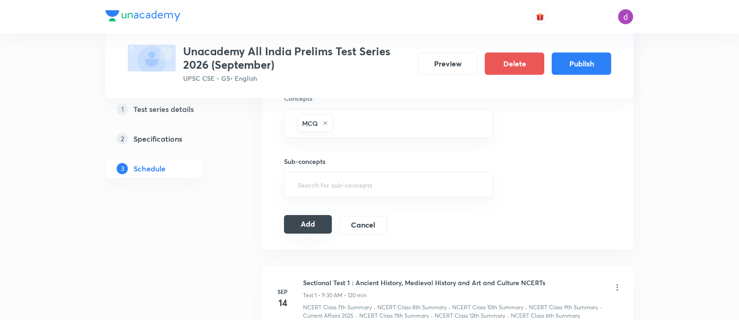
scroll to position [361, 0]
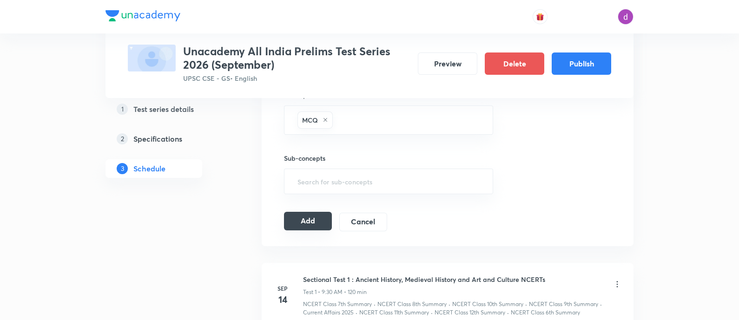
click at [300, 221] on button "Add" at bounding box center [308, 221] width 48 height 19
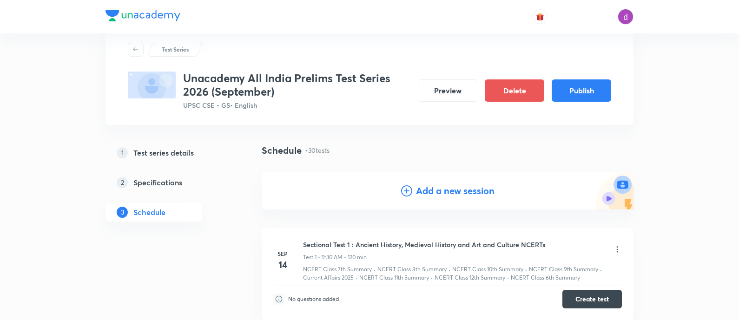
scroll to position [0, 0]
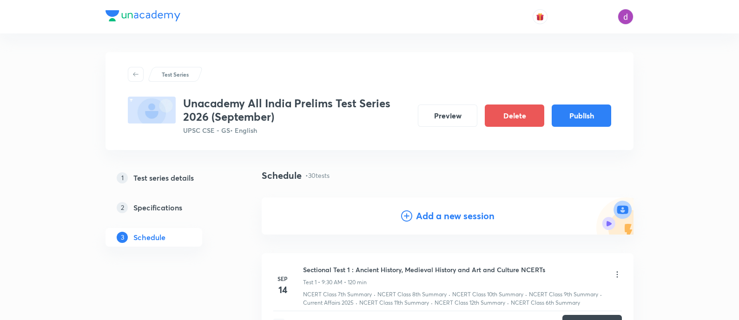
click at [434, 215] on h4 "Add a new session" at bounding box center [455, 216] width 79 height 14
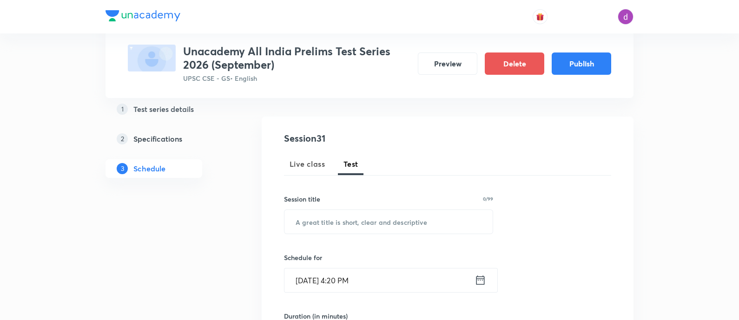
scroll to position [81, 0]
click at [365, 226] on input "text" at bounding box center [388, 222] width 208 height 24
paste input "Full Length Test 1"
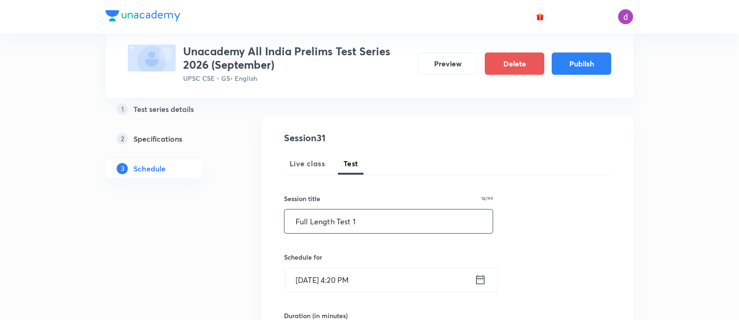
type input "Full Length Test 1"
click at [359, 281] on input "Sep 3, 2025, 4:20 PM" at bounding box center [379, 280] width 190 height 24
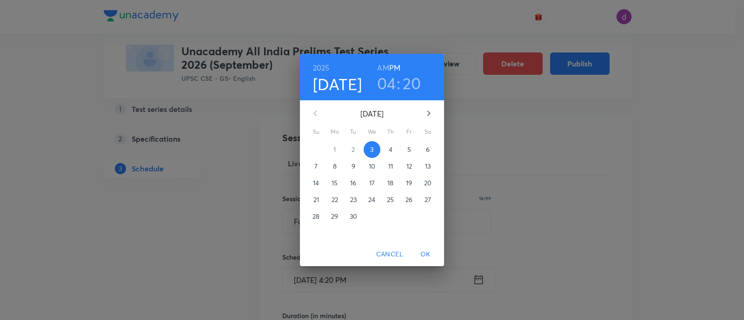
click at [430, 113] on icon "button" at bounding box center [428, 113] width 11 height 11
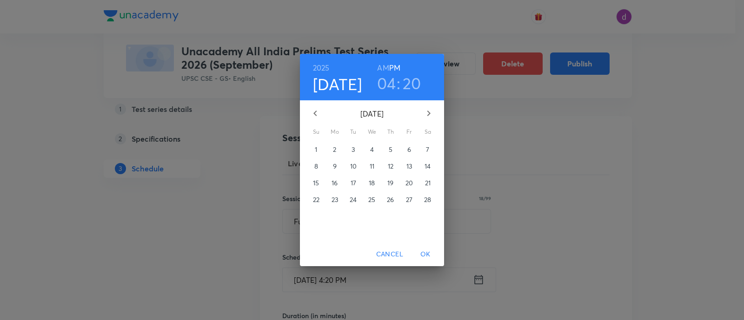
click at [430, 113] on icon "button" at bounding box center [428, 113] width 11 height 11
click at [318, 216] on p "26" at bounding box center [315, 216] width 7 height 9
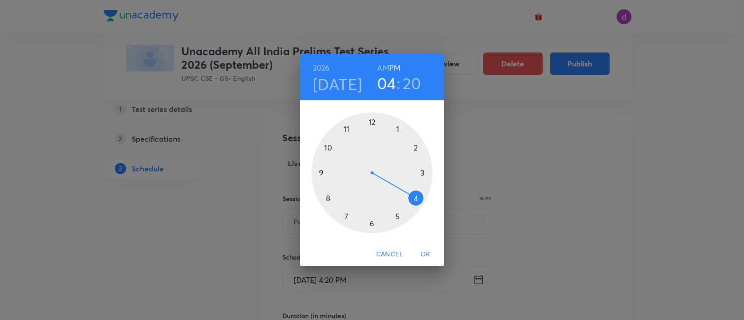
click at [382, 67] on h6 "AM" at bounding box center [383, 67] width 12 height 13
click at [320, 172] on div at bounding box center [371, 172] width 121 height 121
click at [369, 224] on div at bounding box center [371, 172] width 121 height 121
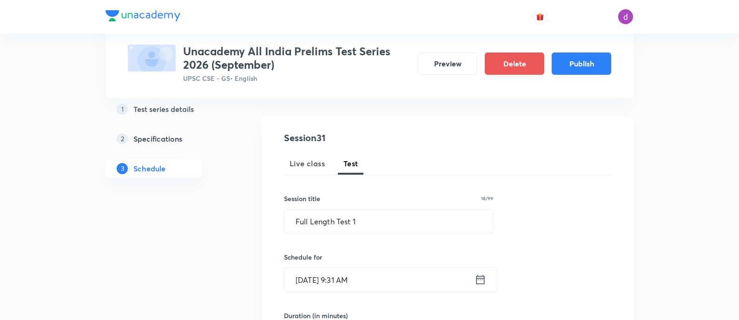
click at [373, 272] on input "Apr 26, 2026, 9:31 AM" at bounding box center [379, 280] width 190 height 24
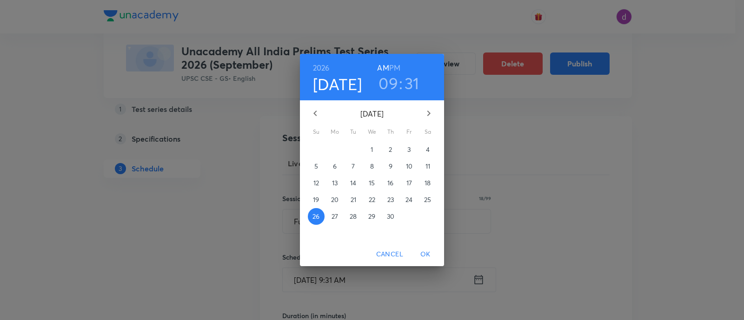
click at [416, 75] on h3 "31" at bounding box center [411, 83] width 15 height 20
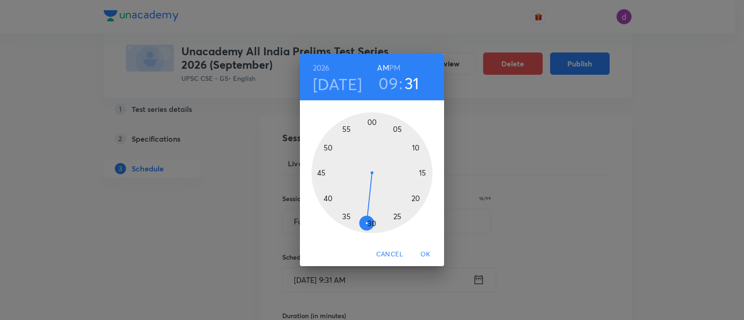
click at [372, 223] on div at bounding box center [371, 172] width 121 height 121
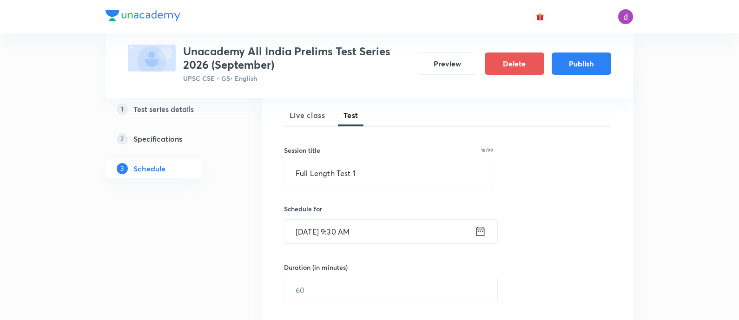
scroll to position [130, 0]
click at [351, 284] on input "text" at bounding box center [390, 290] width 213 height 24
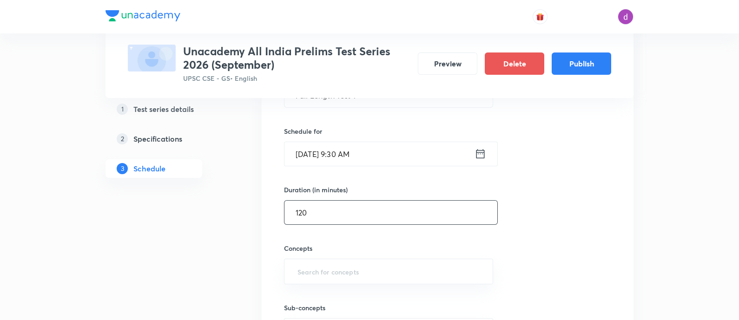
scroll to position [208, 0]
type input "120"
click at [346, 269] on input "text" at bounding box center [389, 271] width 186 height 17
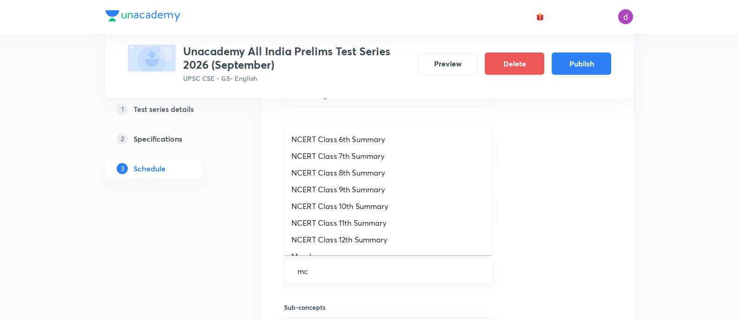
type input "mcq"
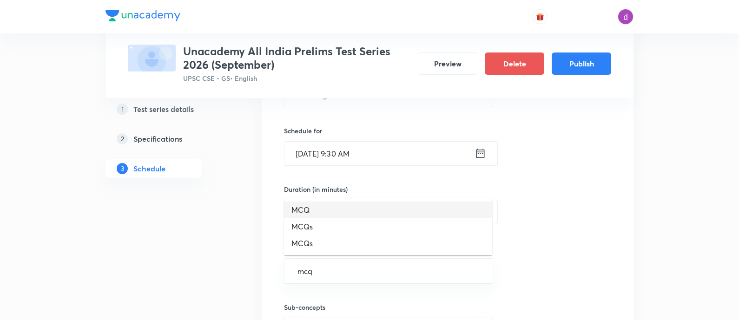
click at [338, 205] on li "MCQ" at bounding box center [388, 210] width 208 height 17
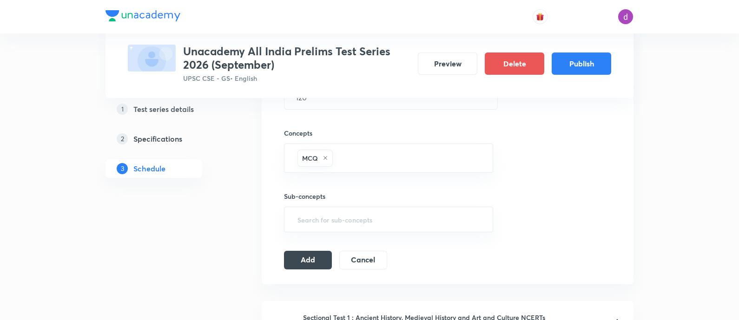
scroll to position [323, 0]
click at [309, 257] on button "Add" at bounding box center [308, 258] width 48 height 19
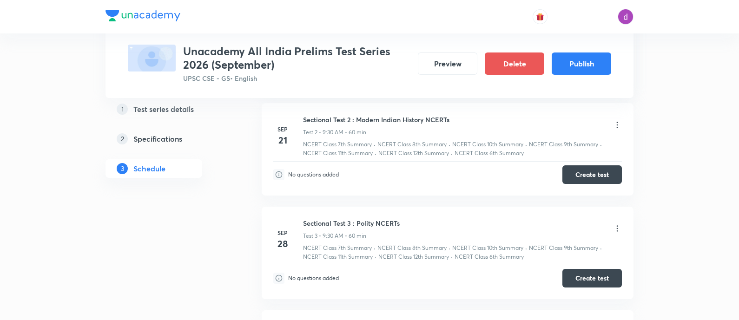
scroll to position [0, 0]
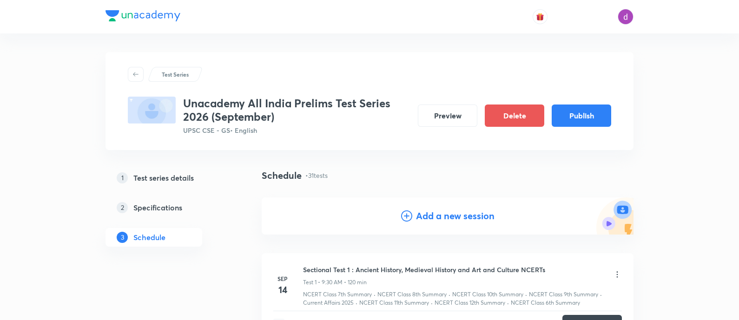
click at [427, 212] on h4 "Add a new session" at bounding box center [455, 216] width 79 height 14
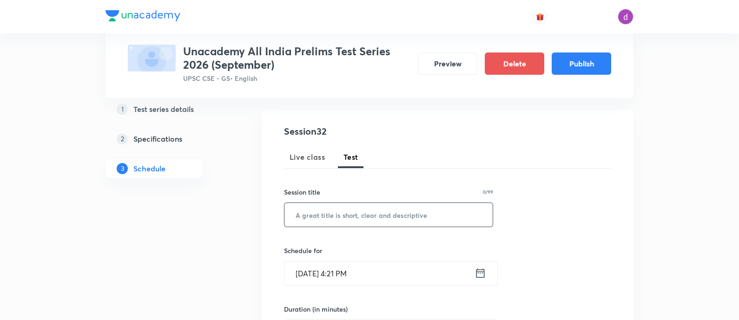
scroll to position [88, 0]
click at [416, 215] on input "text" at bounding box center [388, 215] width 208 height 24
paste input "Full Length Test 2"
type input "Full Length Test 2"
click at [395, 272] on input "Sep 3, 2025, 4:21 PM" at bounding box center [379, 273] width 190 height 24
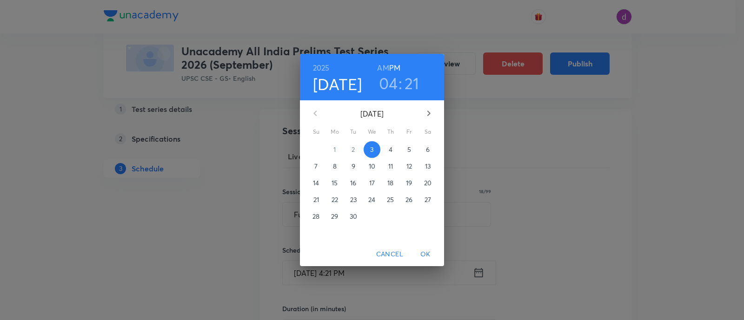
click at [435, 117] on button "button" at bounding box center [428, 113] width 22 height 22
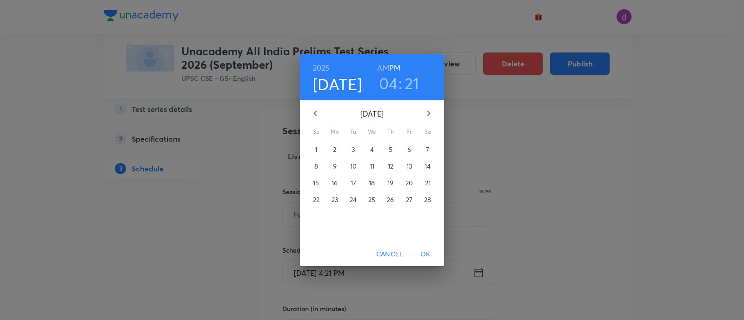
click at [435, 117] on button "button" at bounding box center [428, 113] width 22 height 22
click at [310, 108] on icon "button" at bounding box center [315, 113] width 11 height 11
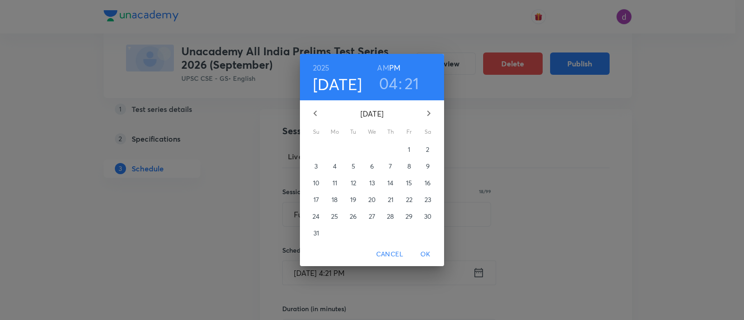
click at [315, 163] on p "3" at bounding box center [315, 166] width 3 height 9
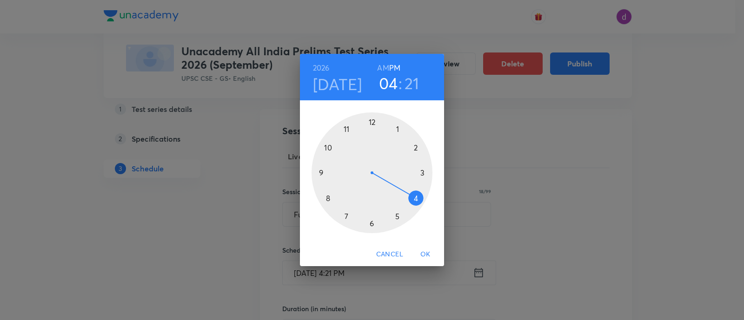
click at [385, 65] on h6 "AM" at bounding box center [383, 67] width 12 height 13
click at [323, 173] on div at bounding box center [371, 172] width 121 height 121
click at [370, 223] on div at bounding box center [371, 172] width 121 height 121
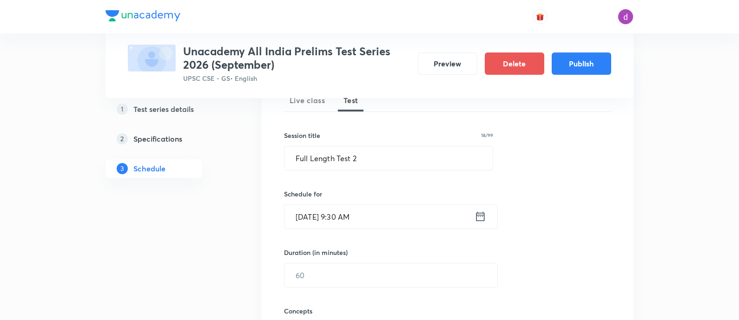
scroll to position [146, 0]
click at [348, 268] on input "text" at bounding box center [390, 274] width 213 height 24
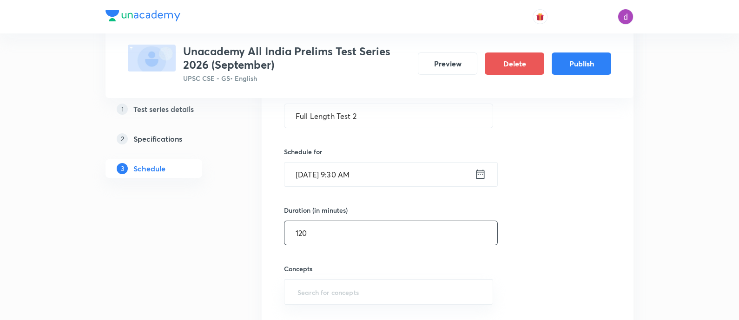
scroll to position [191, 0]
type input "120"
click at [340, 291] on input "text" at bounding box center [389, 287] width 186 height 17
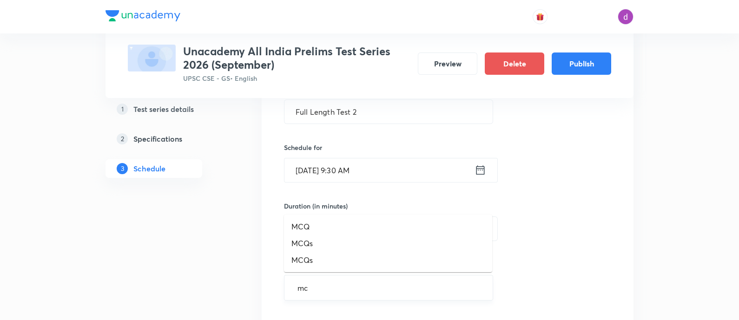
type input "mcq"
click at [337, 222] on li "MCQ" at bounding box center [388, 226] width 208 height 17
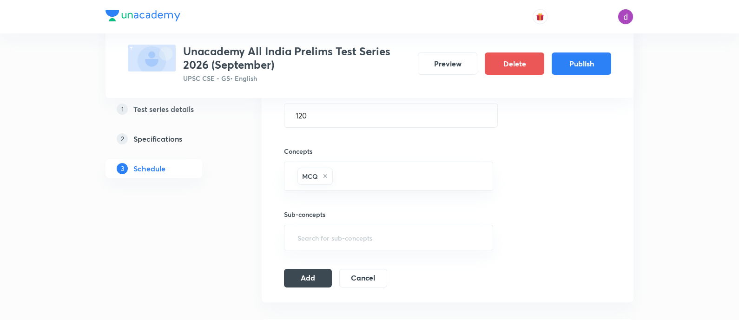
scroll to position [306, 0]
click at [307, 276] on button "Add" at bounding box center [308, 275] width 48 height 19
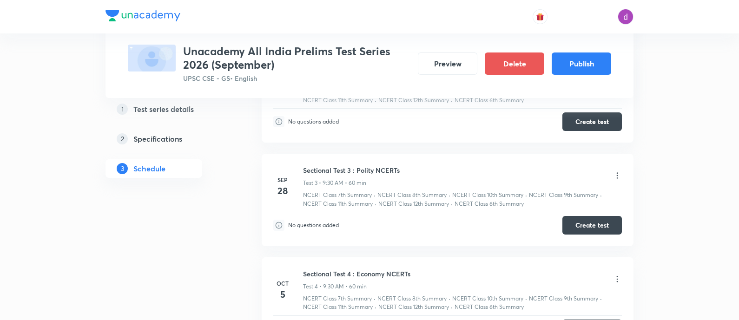
scroll to position [0, 0]
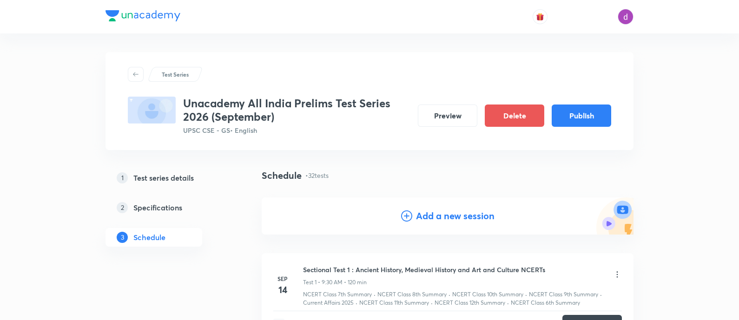
click at [420, 219] on h4 "Add a new session" at bounding box center [455, 216] width 79 height 14
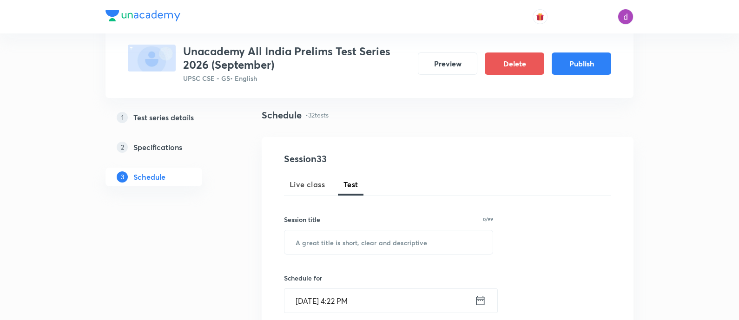
scroll to position [63, 0]
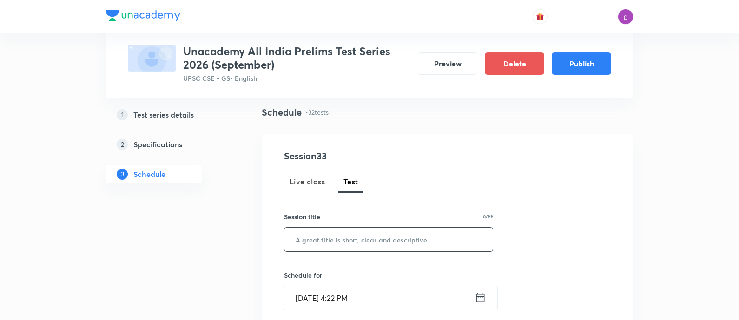
click at [399, 236] on input "text" at bounding box center [388, 240] width 208 height 24
paste input "CSAT 4"
type input "CSAT 4"
click at [366, 299] on input "Sep 3, 2025, 4:22 PM" at bounding box center [379, 298] width 190 height 24
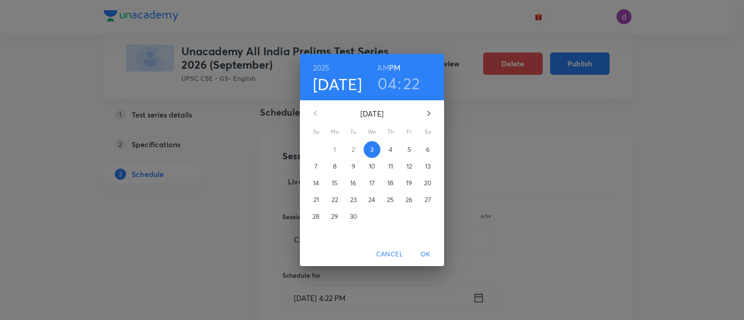
click at [433, 102] on div "September 2025" at bounding box center [372, 113] width 136 height 22
click at [432, 109] on icon "button" at bounding box center [428, 113] width 11 height 11
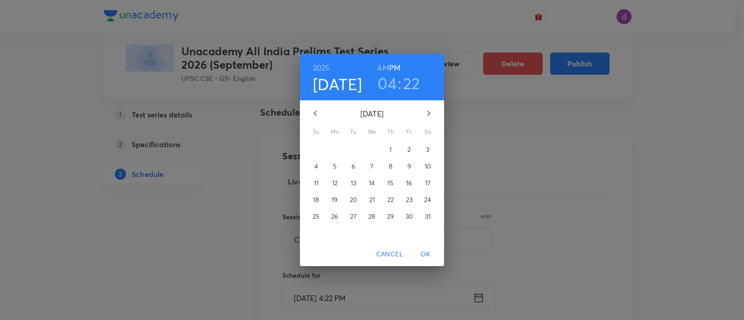
click at [432, 109] on icon "button" at bounding box center [428, 113] width 11 height 11
click at [318, 181] on p "10" at bounding box center [316, 182] width 7 height 9
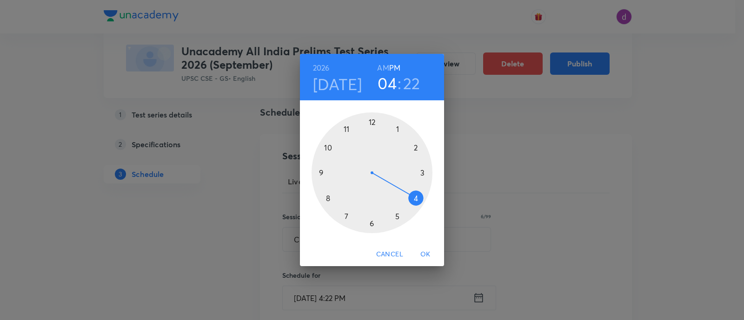
click at [416, 147] on div at bounding box center [371, 172] width 121 height 121
click at [370, 221] on div at bounding box center [371, 172] width 121 height 121
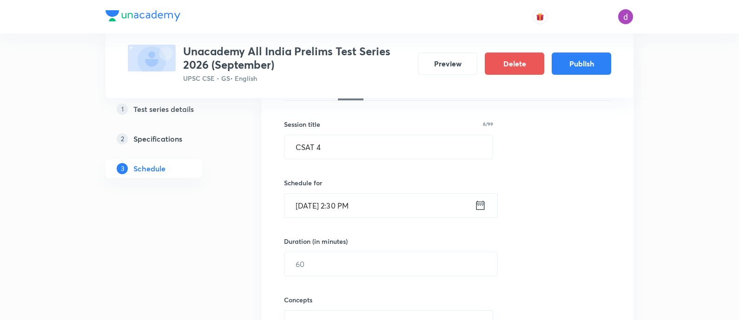
scroll to position [189, 0]
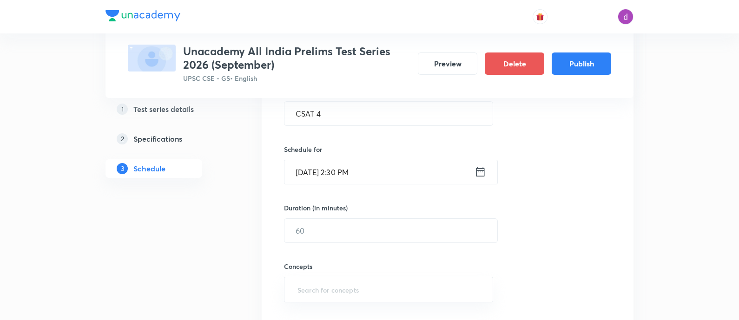
click at [355, 245] on div "Concepts ​" at bounding box center [388, 272] width 209 height 59
click at [351, 238] on input "text" at bounding box center [390, 231] width 213 height 24
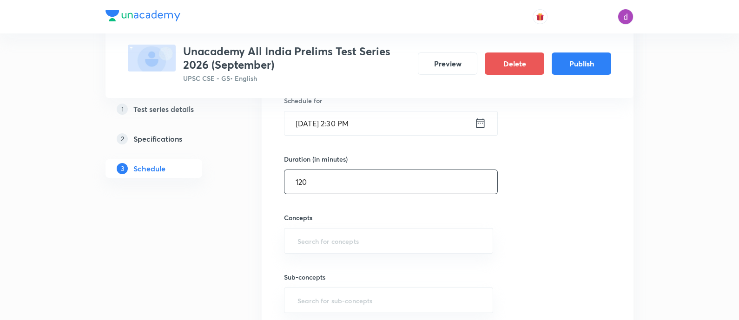
scroll to position [240, 0]
type input "120"
click at [351, 238] on input "text" at bounding box center [389, 238] width 186 height 17
type input "mcq"
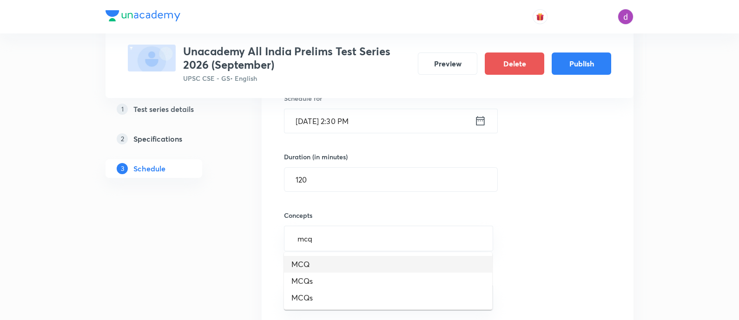
click at [316, 266] on li "MCQ" at bounding box center [388, 264] width 208 height 17
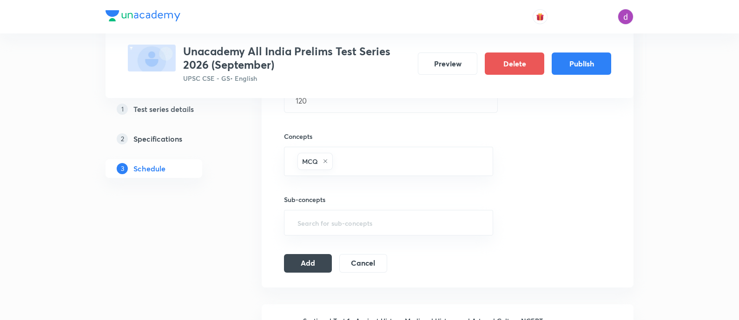
scroll to position [321, 0]
click at [308, 259] on button "Add" at bounding box center [308, 261] width 48 height 19
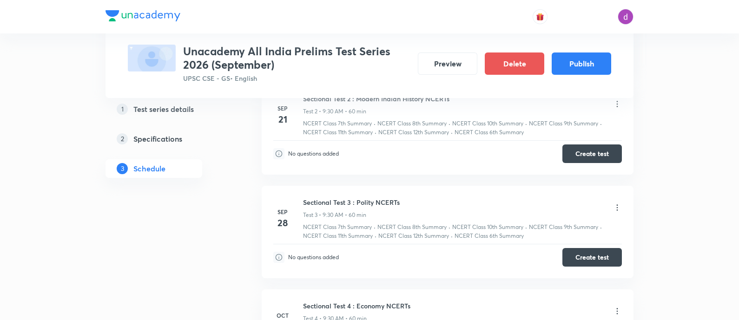
scroll to position [0, 0]
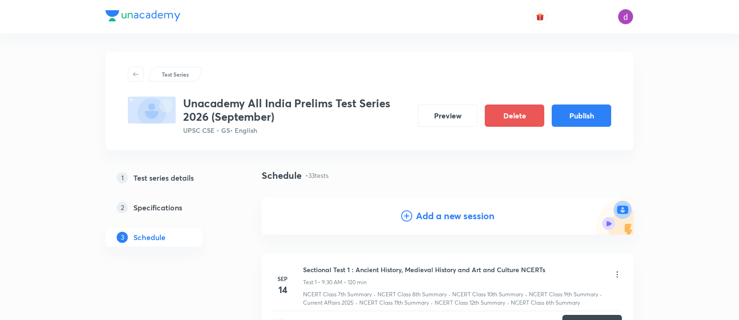
click at [422, 219] on h4 "Add a new session" at bounding box center [455, 216] width 79 height 14
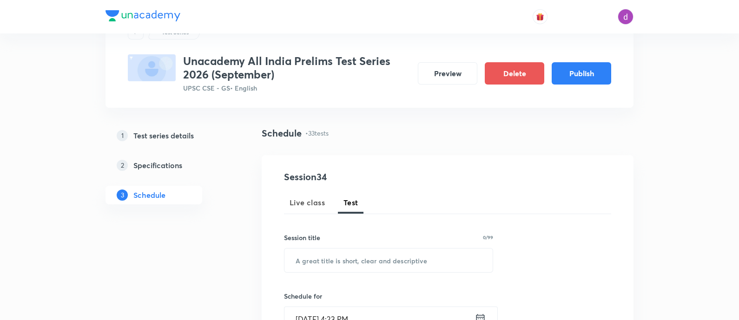
scroll to position [45, 0]
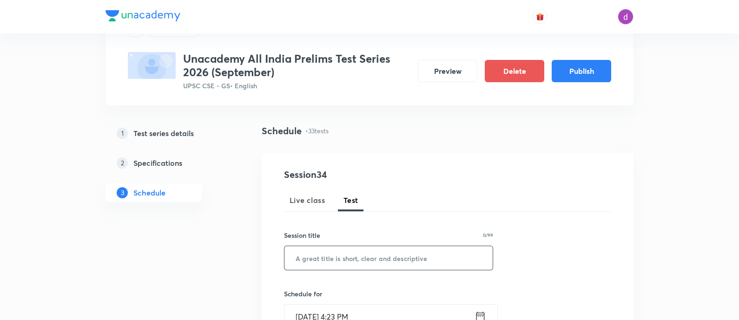
click at [363, 268] on input "text" at bounding box center [388, 258] width 208 height 24
paste input "Full Length Test 3"
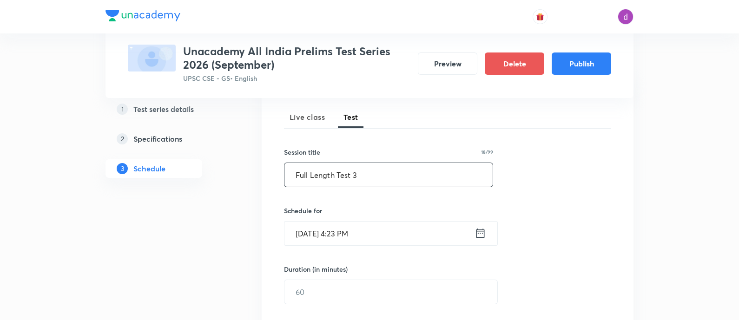
scroll to position [131, 0]
type input "Full Length Test 3"
click at [420, 231] on input "Sep 3, 2025, 4:23 PM" at bounding box center [379, 231] width 190 height 24
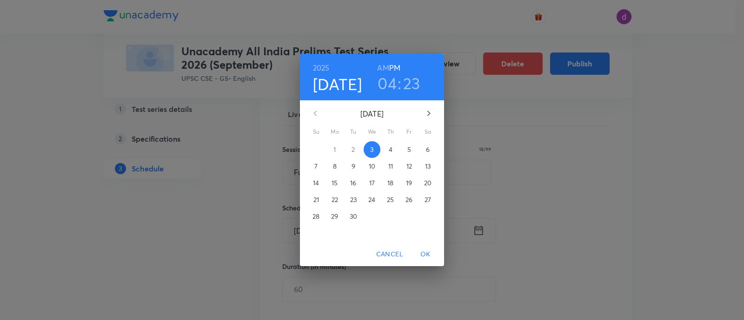
click at [431, 112] on icon "button" at bounding box center [428, 113] width 11 height 11
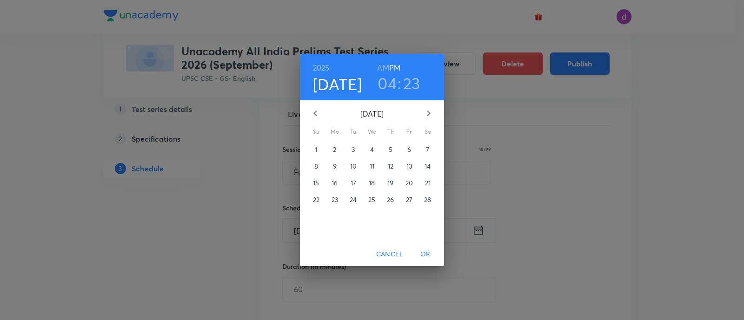
click at [431, 112] on icon "button" at bounding box center [428, 113] width 11 height 11
click at [318, 201] on p "17" at bounding box center [316, 199] width 6 height 9
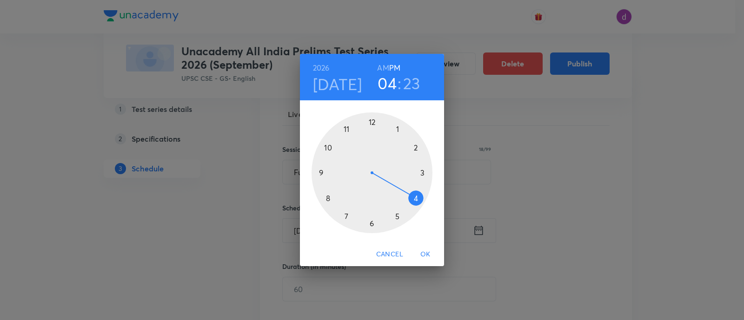
click at [319, 176] on div at bounding box center [371, 172] width 121 height 121
click at [371, 221] on div at bounding box center [371, 172] width 121 height 121
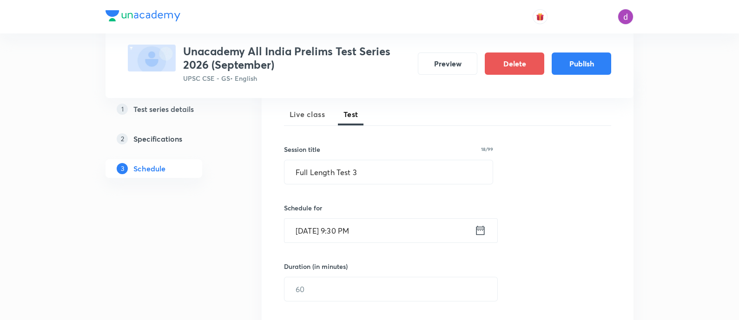
click at [372, 224] on input "May 17, 2026, 9:30 PM" at bounding box center [379, 231] width 190 height 24
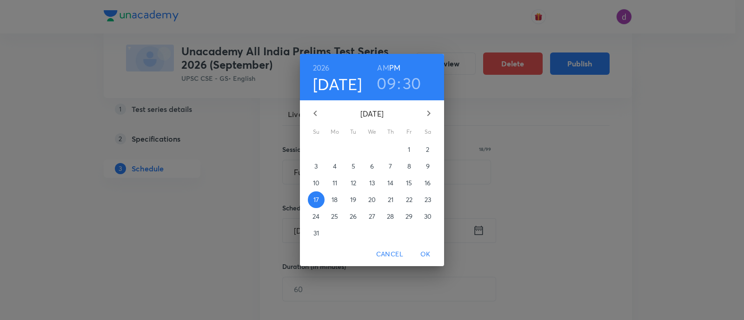
click at [386, 65] on h6 "AM" at bounding box center [383, 67] width 12 height 13
click at [422, 259] on span "OK" at bounding box center [425, 255] width 22 height 12
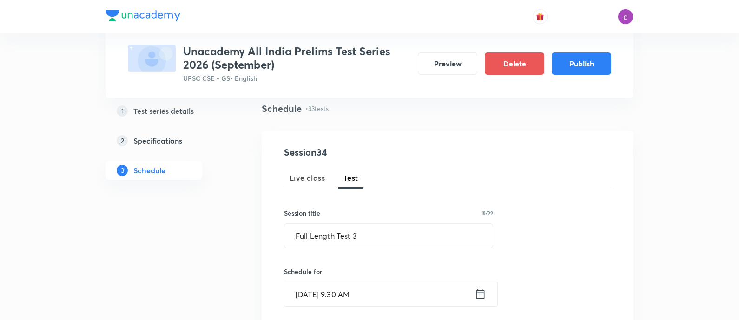
scroll to position [197, 0]
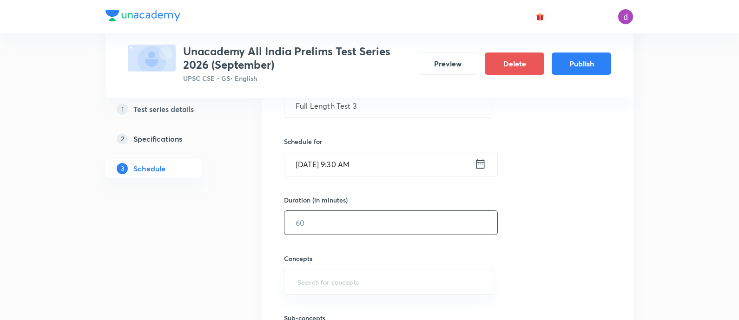
click at [370, 211] on input "text" at bounding box center [390, 223] width 213 height 24
type input "120"
click at [356, 274] on input "text" at bounding box center [389, 281] width 186 height 17
type input "mcq"
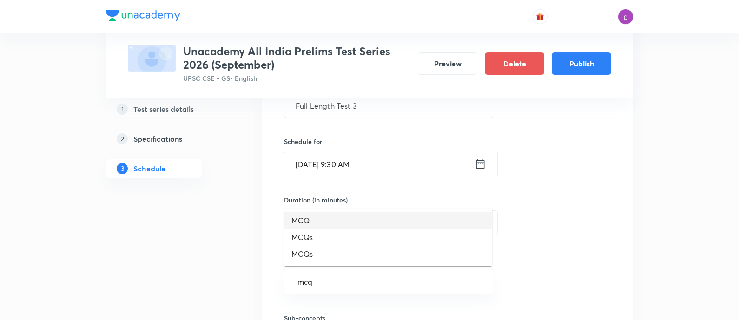
click at [344, 221] on li "MCQ" at bounding box center [388, 220] width 208 height 17
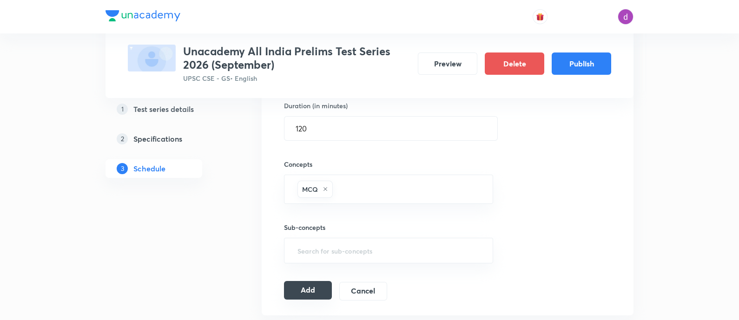
scroll to position [292, 0]
click at [312, 290] on button "Add" at bounding box center [308, 289] width 48 height 19
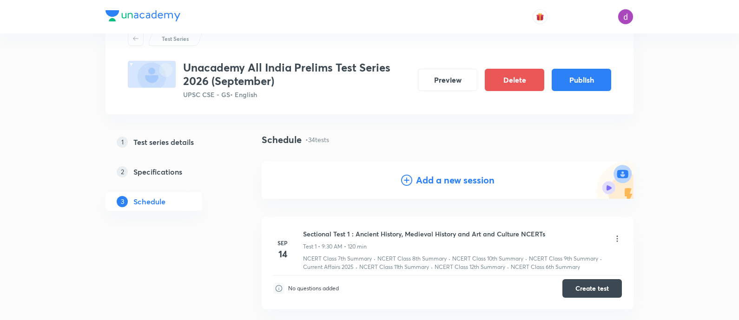
scroll to position [0, 0]
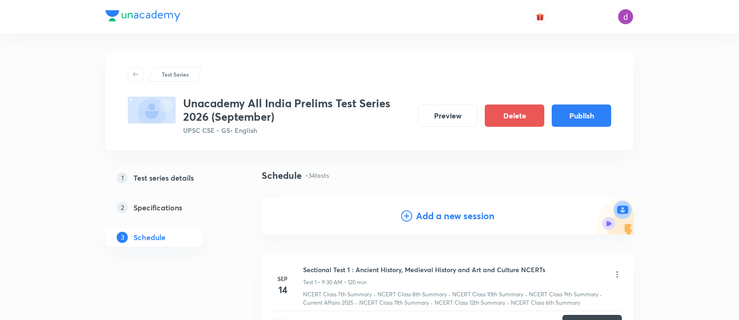
click at [437, 223] on div "Add a new session" at bounding box center [448, 216] width 372 height 37
click at [437, 215] on h4 "Add a new session" at bounding box center [455, 216] width 79 height 14
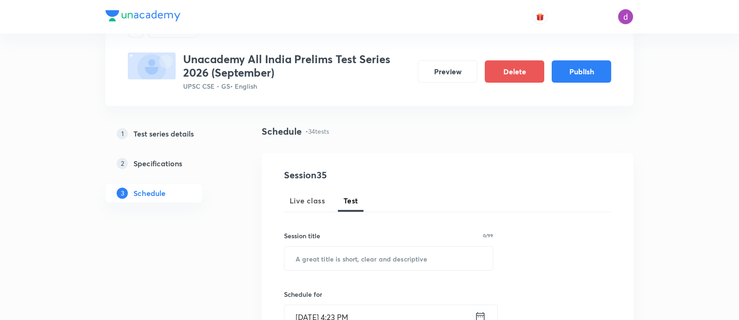
scroll to position [48, 0]
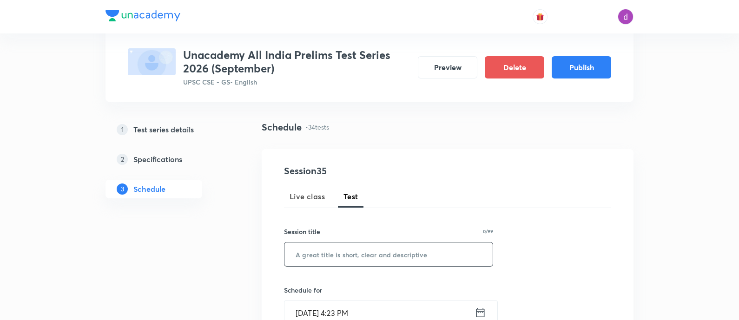
click at [365, 250] on input "text" at bounding box center [388, 255] width 208 height 24
paste input "CSAT 5"
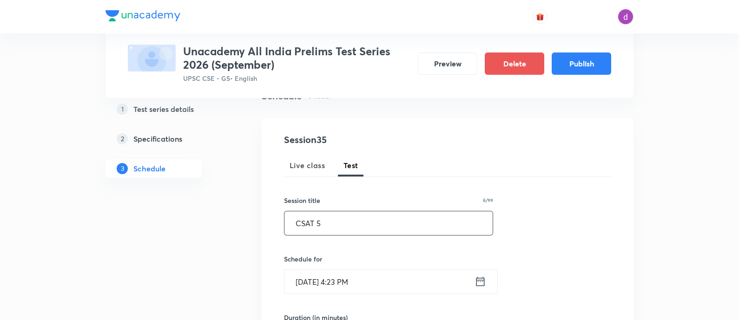
scroll to position [80, 0]
type input "CSAT 5"
click at [355, 284] on input "Sep 3, 2025, 4:23 PM" at bounding box center [379, 282] width 190 height 24
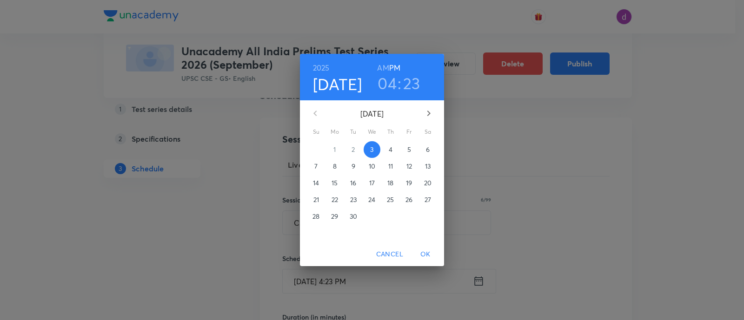
click at [422, 117] on button "button" at bounding box center [428, 113] width 22 height 22
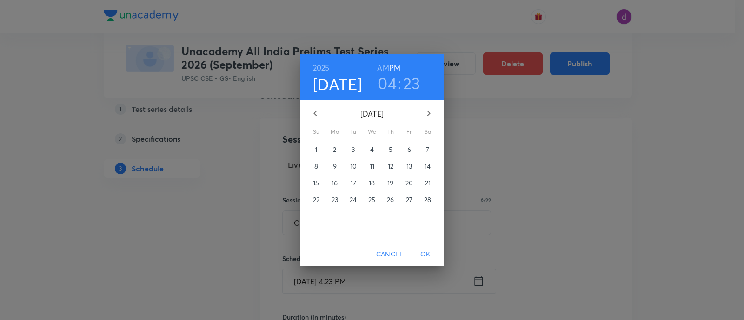
click at [422, 117] on button "button" at bounding box center [428, 113] width 22 height 22
click at [315, 201] on p "17" at bounding box center [316, 199] width 6 height 9
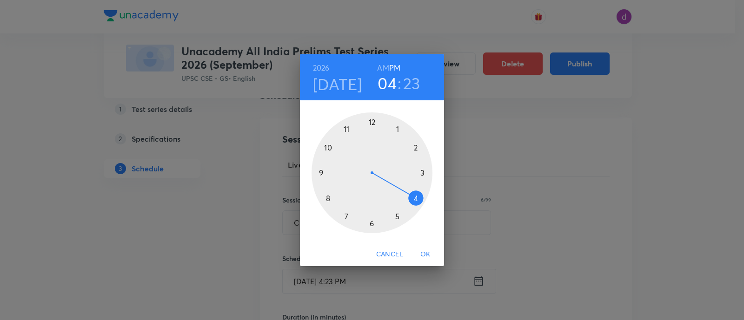
click at [415, 150] on div at bounding box center [371, 172] width 121 height 121
click at [371, 226] on div at bounding box center [371, 172] width 121 height 121
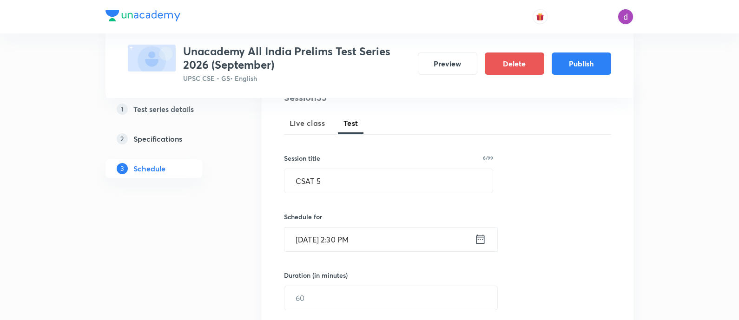
scroll to position [124, 0]
click at [345, 295] on input "text" at bounding box center [390, 296] width 213 height 24
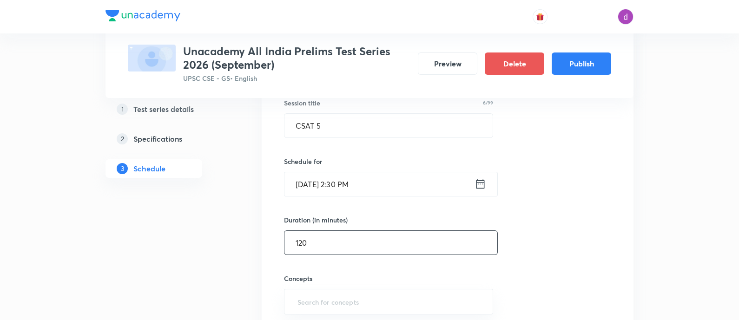
type input "120"
drag, startPoint x: 345, startPoint y: 294, endPoint x: 318, endPoint y: 297, distance: 27.1
click at [318, 297] on input "text" at bounding box center [389, 301] width 186 height 17
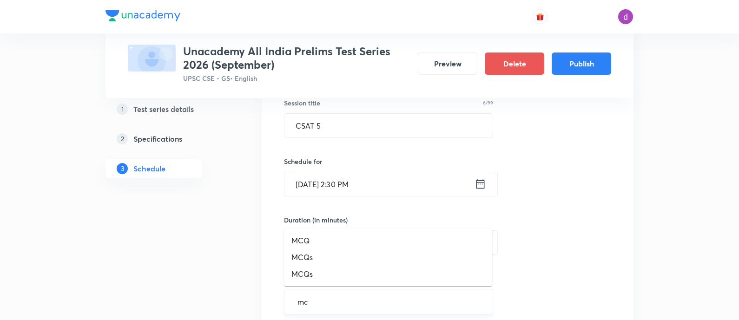
type input "mcq"
click at [324, 238] on li "MCQ" at bounding box center [388, 240] width 208 height 17
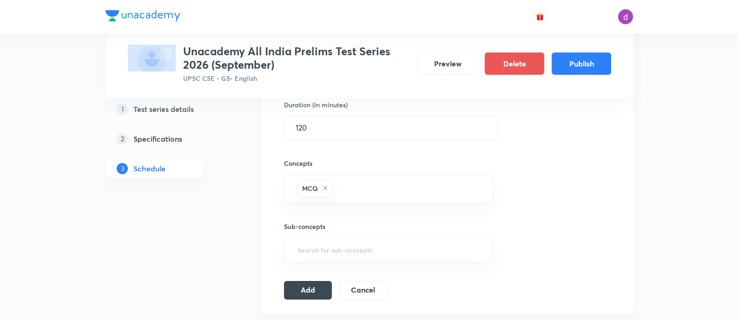
scroll to position [296, 0]
click at [310, 289] on button "Add" at bounding box center [308, 286] width 48 height 19
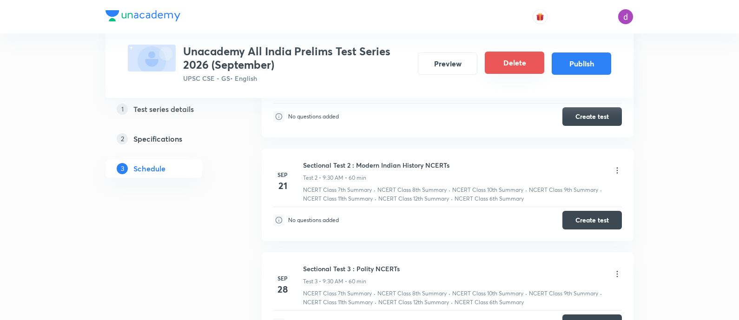
scroll to position [0, 0]
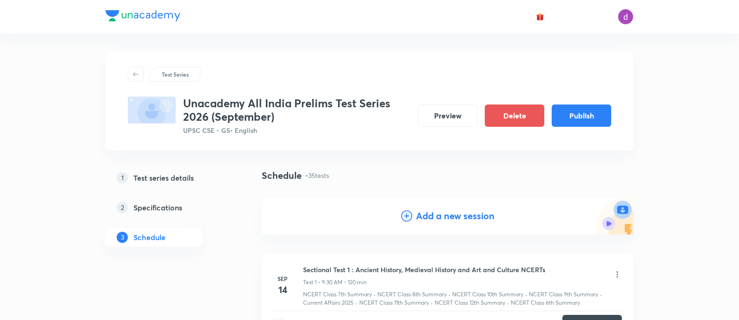
click at [349, 84] on div "Test Series Unacademy All India Prelims Test Series 2026 (September) UPSC CSE -…" at bounding box center [369, 101] width 483 height 68
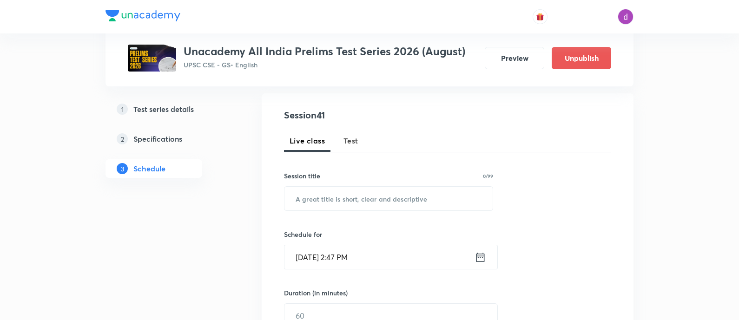
scroll to position [94, 0]
click at [383, 195] on input "text" at bounding box center [388, 197] width 208 height 24
paste input "CSAT 2"
type input "CSAT 2"
click at [370, 251] on input "Sep 3, 2025, 2:47 PM" at bounding box center [379, 256] width 190 height 24
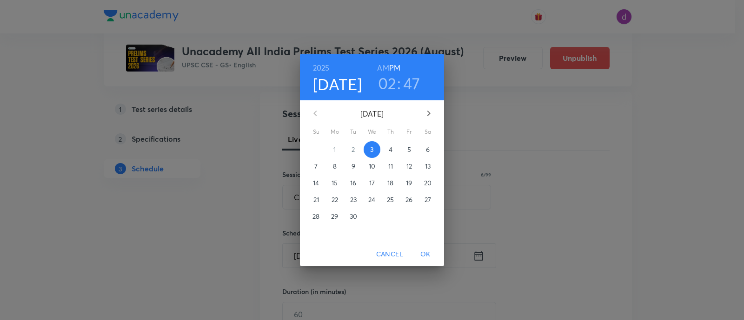
click at [425, 118] on icon "button" at bounding box center [428, 113] width 11 height 11
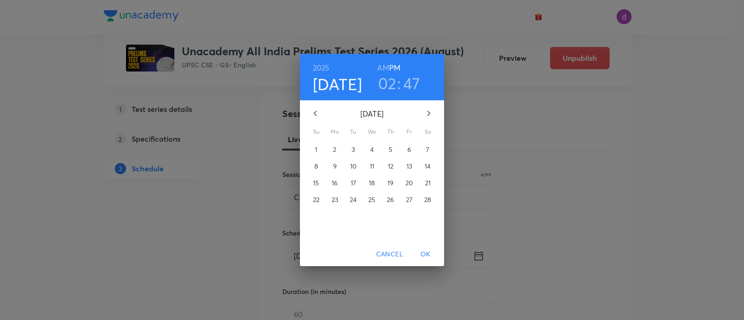
click at [425, 118] on icon "button" at bounding box center [428, 113] width 11 height 11
click at [319, 149] on span "1" at bounding box center [316, 149] width 17 height 9
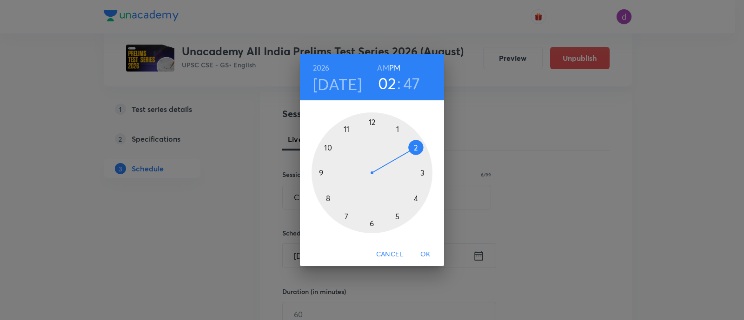
click at [373, 222] on div at bounding box center [371, 172] width 121 height 121
click at [386, 86] on h3 "06" at bounding box center [387, 83] width 20 height 20
click at [416, 148] on div at bounding box center [371, 172] width 121 height 121
click at [370, 223] on div at bounding box center [371, 172] width 121 height 121
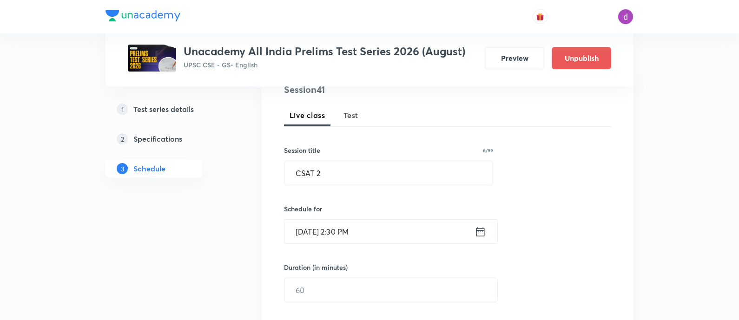
scroll to position [119, 0]
click at [343, 285] on input "text" at bounding box center [390, 289] width 213 height 24
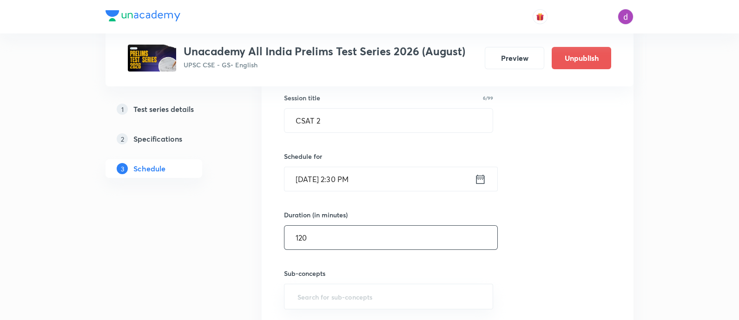
scroll to position [172, 0]
type input "120"
click at [341, 295] on input "text" at bounding box center [389, 295] width 186 height 17
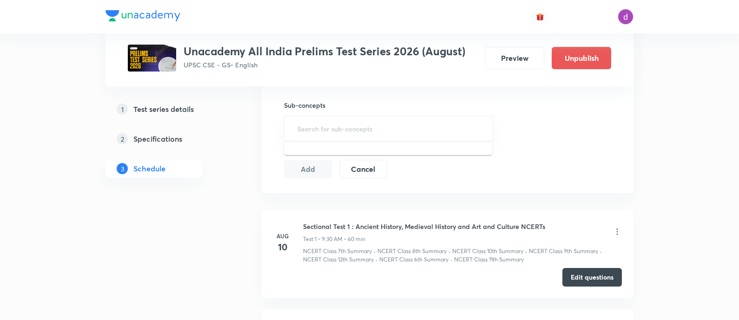
scroll to position [339, 0]
click at [358, 166] on button "Cancel" at bounding box center [363, 167] width 48 height 19
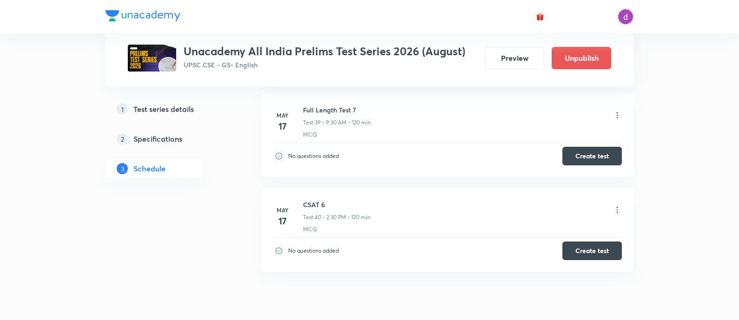
scroll to position [3841, 0]
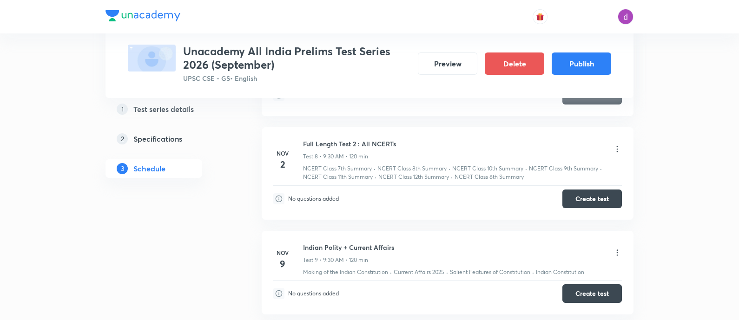
scroll to position [1150, 0]
